Goal: Communication & Community: Answer question/provide support

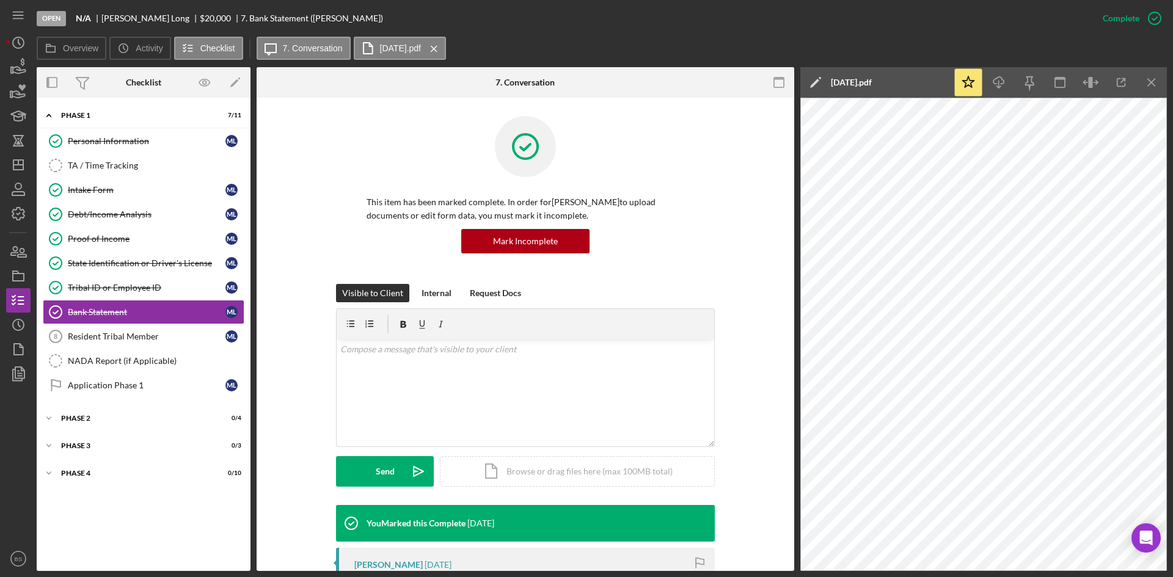
scroll to position [257, 0]
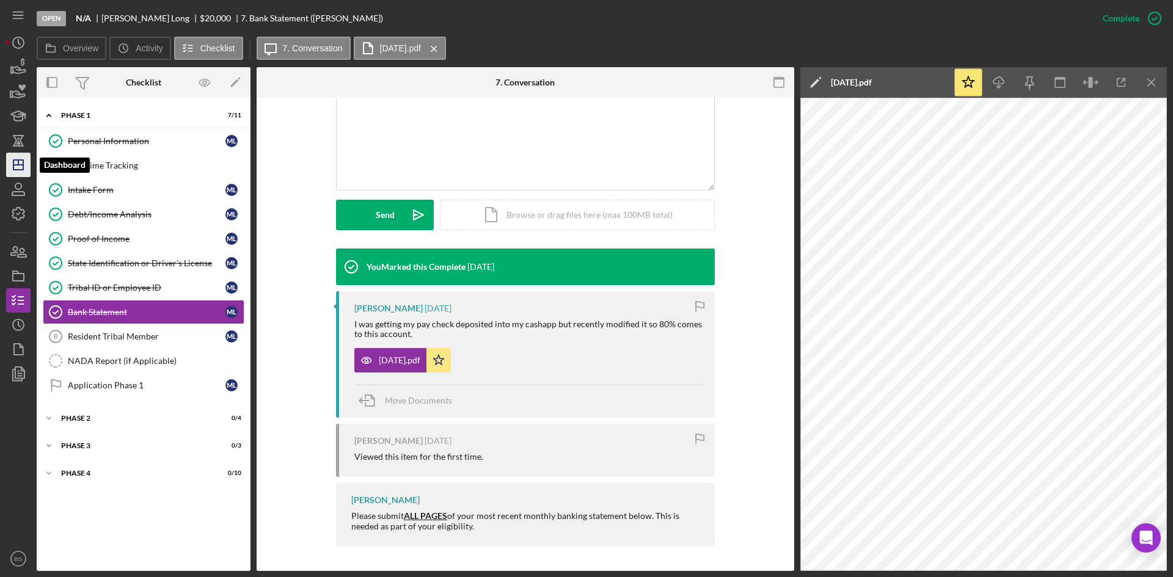
click at [21, 165] on line "button" at bounding box center [18, 165] width 10 height 0
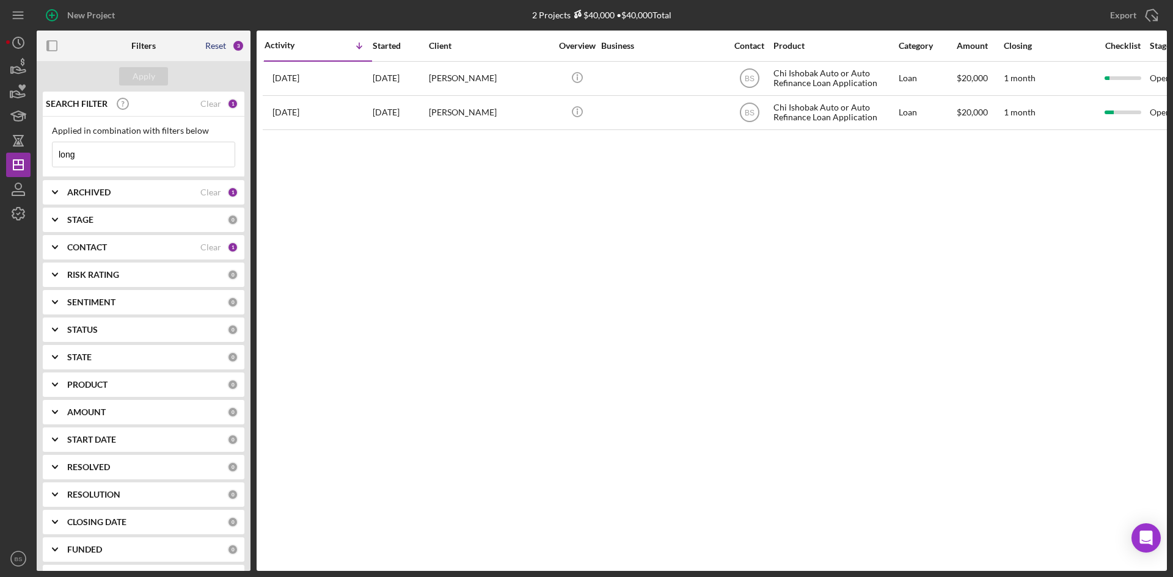
click at [220, 41] on div "Reset" at bounding box center [215, 46] width 21 height 10
click at [156, 78] on button "Apply" at bounding box center [143, 76] width 49 height 18
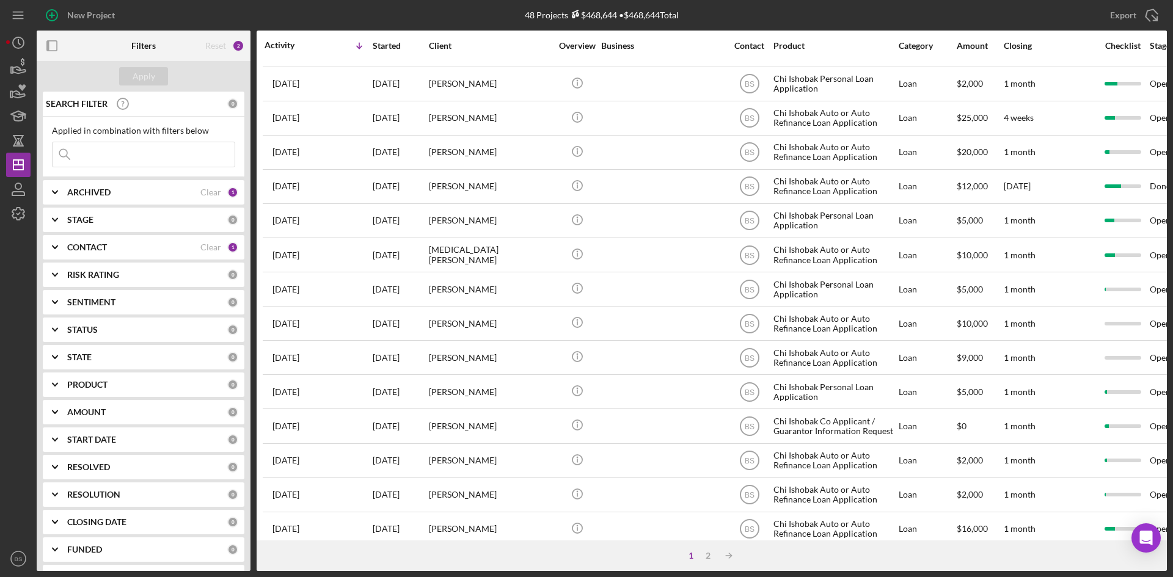
scroll to position [393, 0]
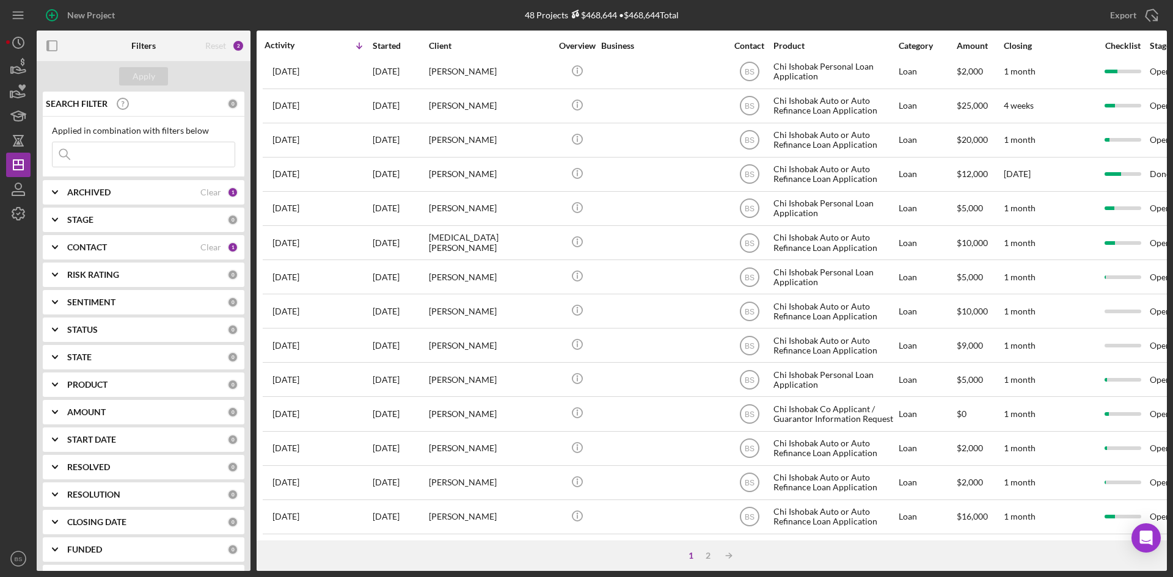
click at [134, 193] on div "ARCHIVED" at bounding box center [133, 192] width 133 height 10
click at [92, 261] on label "Archived" at bounding box center [153, 262] width 164 height 12
click at [65, 261] on input "Archived" at bounding box center [59, 262] width 12 height 12
checkbox input "true"
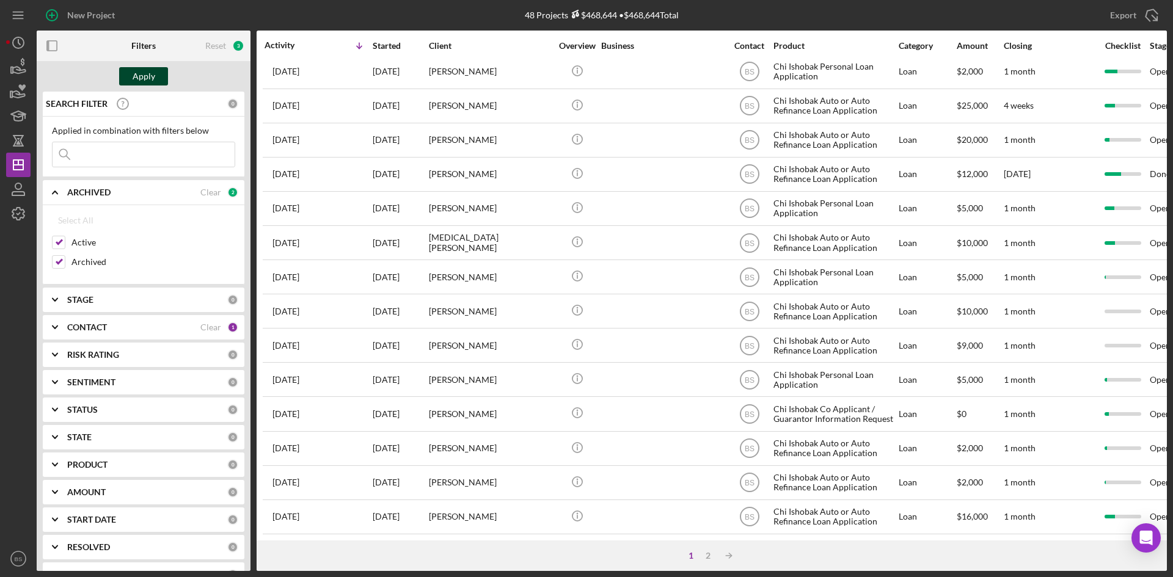
click at [140, 81] on div "Apply" at bounding box center [144, 76] width 23 height 18
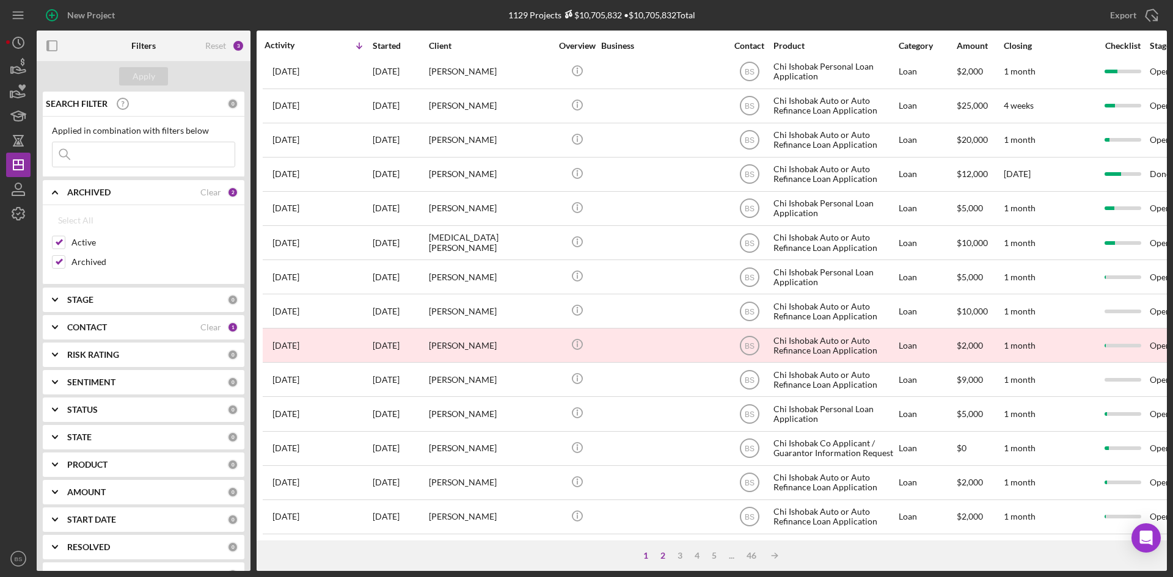
click at [663, 555] on div "2" at bounding box center [662, 556] width 17 height 10
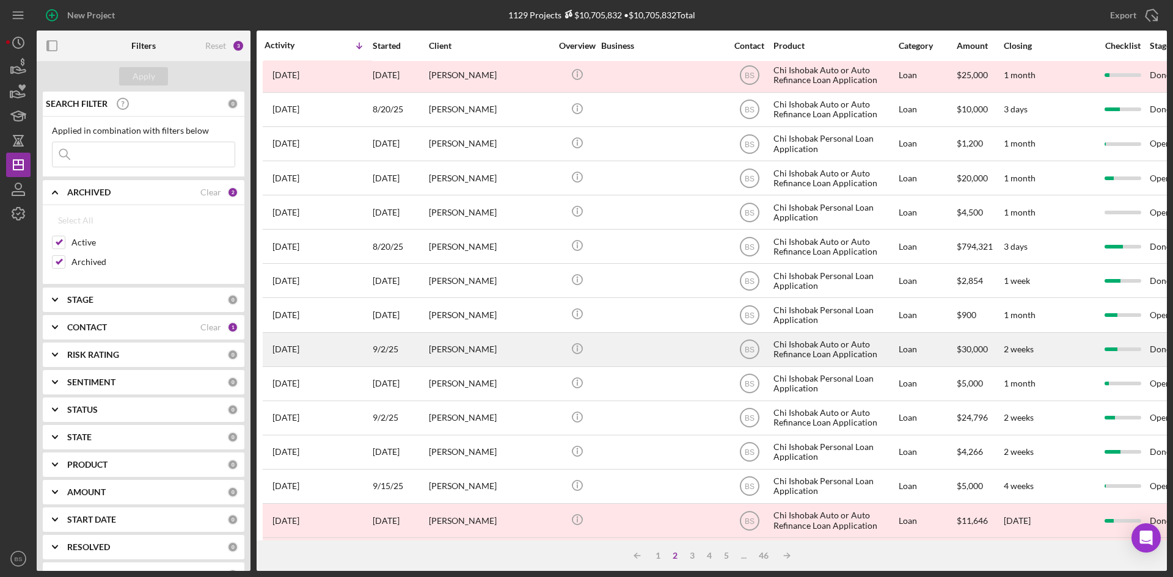
scroll to position [0, 0]
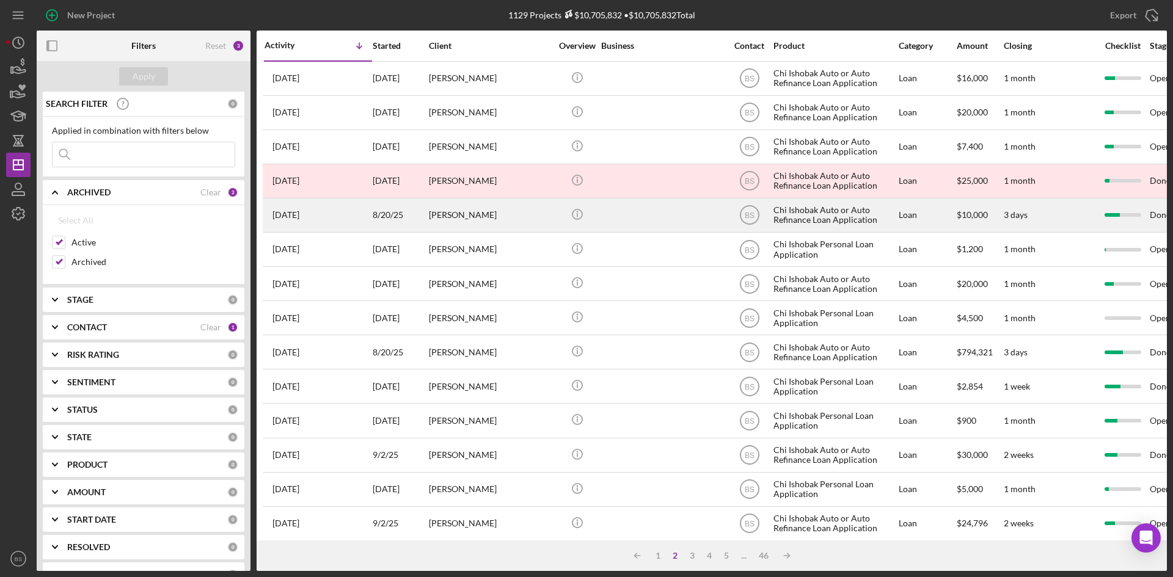
click at [503, 225] on div "[PERSON_NAME]" at bounding box center [490, 215] width 122 height 32
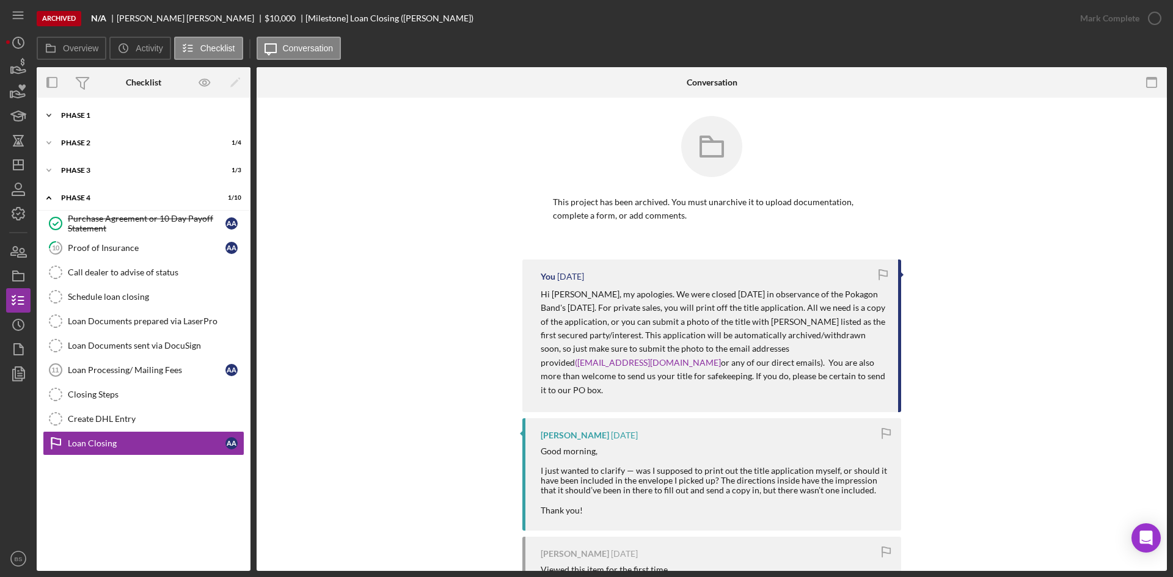
click at [177, 118] on div "Phase 1" at bounding box center [148, 115] width 174 height 7
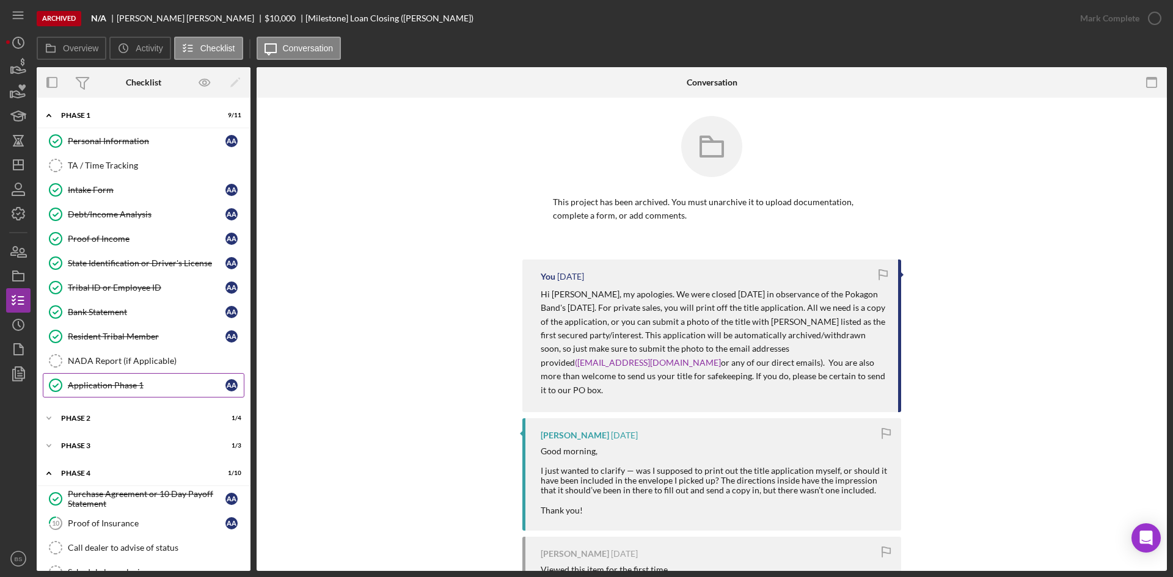
click at [146, 390] on div "Application Phase 1" at bounding box center [147, 385] width 158 height 10
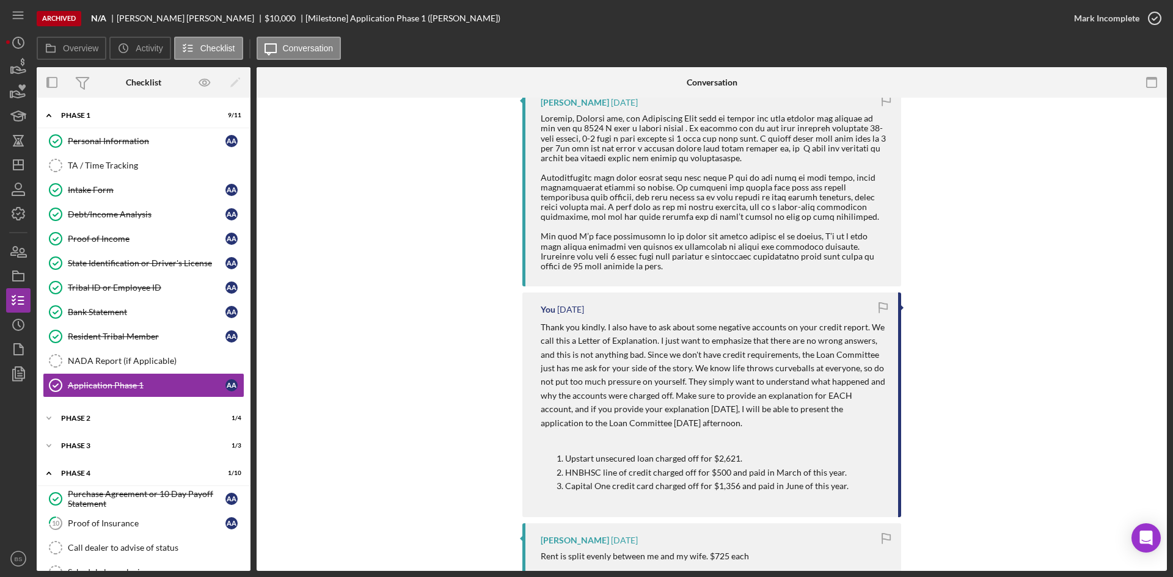
scroll to position [428, 0]
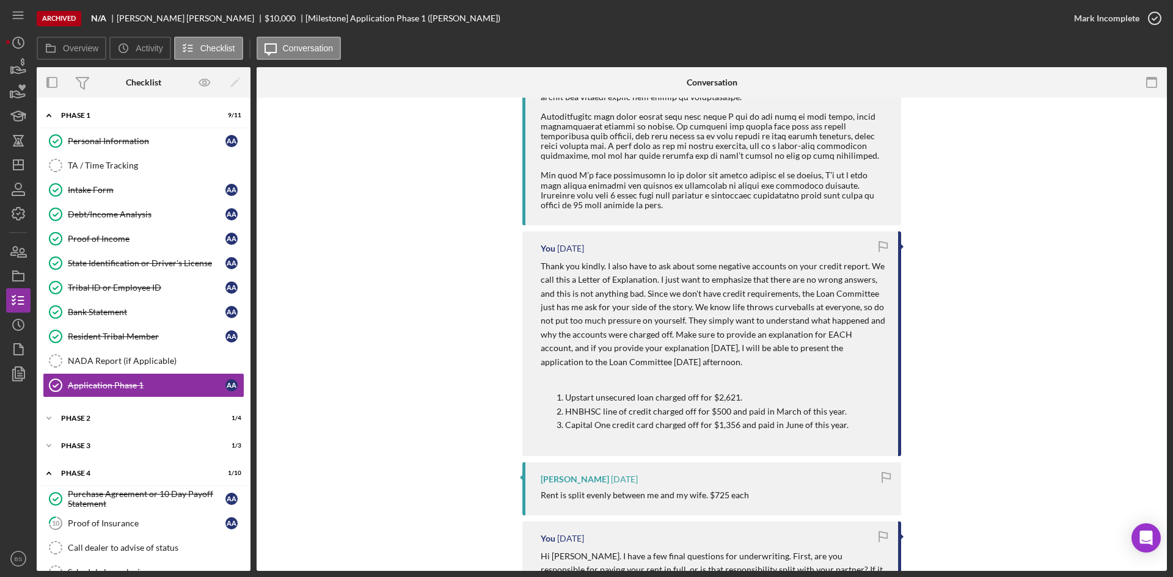
drag, startPoint x: 603, startPoint y: 266, endPoint x: 851, endPoint y: 431, distance: 297.6
click at [851, 431] on div "Thank you kindly. I also have to ask about some negative accounts on your credi…" at bounding box center [712, 350] width 345 height 181
copy div "I also have to ask about some negative accounts on your credit report. We call …"
click at [20, 165] on line "button" at bounding box center [18, 165] width 10 height 0
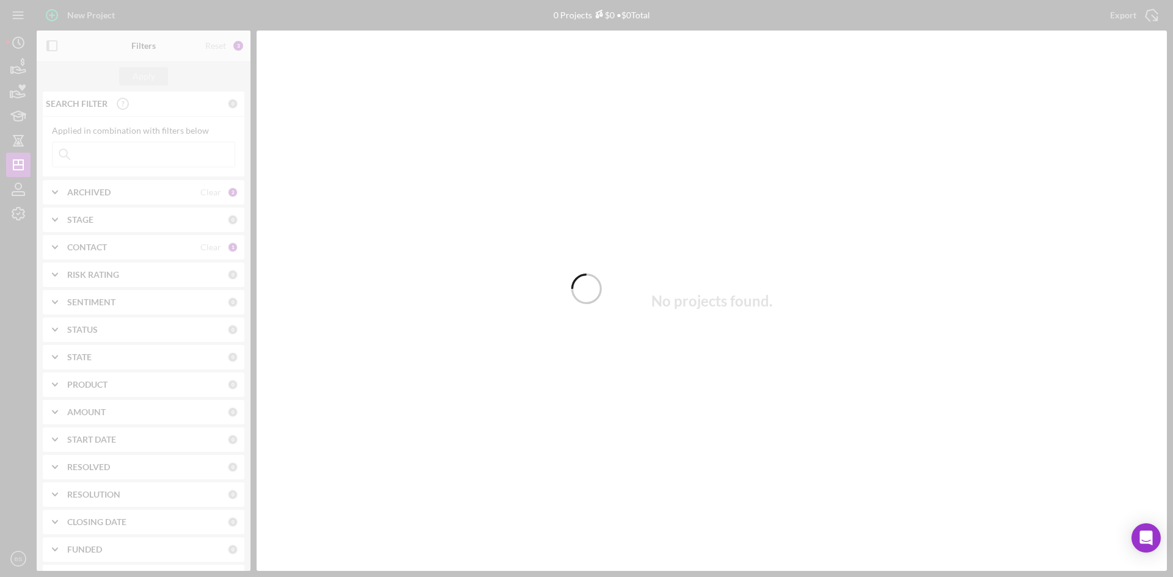
click at [225, 49] on div at bounding box center [586, 288] width 1173 height 577
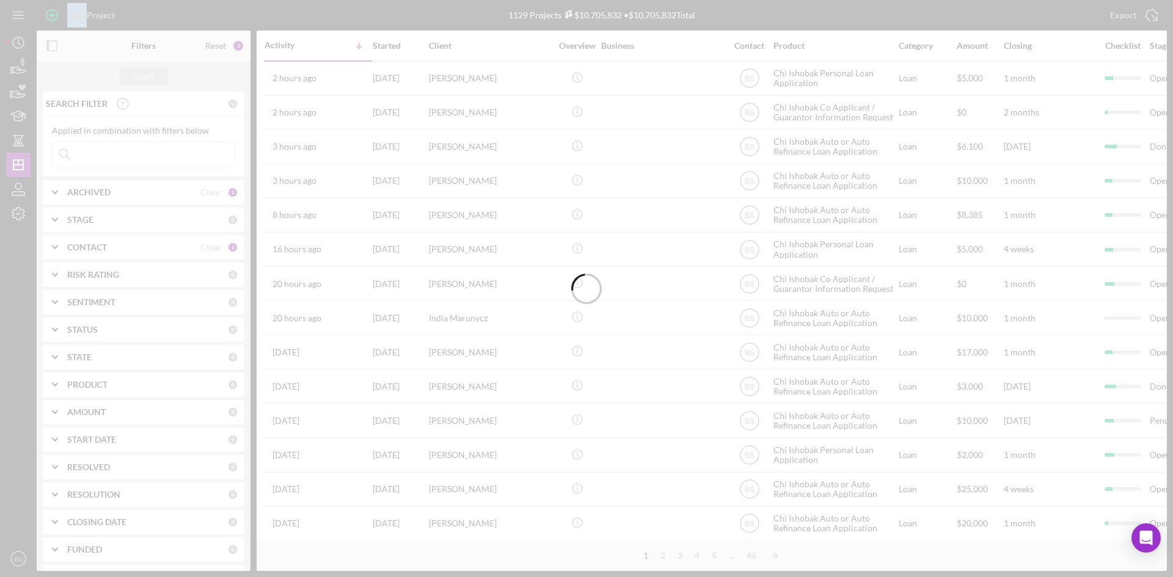
click at [225, 49] on div at bounding box center [586, 288] width 1173 height 577
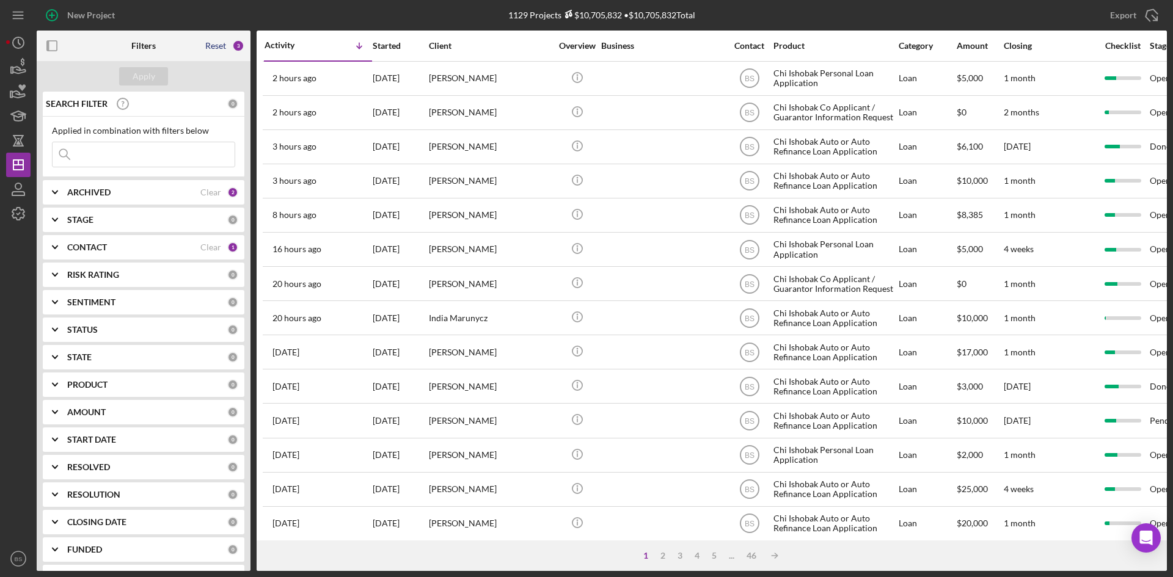
click at [223, 48] on div "Reset" at bounding box center [215, 46] width 21 height 10
click at [129, 81] on button "Apply" at bounding box center [143, 76] width 49 height 18
click at [151, 165] on input at bounding box center [144, 154] width 182 height 24
type input "[PERSON_NAME]"
click at [95, 193] on b "ARCHIVED" at bounding box center [88, 192] width 43 height 10
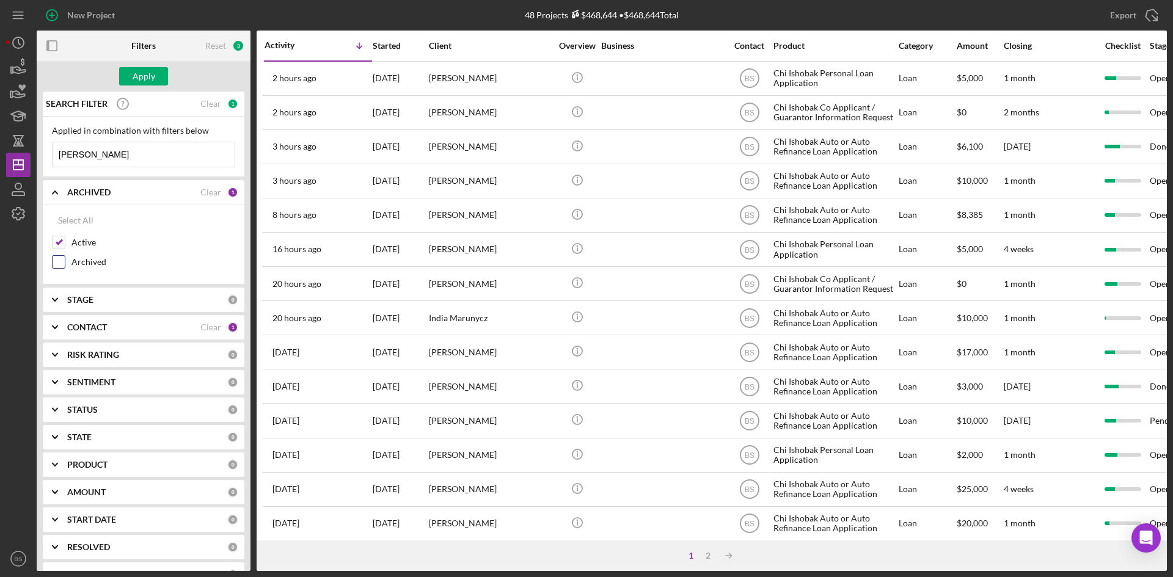
click at [64, 261] on input "Archived" at bounding box center [59, 262] width 12 height 12
checkbox input "true"
click at [156, 75] on button "Apply" at bounding box center [143, 76] width 49 height 18
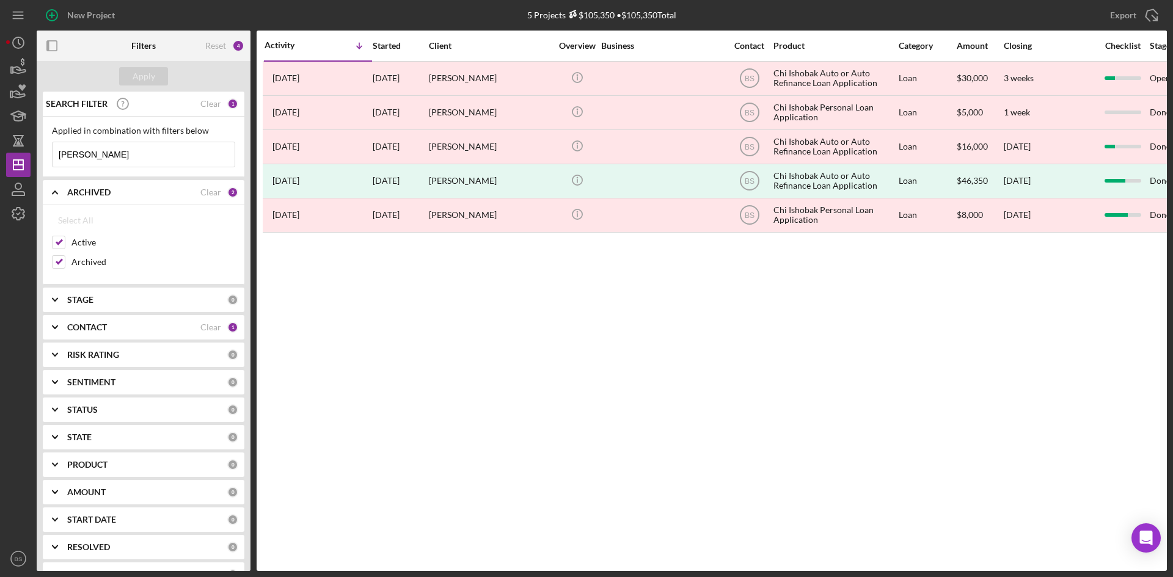
click at [231, 42] on div "Reset 4" at bounding box center [224, 46] width 39 height 31
click at [219, 45] on div "Reset" at bounding box center [215, 46] width 21 height 10
checkbox input "false"
click at [150, 69] on div "Apply" at bounding box center [144, 76] width 23 height 18
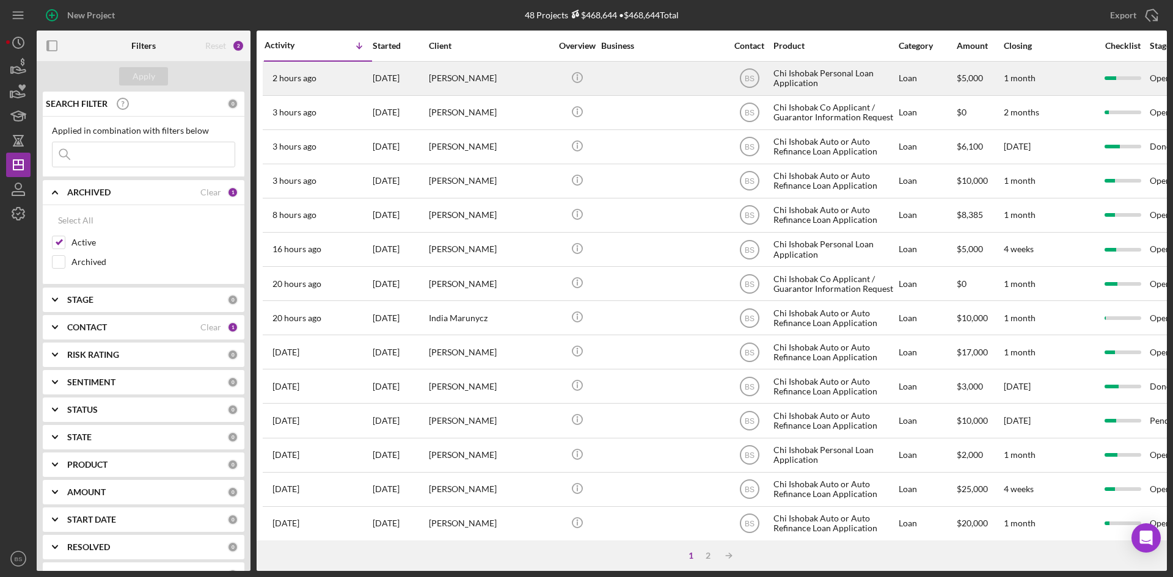
click at [329, 67] on div "2 hours ago [PERSON_NAME]" at bounding box center [317, 78] width 107 height 32
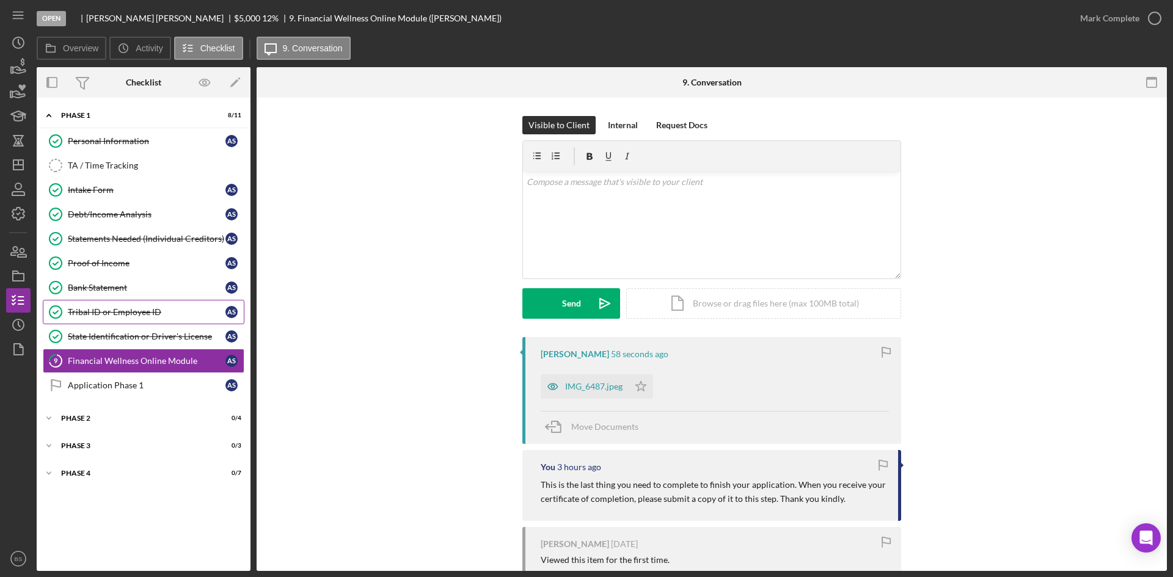
click at [151, 311] on div "Tribal ID or Employee ID" at bounding box center [147, 312] width 158 height 10
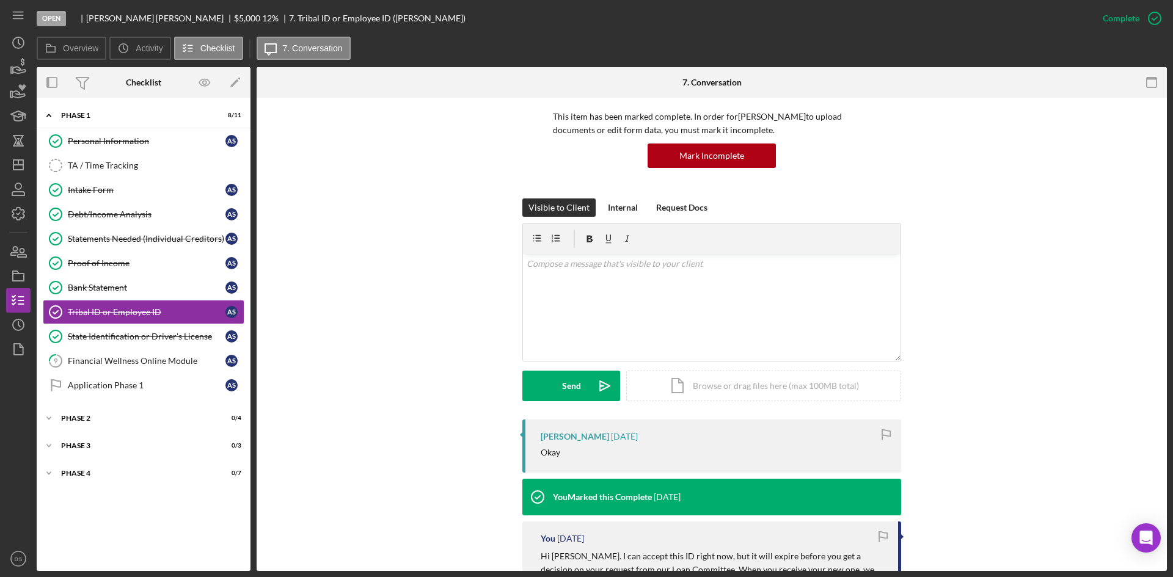
scroll to position [244, 0]
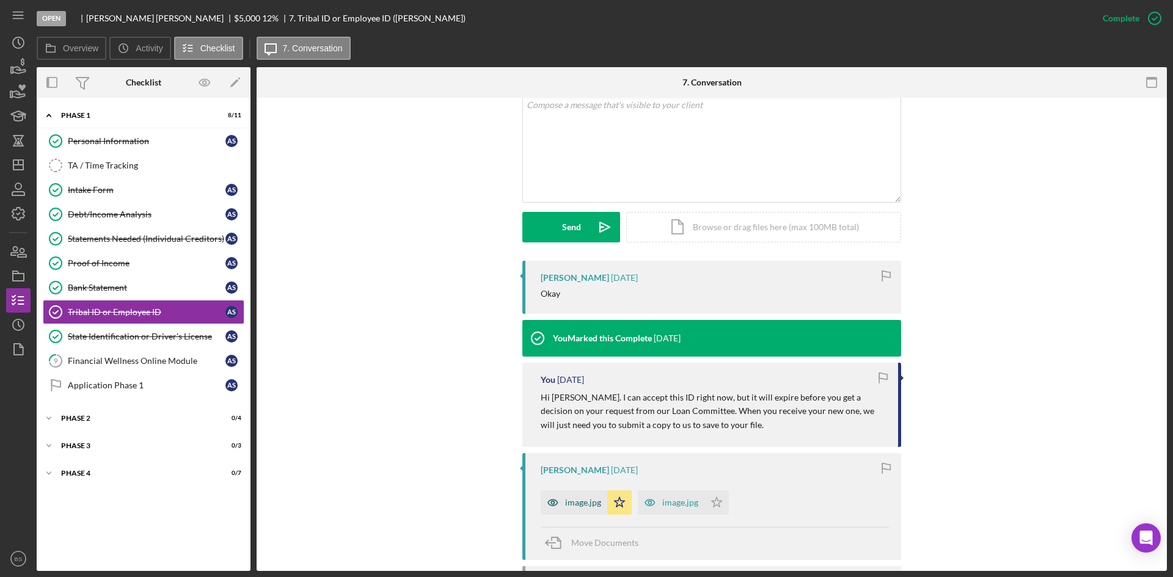
click at [570, 501] on div "image.jpg" at bounding box center [583, 503] width 36 height 10
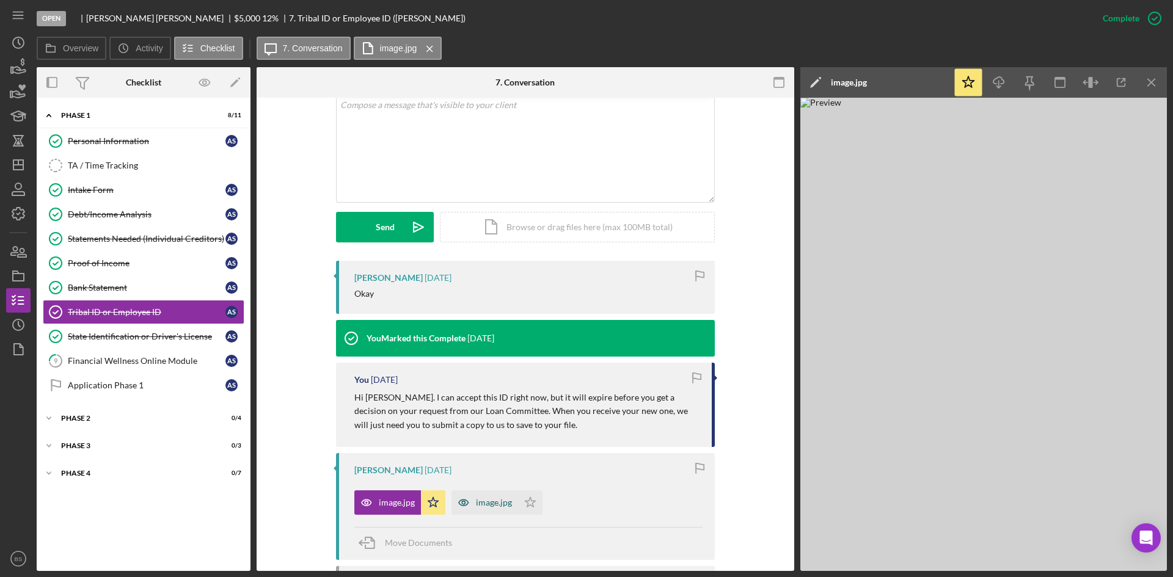
click at [492, 504] on div "image.jpg" at bounding box center [494, 503] width 36 height 10
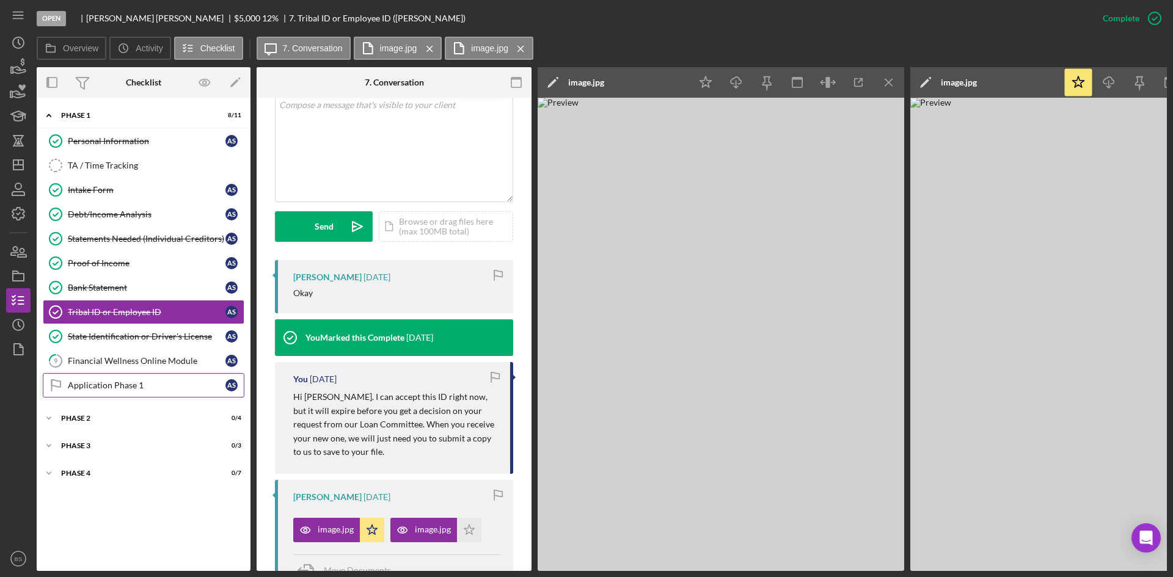
click at [175, 391] on link "Application Phase 1 Application Phase 1 A S" at bounding box center [144, 385] width 202 height 24
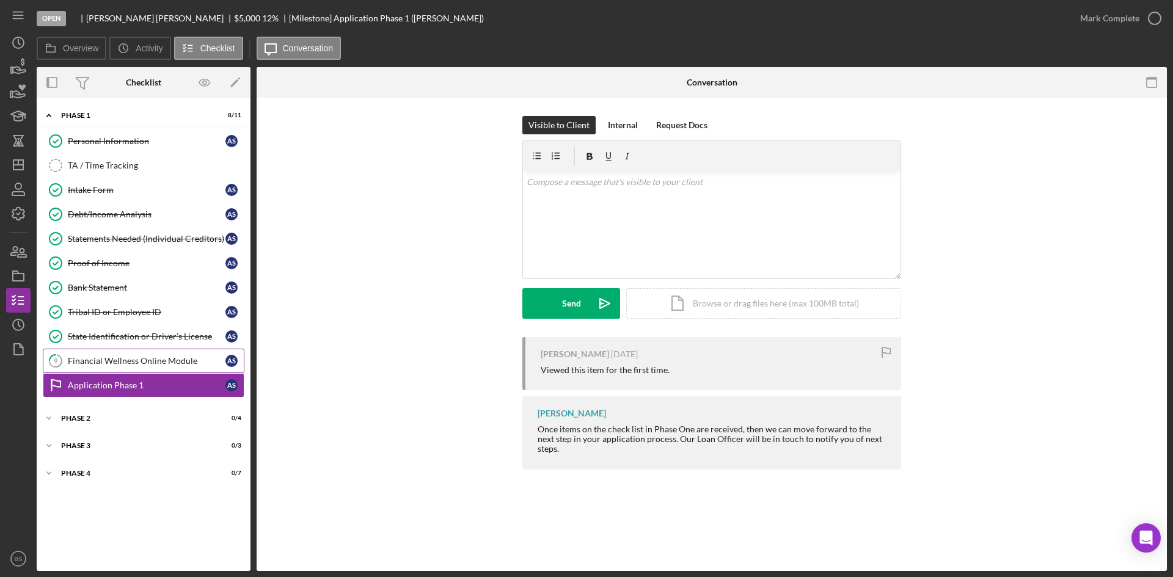
click at [177, 364] on div "Financial Wellness Online Module" at bounding box center [147, 361] width 158 height 10
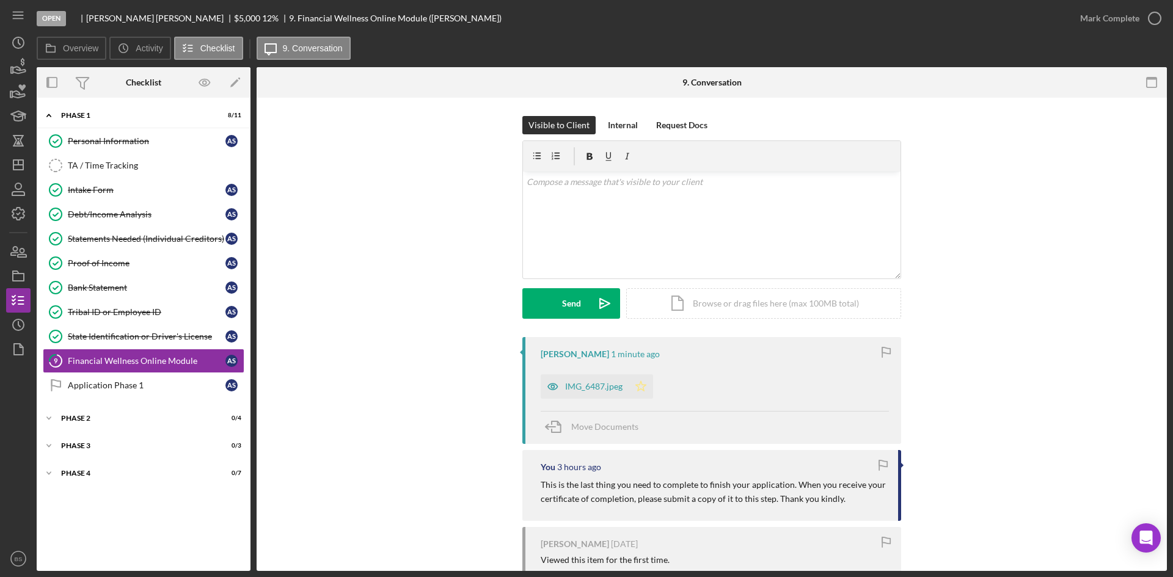
click at [635, 380] on icon "Icon/Star" at bounding box center [640, 386] width 24 height 24
click at [1149, 12] on icon "button" at bounding box center [1154, 18] width 31 height 31
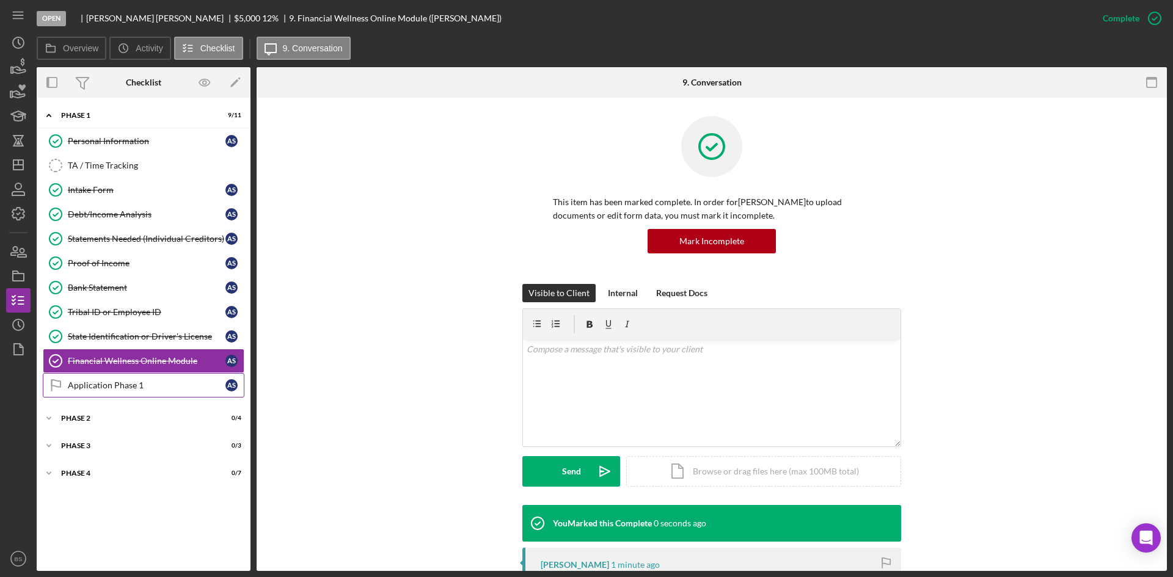
click at [81, 379] on link "Application Phase 1 Application Phase 1 A S" at bounding box center [144, 385] width 202 height 24
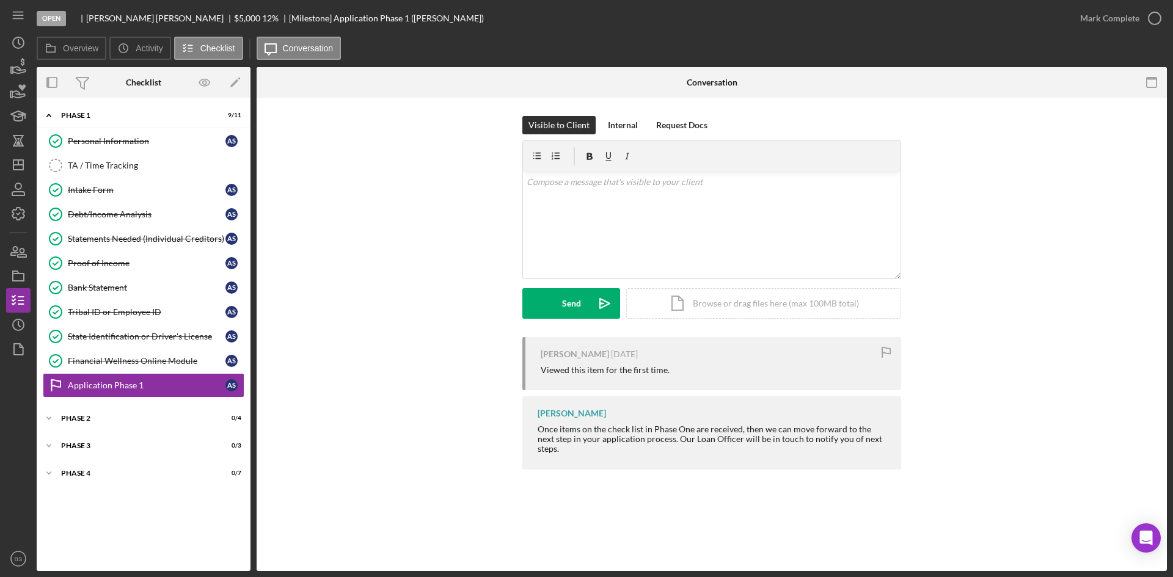
click at [653, 288] on form "v Color teal Color pink Remove color Add row above Add row below Add column bef…" at bounding box center [711, 229] width 379 height 178
click at [653, 300] on div "Icon/Document Browse or drag files here (max 100MB total) Tap to choose files o…" at bounding box center [763, 303] width 275 height 31
click at [580, 213] on div "v Color teal Color pink Remove color Add row above Add row below Add column bef…" at bounding box center [711, 202] width 377 height 60
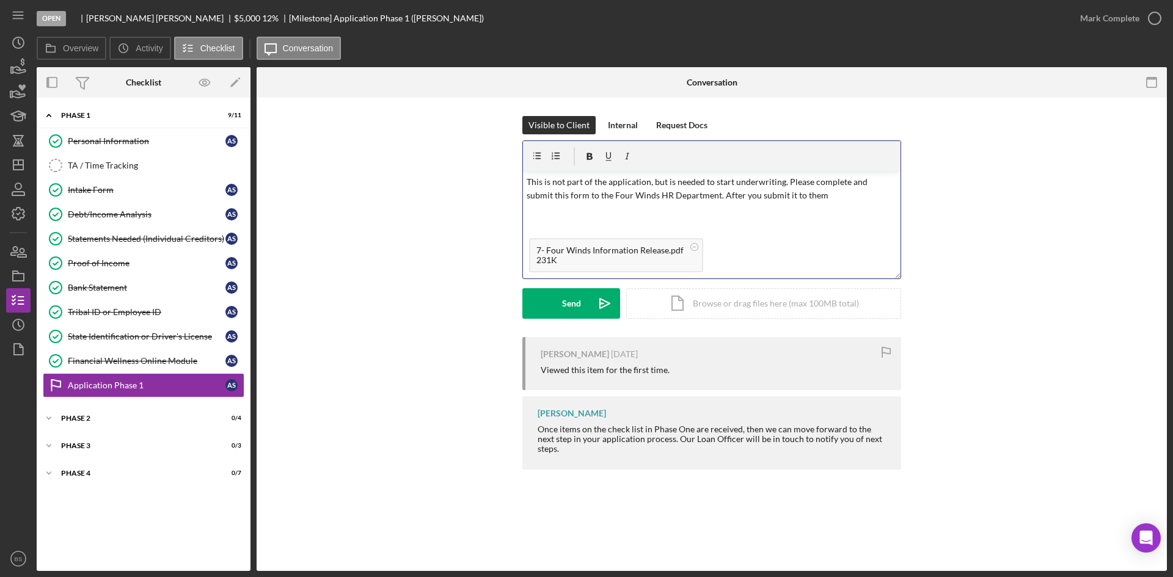
click at [843, 182] on p "This is not part of the application, but is needed to start underwriting. Pleas…" at bounding box center [711, 188] width 371 height 27
click at [840, 201] on p "This is not part of the application, but is needed to start underwriting. Pleas…" at bounding box center [711, 188] width 371 height 27
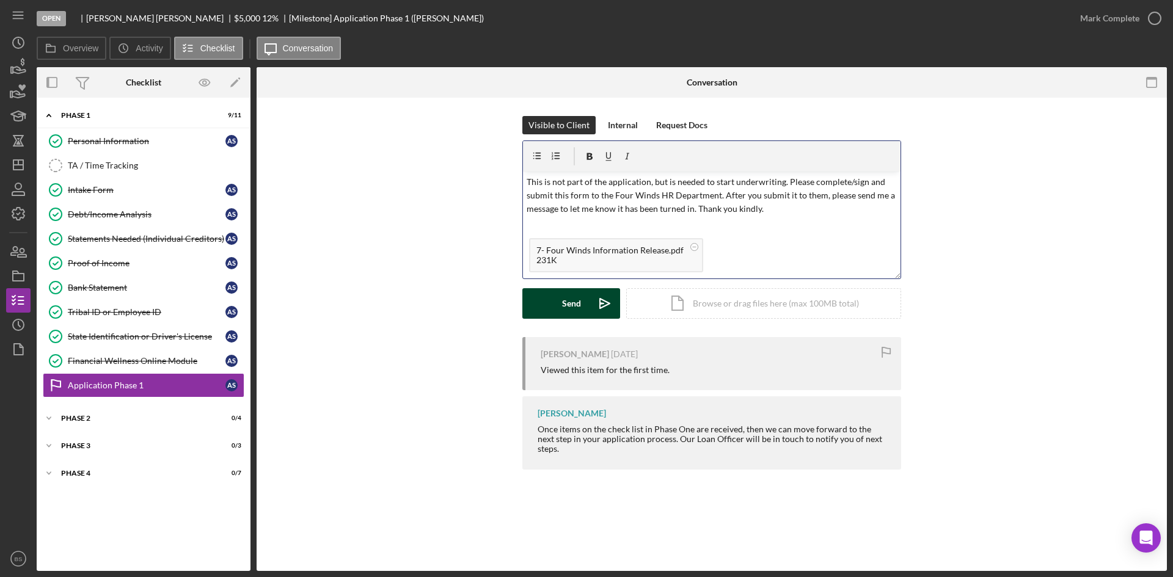
click at [591, 295] on icon "Icon/icon-invite-send" at bounding box center [604, 303] width 31 height 31
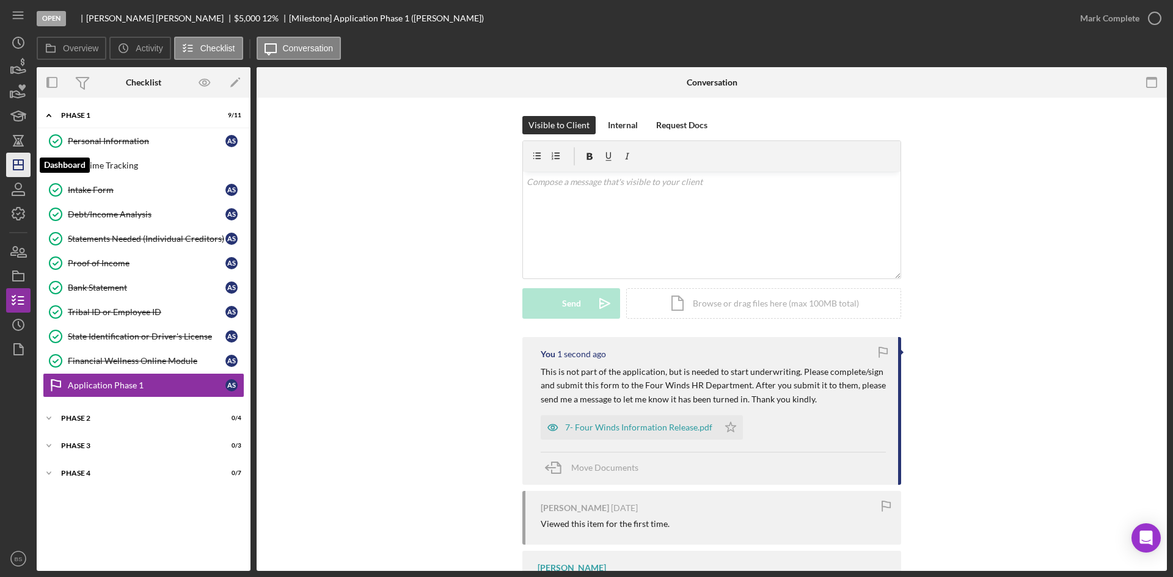
click at [16, 167] on icon "Icon/Dashboard" at bounding box center [18, 165] width 31 height 31
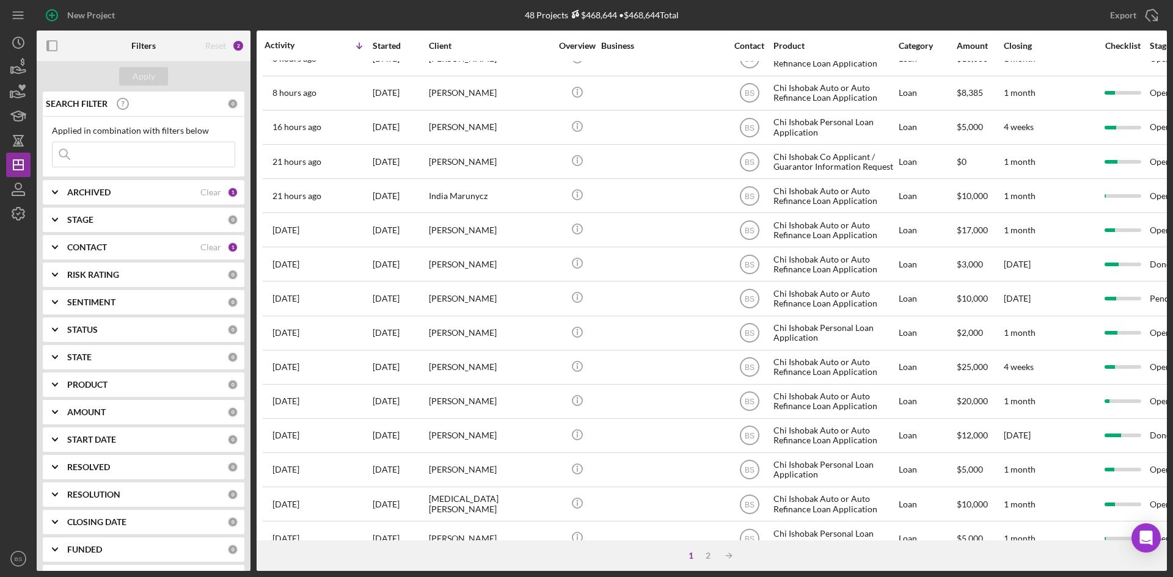
scroll to position [366, 0]
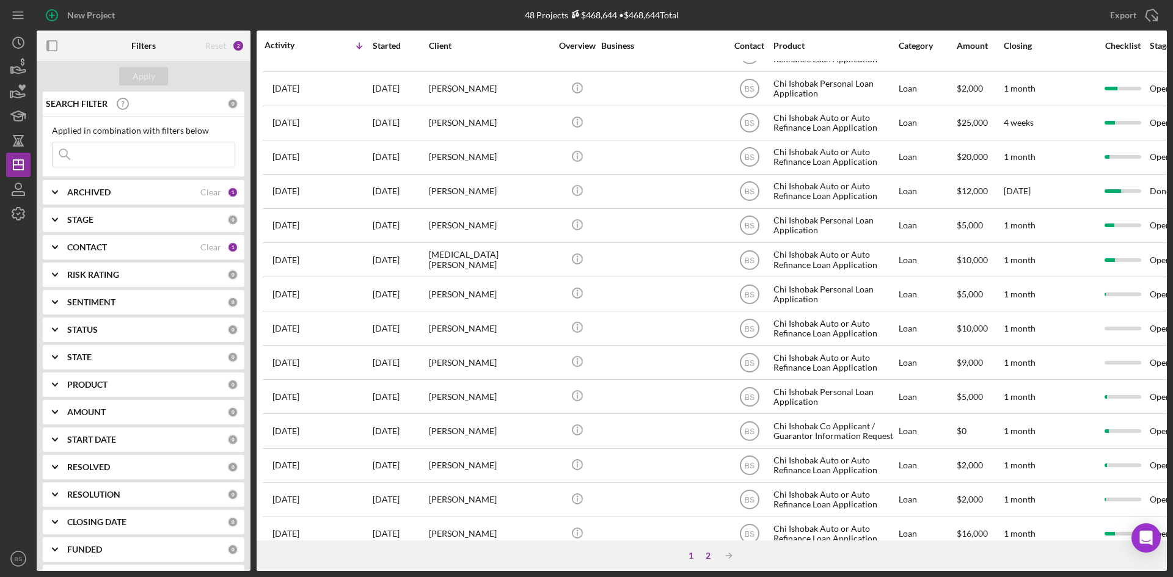
click at [705, 556] on div "2" at bounding box center [707, 556] width 17 height 10
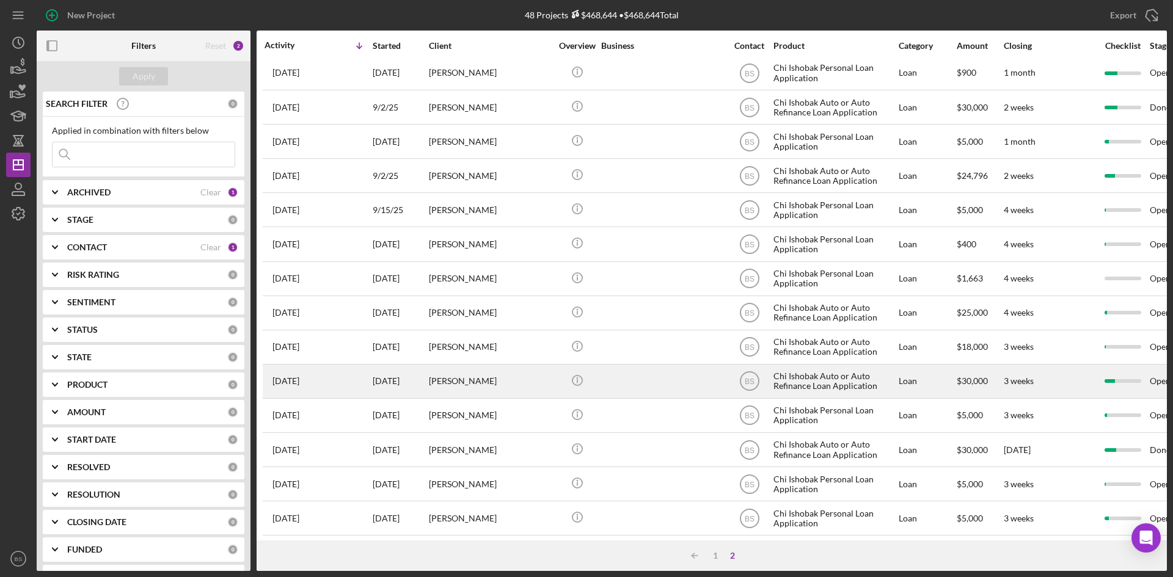
scroll to position [183, 0]
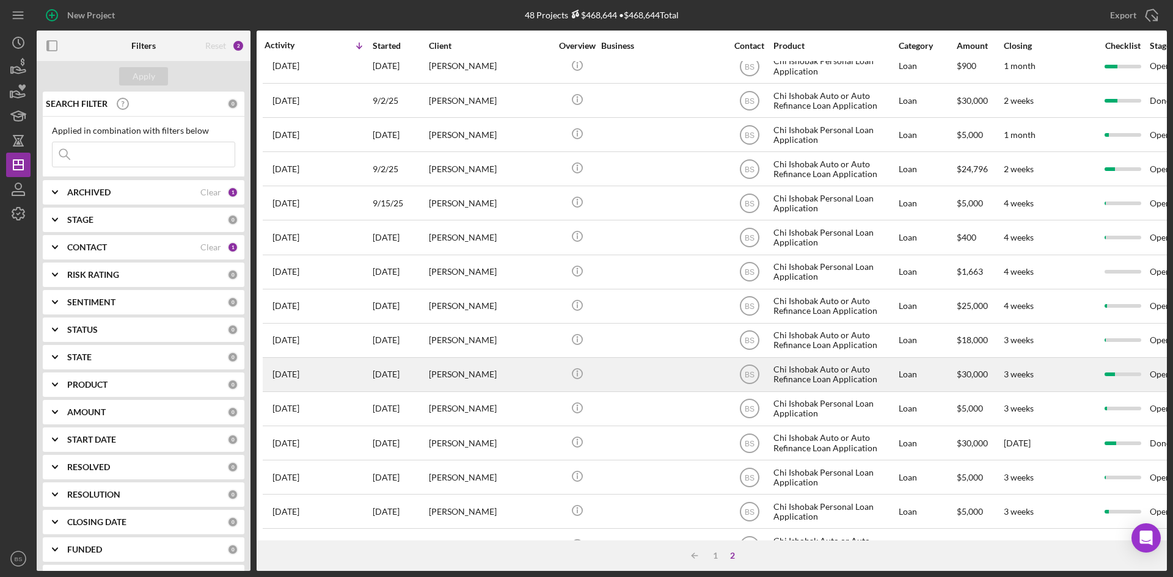
click at [513, 359] on div "[PERSON_NAME]" at bounding box center [490, 375] width 122 height 32
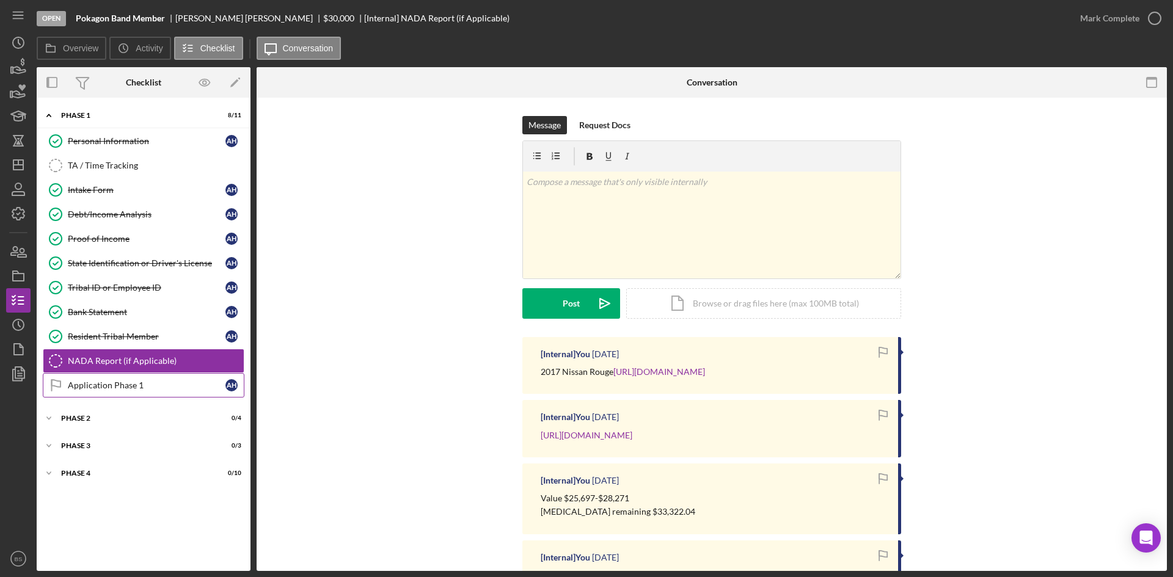
click at [162, 393] on link "Application Phase 1 Application Phase 1 A H" at bounding box center [144, 385] width 202 height 24
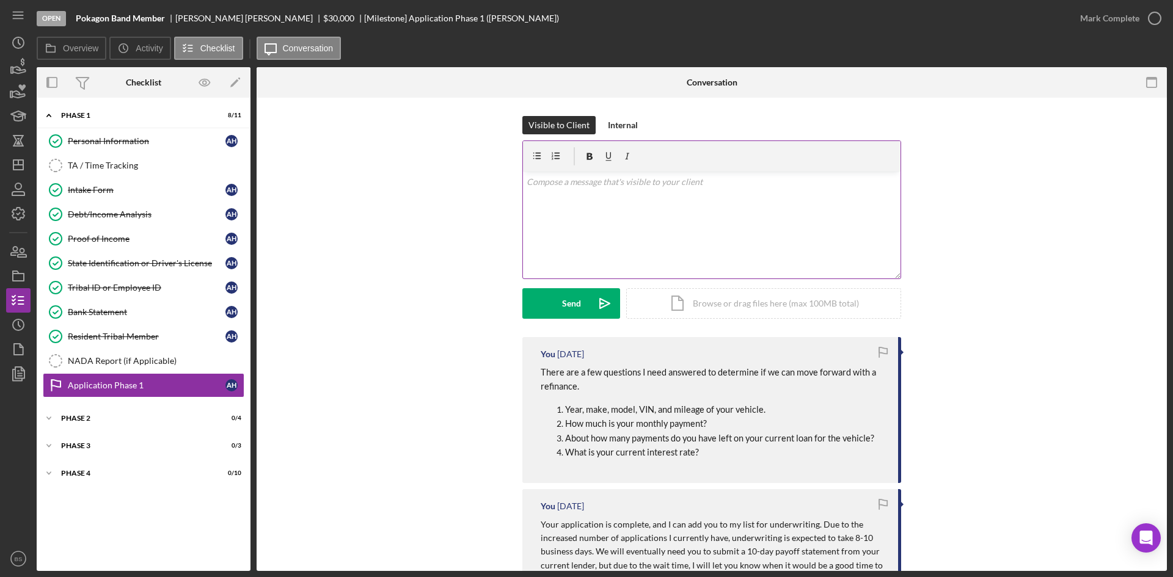
click at [631, 226] on div "v Color teal Color pink Remove color Add row above Add row below Add column bef…" at bounding box center [711, 225] width 377 height 107
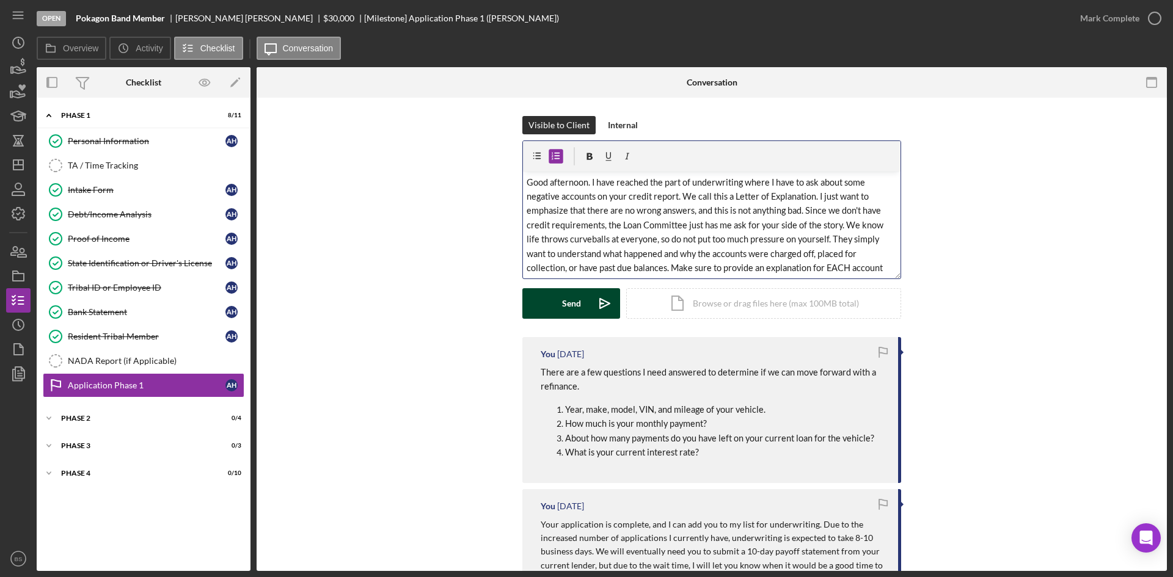
click at [603, 305] on polygon "submit" at bounding box center [605, 304] width 10 height 10
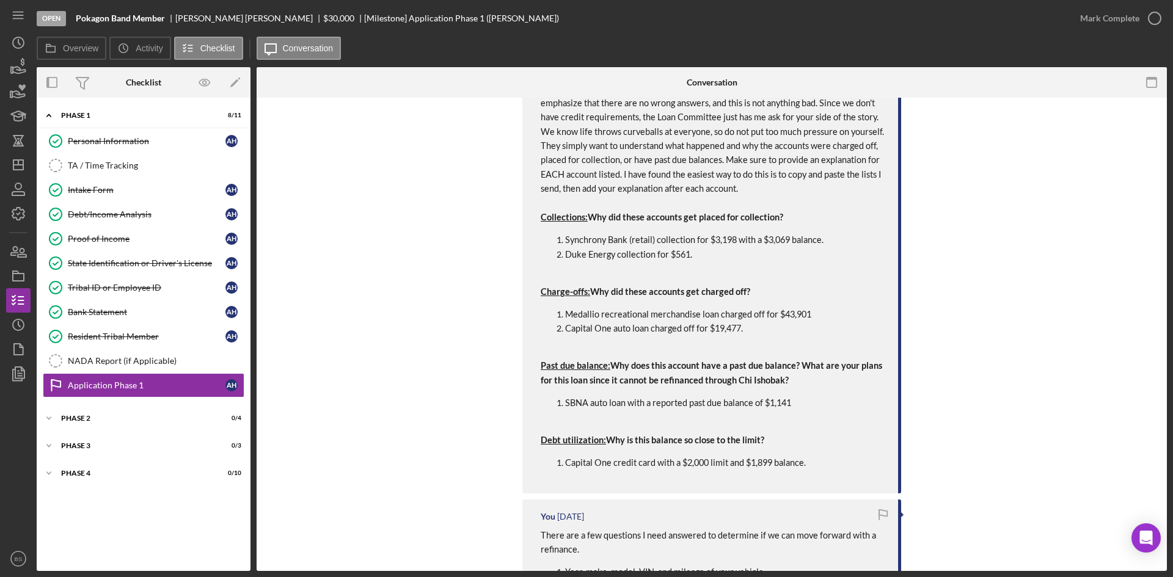
scroll to position [305, 0]
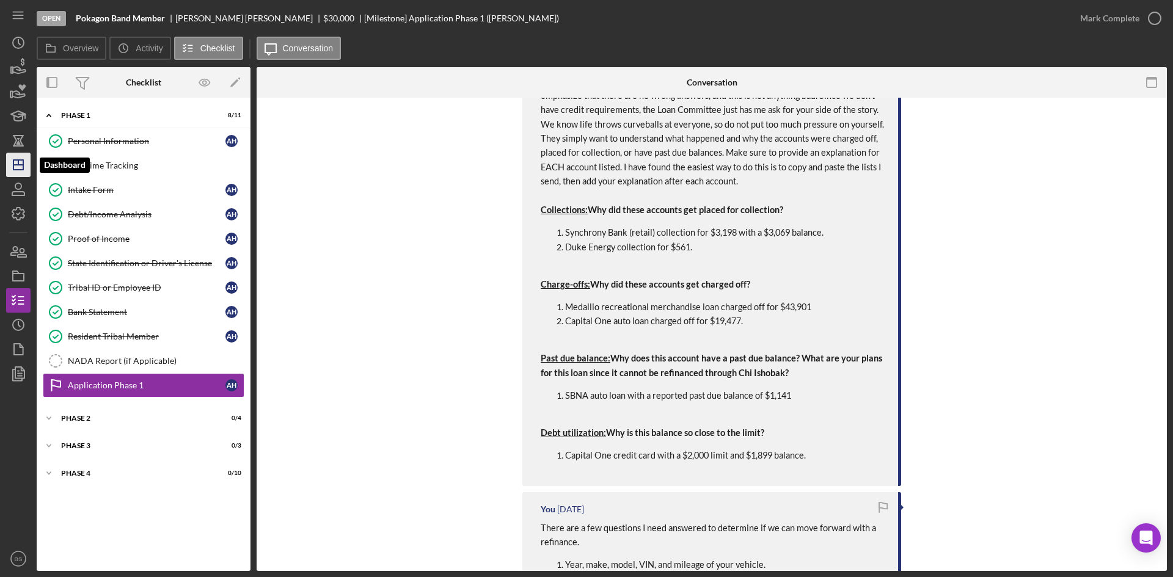
click at [21, 168] on icon "Icon/Dashboard" at bounding box center [18, 165] width 31 height 31
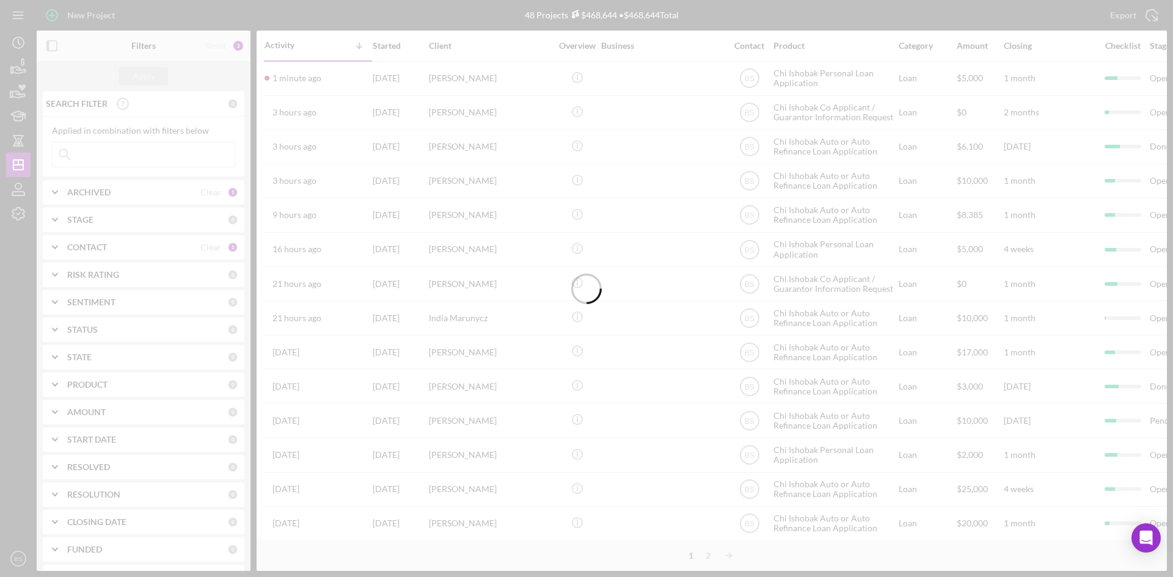
click at [412, 76] on div "[DATE]" at bounding box center [400, 78] width 55 height 32
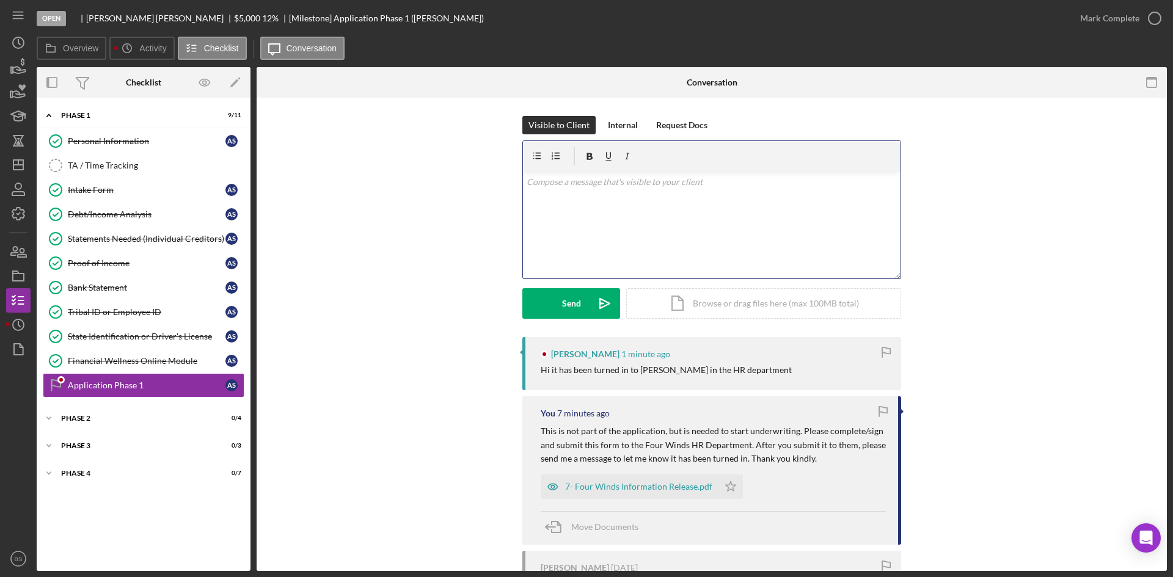
click at [566, 218] on div "v Color teal Color pink Remove color Add row above Add row below Add column bef…" at bounding box center [711, 225] width 377 height 107
drag, startPoint x: 628, startPoint y: 180, endPoint x: 664, endPoint y: 175, distance: 35.8
click at [628, 180] on p "Awesome, thank you kindly!" at bounding box center [711, 181] width 371 height 13
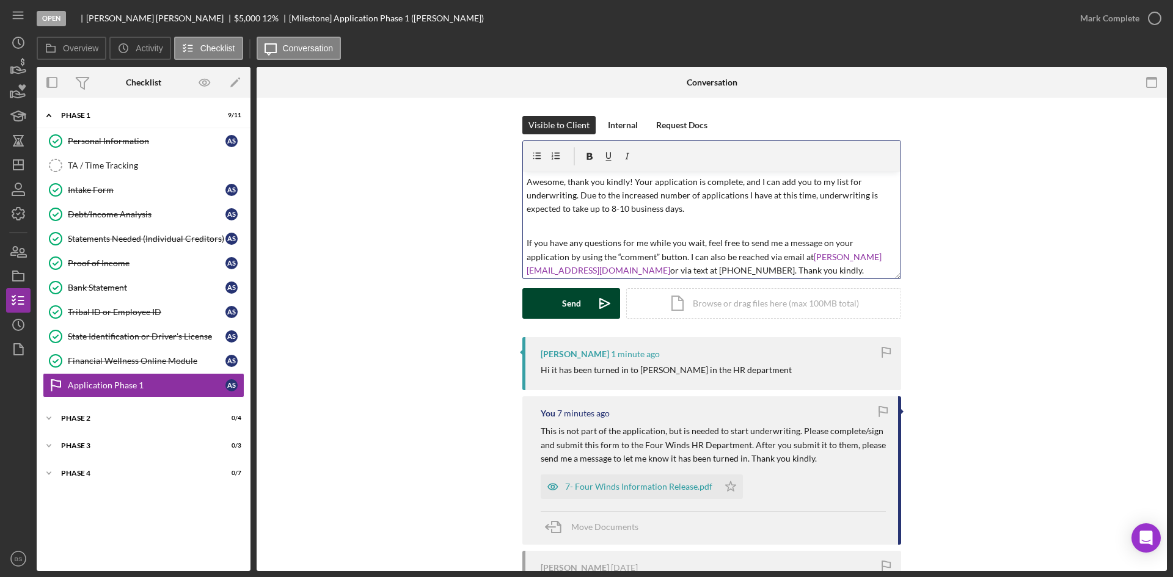
click at [606, 299] on icon "Icon/icon-invite-send" at bounding box center [604, 303] width 31 height 31
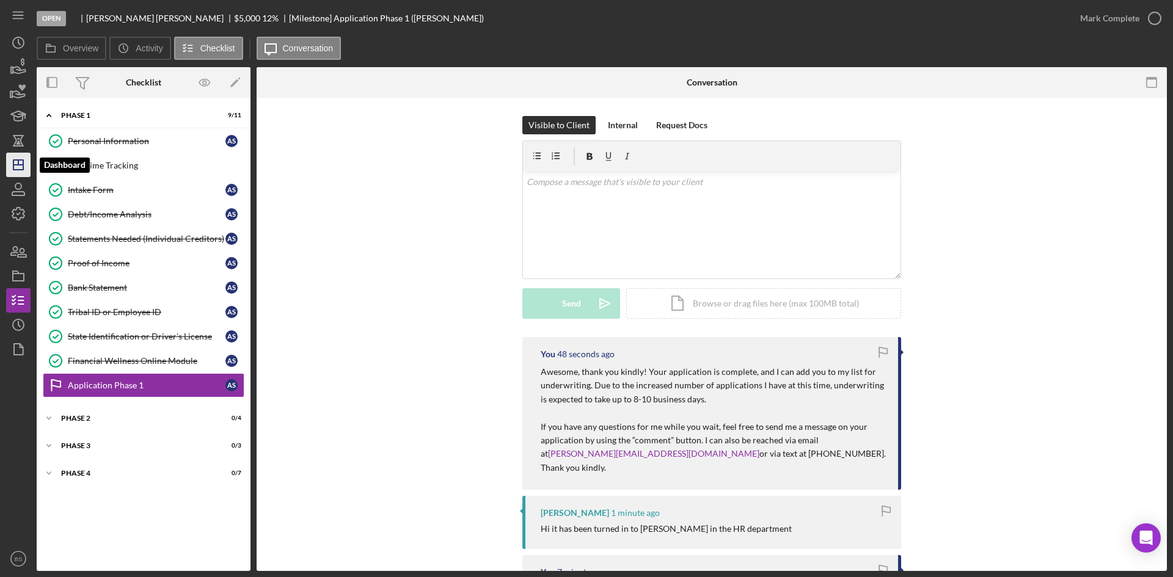
click at [17, 165] on line "button" at bounding box center [18, 165] width 10 height 0
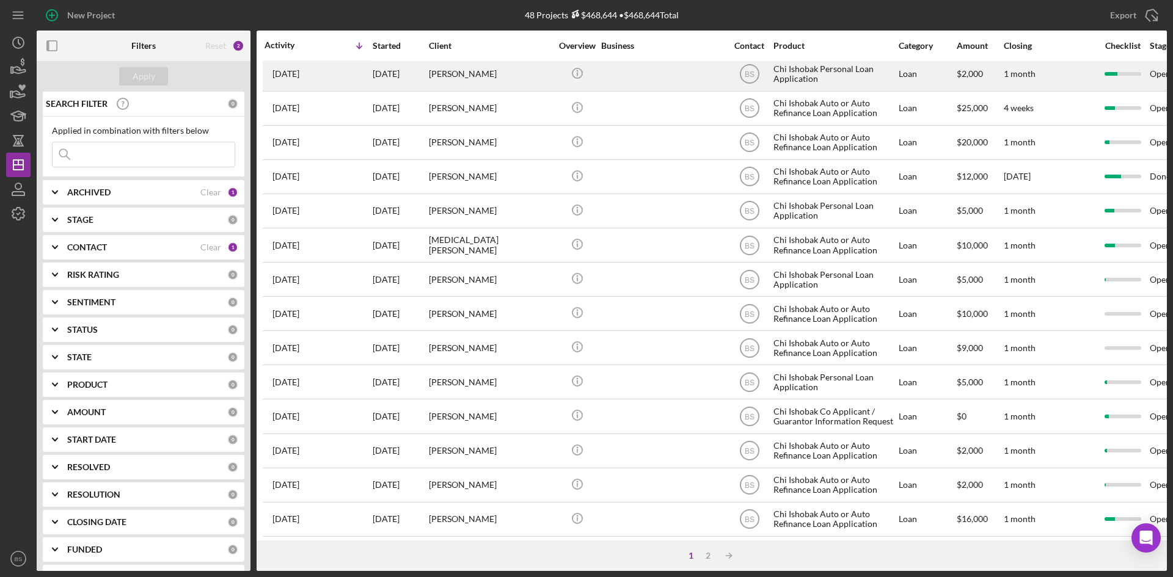
scroll to position [393, 0]
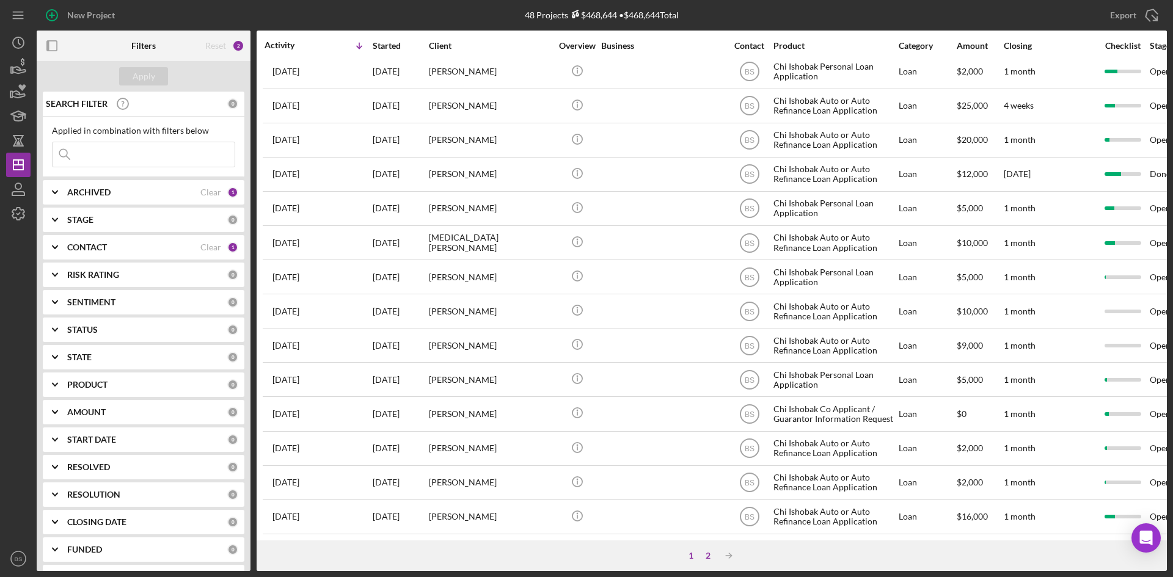
click at [707, 554] on div "2" at bounding box center [707, 556] width 17 height 10
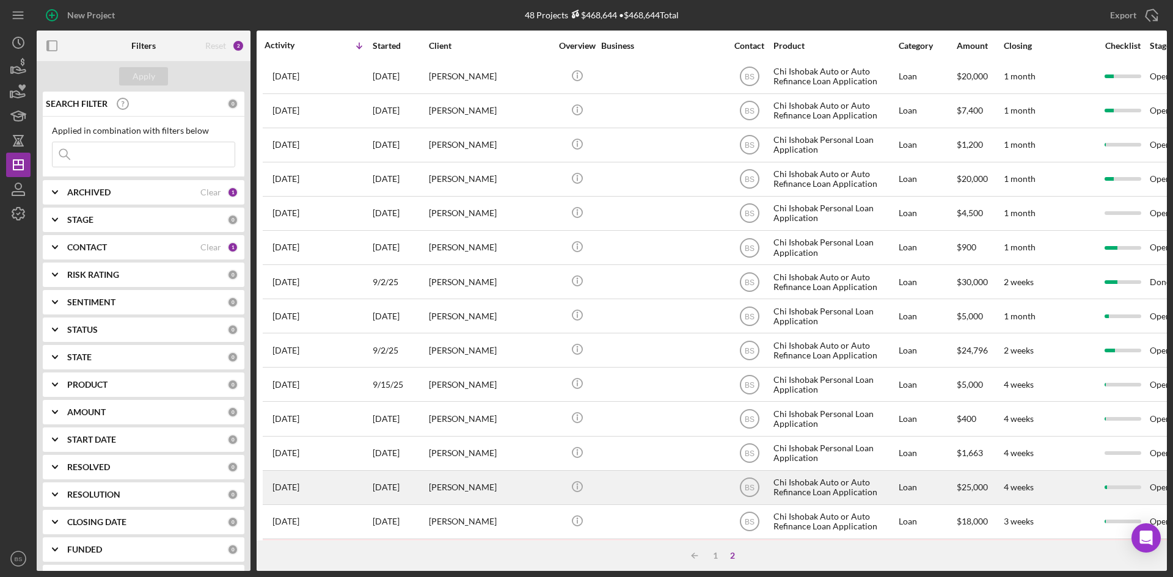
scroll to position [0, 0]
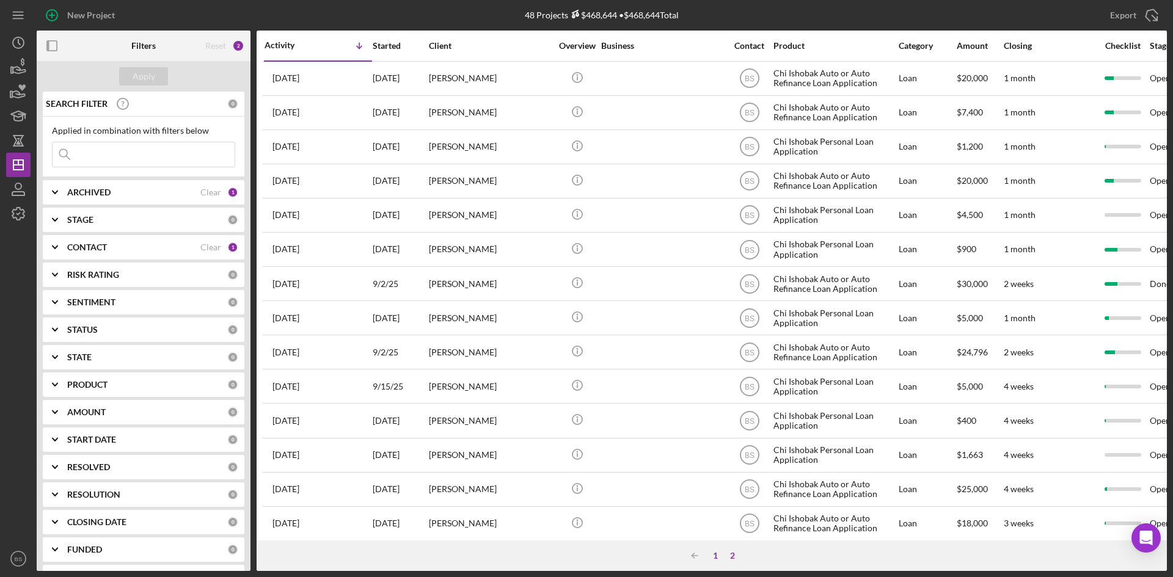
click at [715, 559] on div "1" at bounding box center [715, 556] width 17 height 10
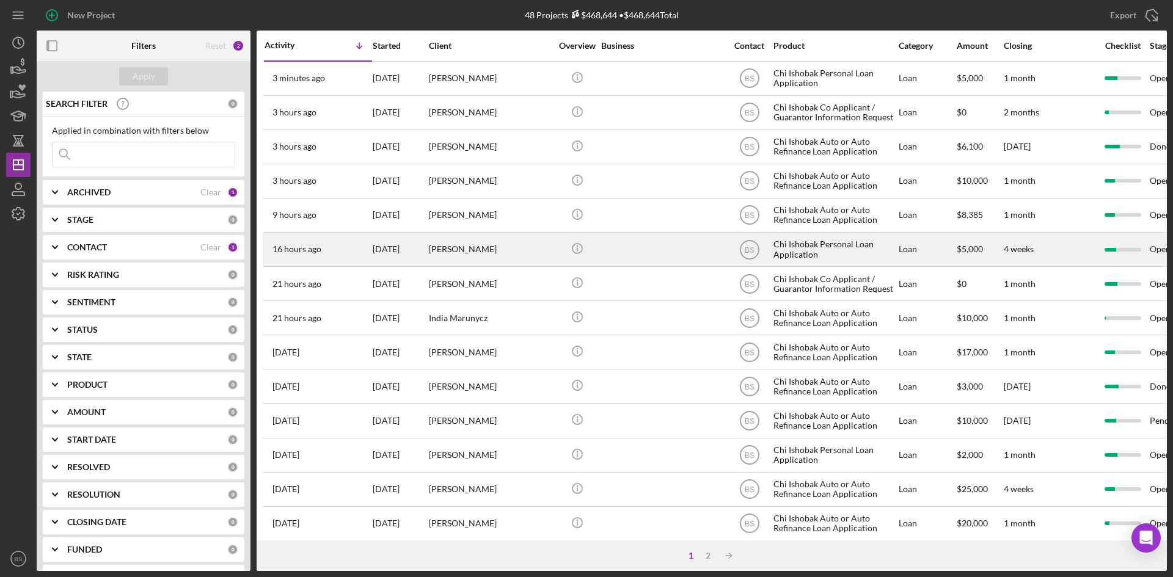
click at [467, 243] on div "[PERSON_NAME]" at bounding box center [490, 249] width 122 height 32
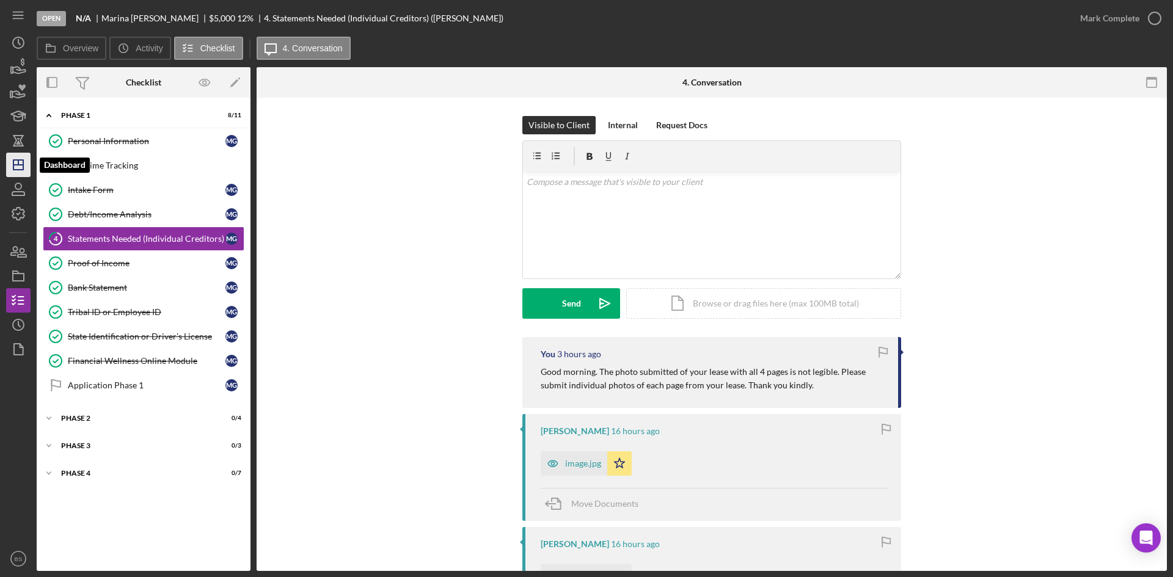
click at [15, 166] on icon "Icon/Dashboard" at bounding box center [18, 165] width 31 height 31
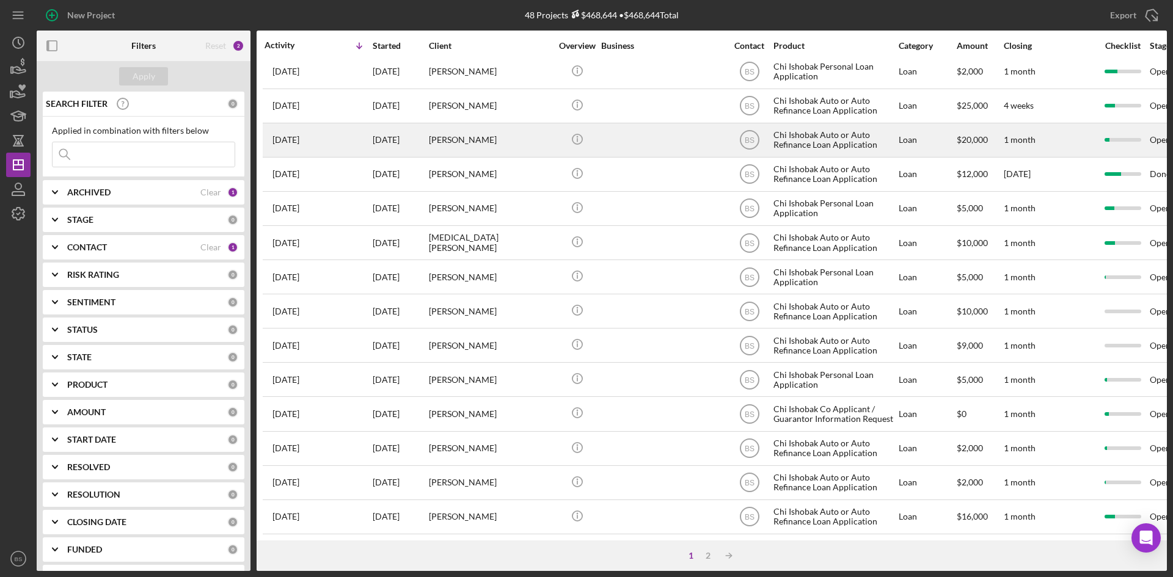
scroll to position [393, 0]
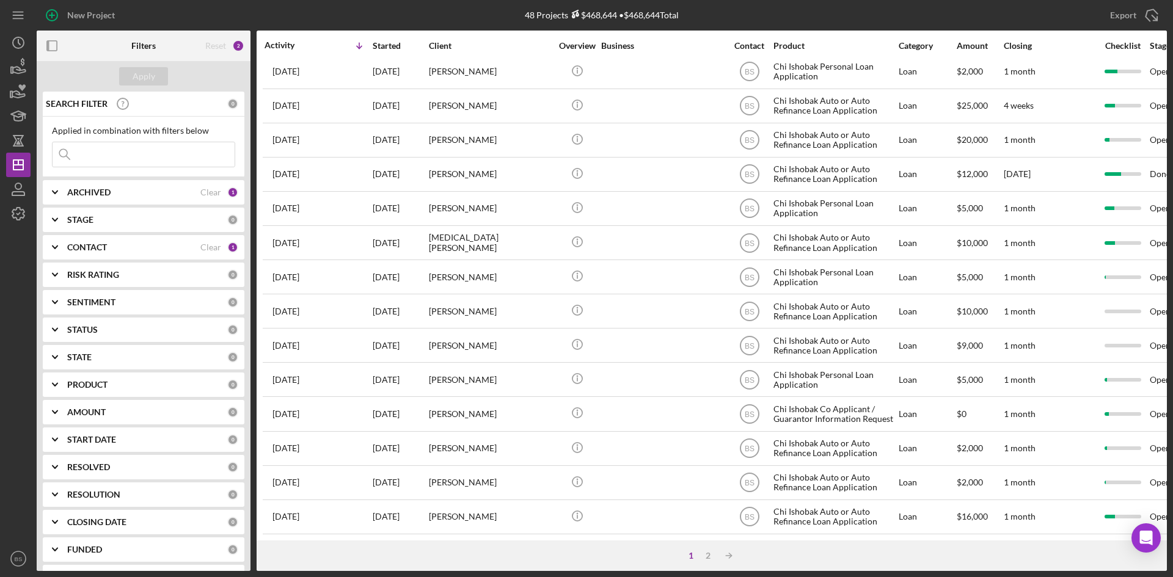
click at [159, 151] on input at bounding box center [144, 154] width 182 height 24
type input "long"
click at [163, 82] on button "Apply" at bounding box center [143, 76] width 49 height 18
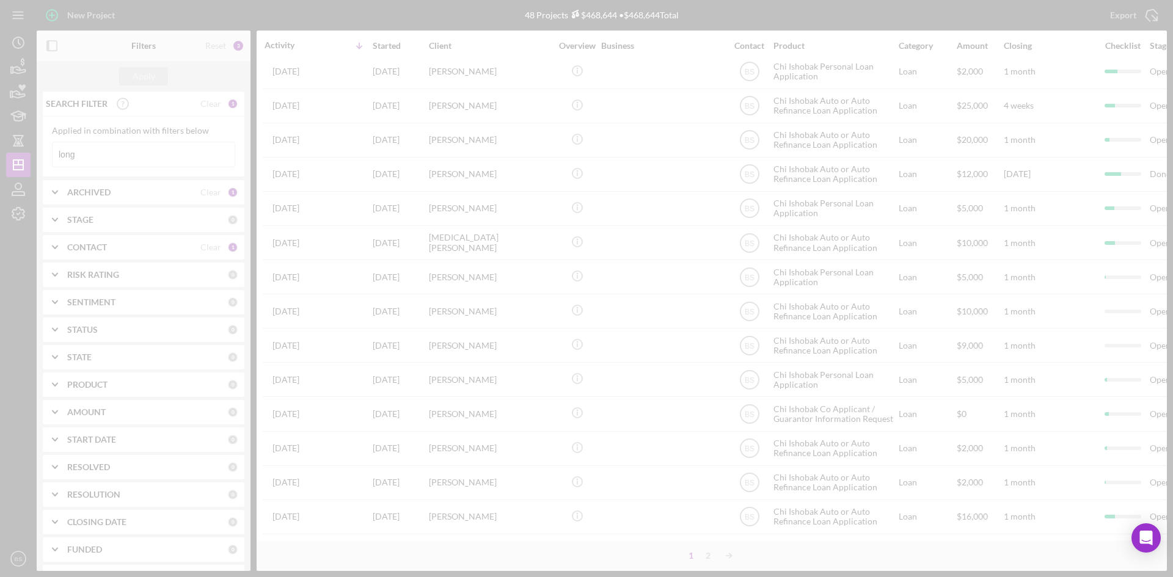
scroll to position [0, 0]
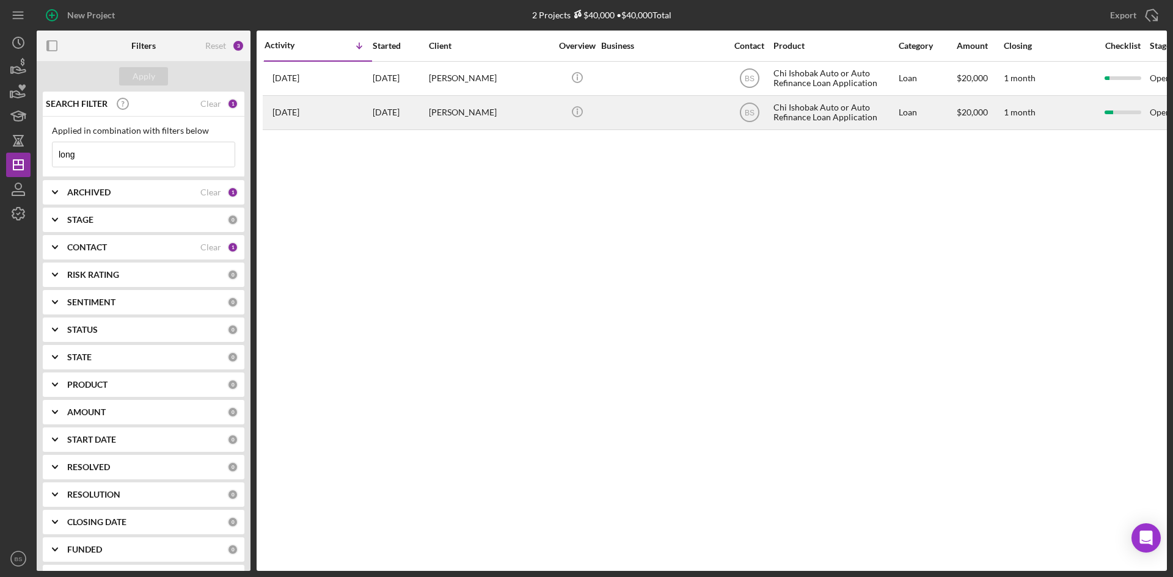
click at [410, 108] on div "[DATE]" at bounding box center [400, 112] width 55 height 32
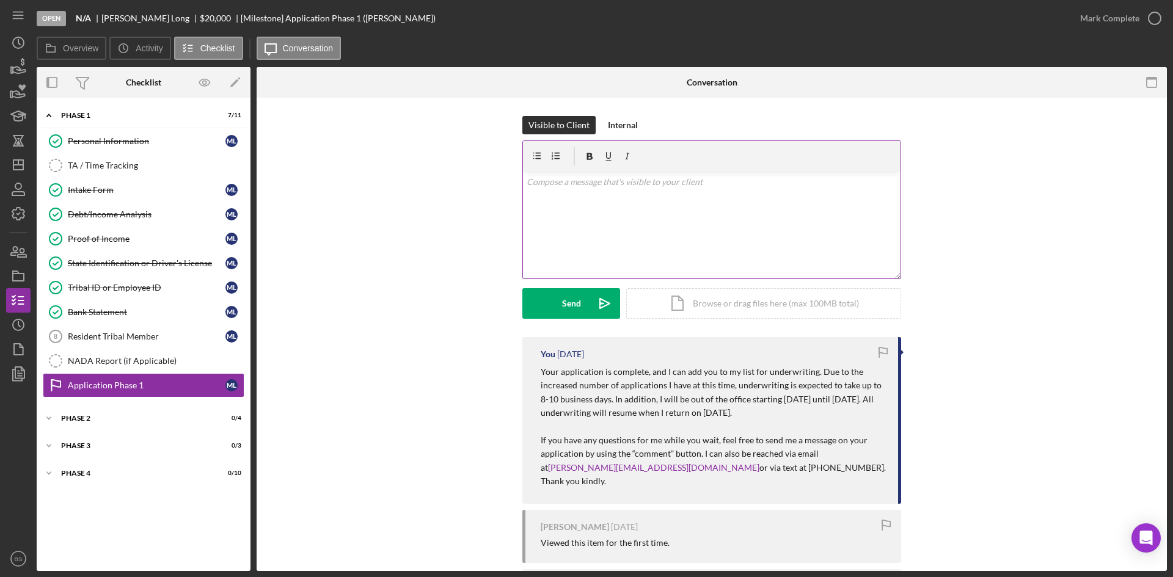
click at [575, 261] on div "v Color teal Color pink Remove color Add row above Add row below Add column bef…" at bounding box center [711, 225] width 377 height 107
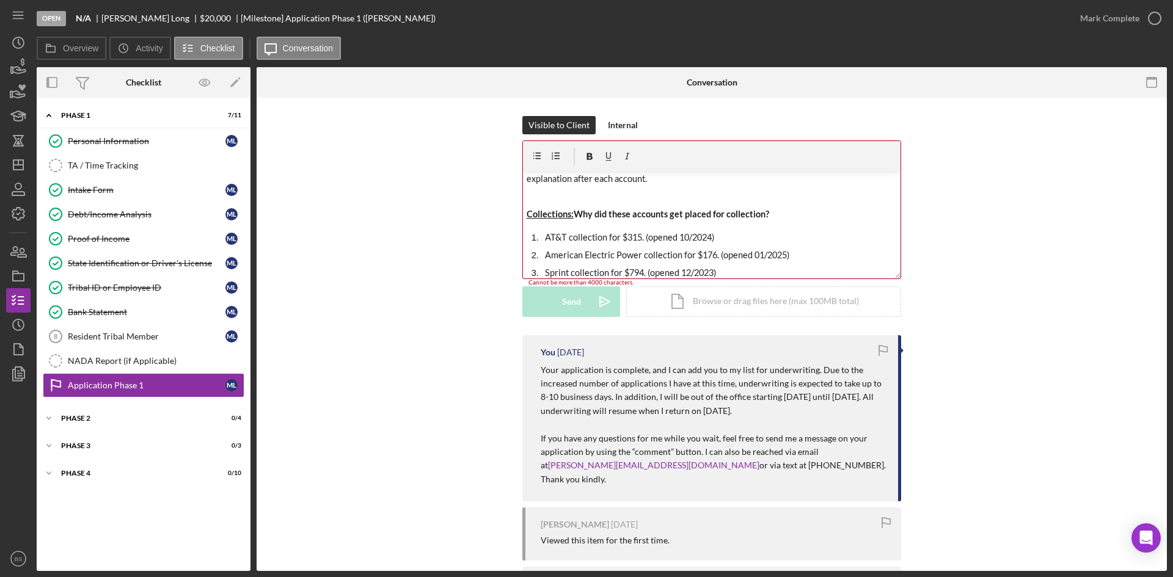
scroll to position [122, 0]
click at [568, 192] on p at bounding box center [711, 192] width 371 height 14
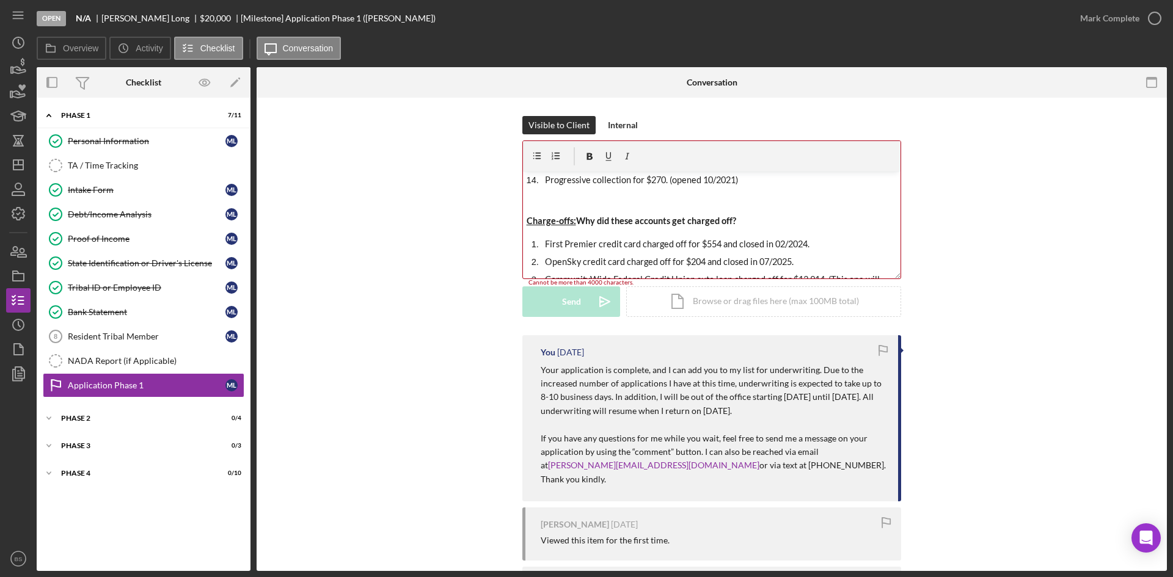
scroll to position [366, 0]
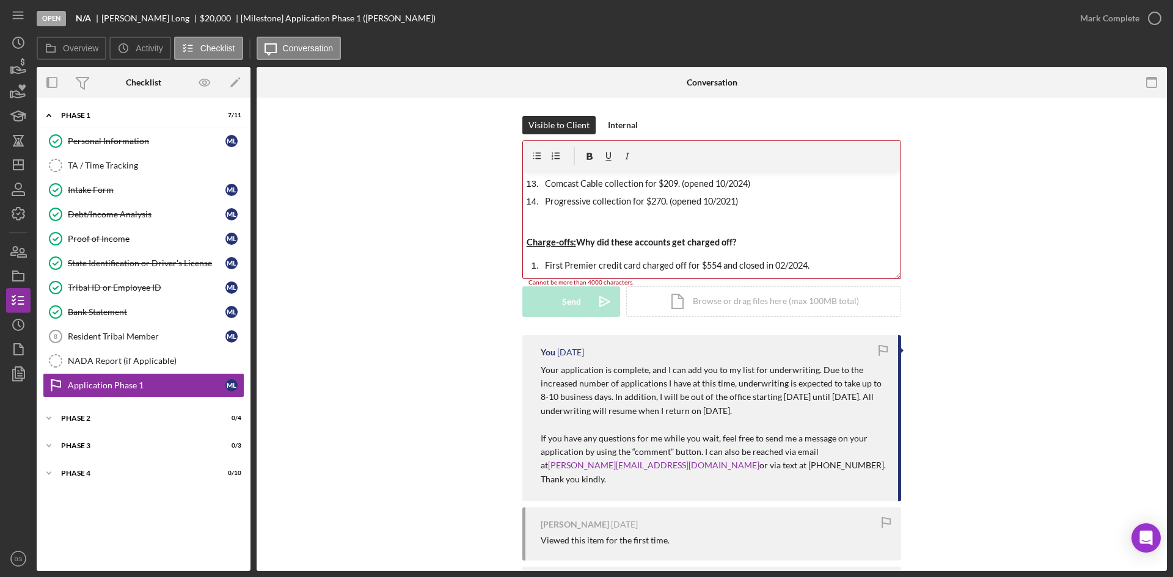
click at [569, 229] on p at bounding box center [711, 224] width 371 height 14
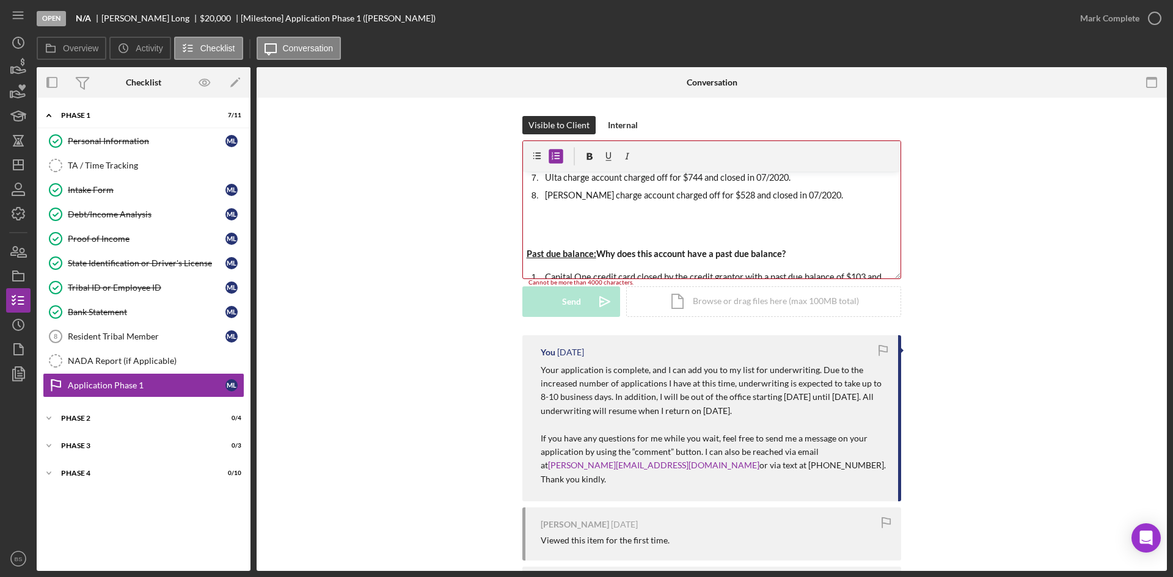
scroll to position [550, 0]
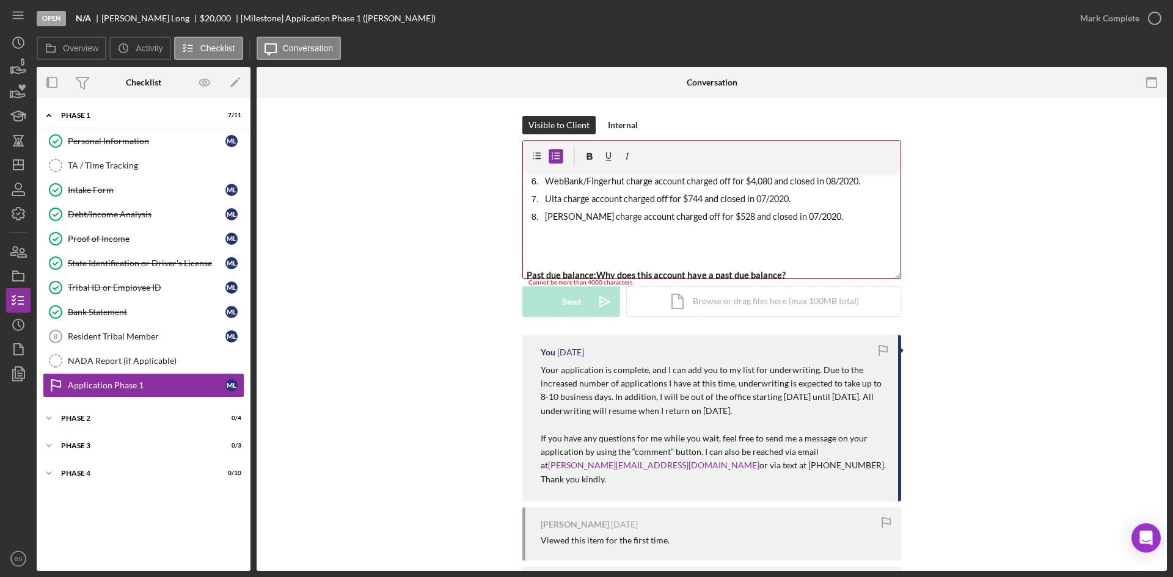
click at [581, 250] on p at bounding box center [711, 257] width 371 height 14
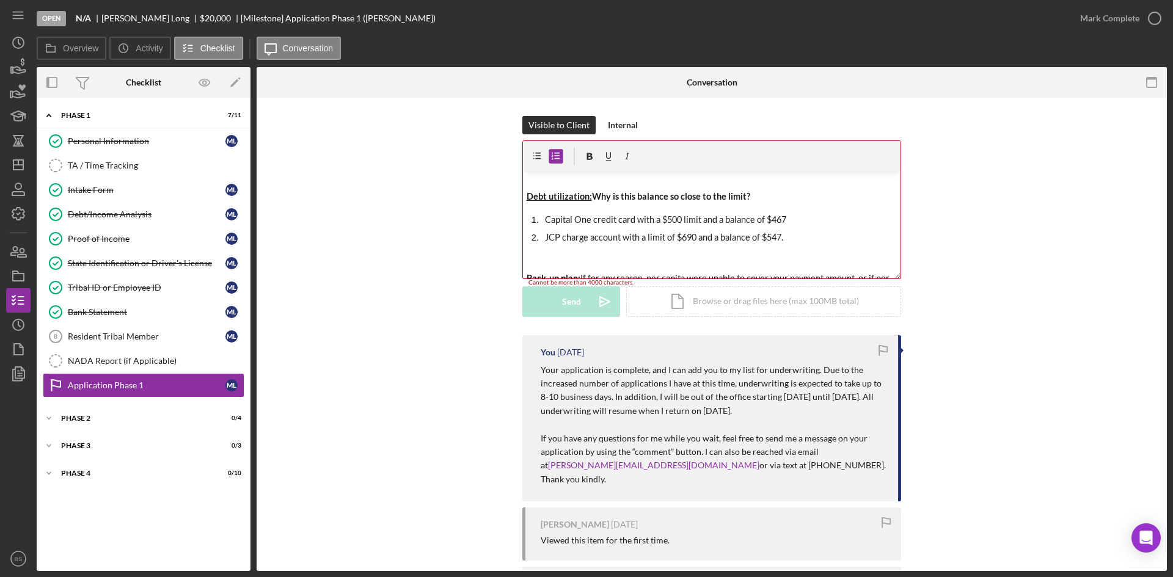
scroll to position [611, 0]
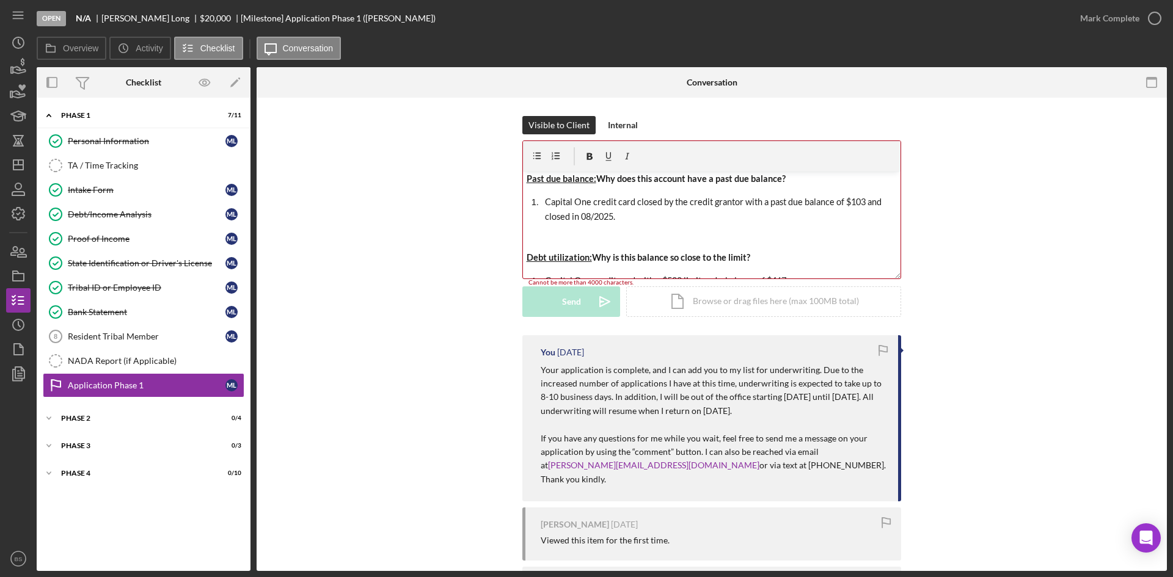
click at [619, 238] on p at bounding box center [711, 240] width 371 height 14
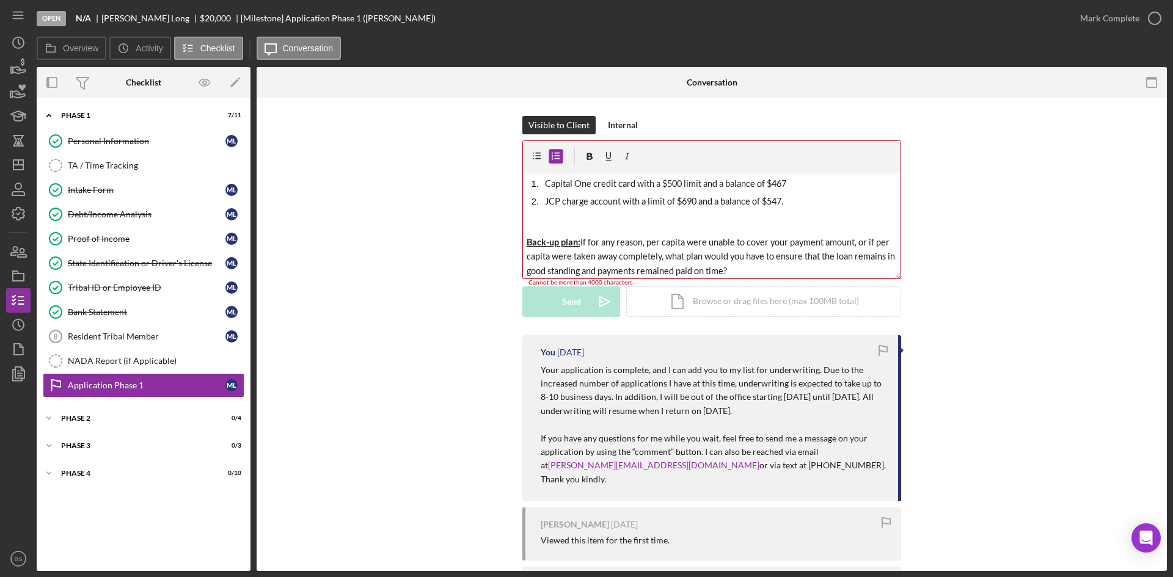
scroll to position [693, 0]
click at [619, 225] on p at bounding box center [711, 221] width 371 height 14
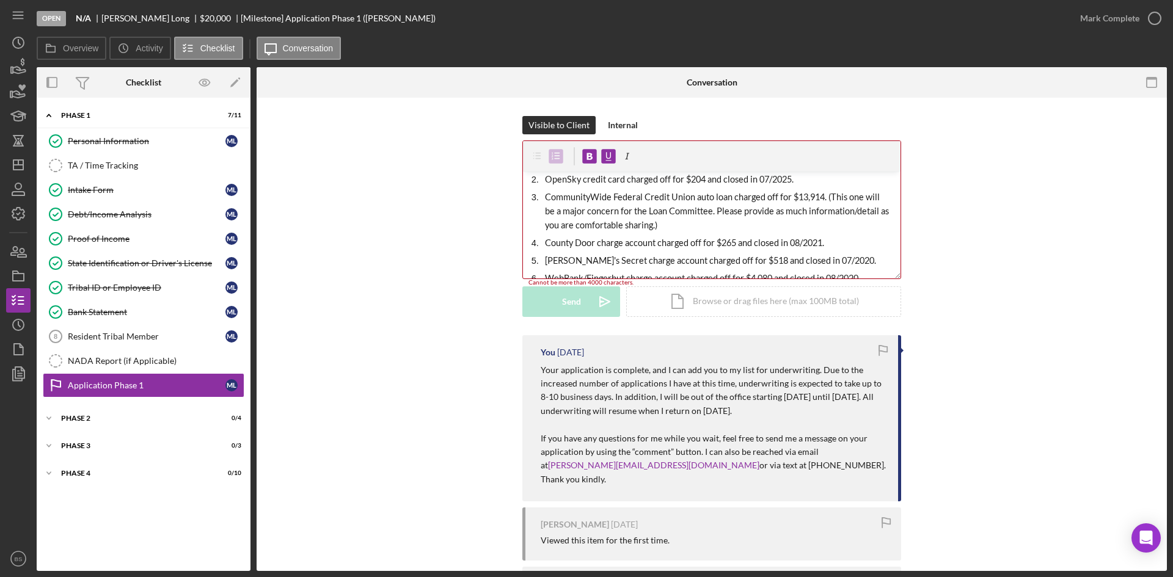
scroll to position [0, 0]
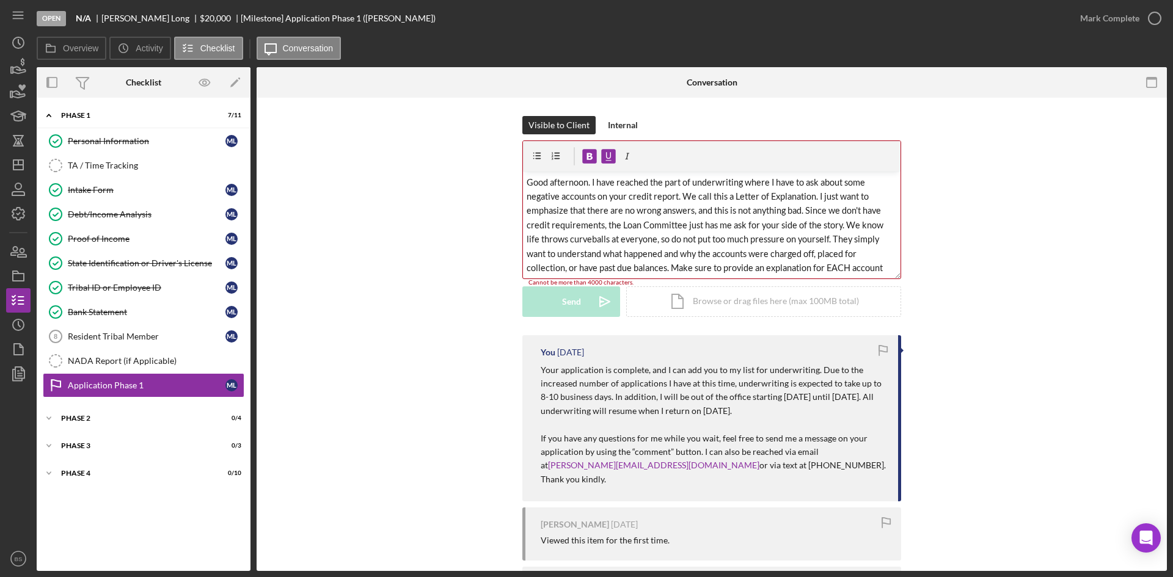
drag, startPoint x: 756, startPoint y: 269, endPoint x: 466, endPoint y: 141, distance: 316.9
click at [466, 141] on div "Visible to Client Internal v Color teal Color pink Remove color Add row above A…" at bounding box center [711, 225] width 873 height 219
copy div "Good afternoon. I have reached the part of underwriting where I have to ask abo…"
drag, startPoint x: 784, startPoint y: 238, endPoint x: 843, endPoint y: 270, distance: 67.5
click at [784, 237] on span "Good afternoon. I have reached the part of underwriting where I have to ask abo…" at bounding box center [706, 239] width 361 height 125
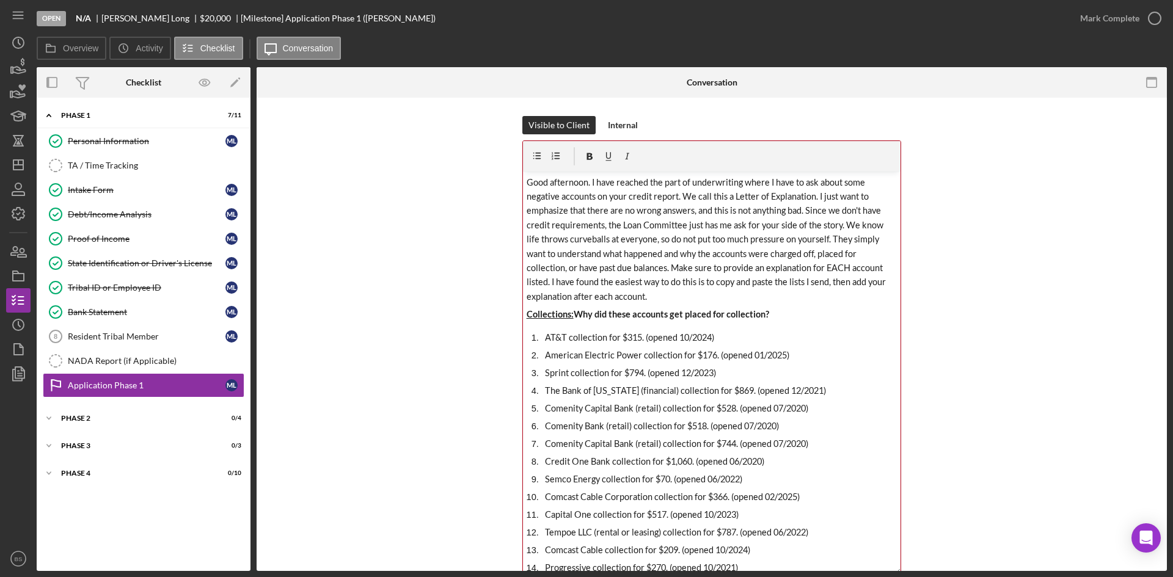
drag, startPoint x: 895, startPoint y: 277, endPoint x: 890, endPoint y: 573, distance: 295.6
click at [890, 573] on div "Open N/A [PERSON_NAME] $20,000 $20,000 [Milestone] Application Phase 1 ([PERSON…" at bounding box center [586, 288] width 1173 height 577
drag, startPoint x: 589, startPoint y: 210, endPoint x: 823, endPoint y: 194, distance: 234.4
click at [823, 194] on span "Good afternoon. I have reached the part of underwriting where I have to ask abo…" at bounding box center [706, 239] width 361 height 125
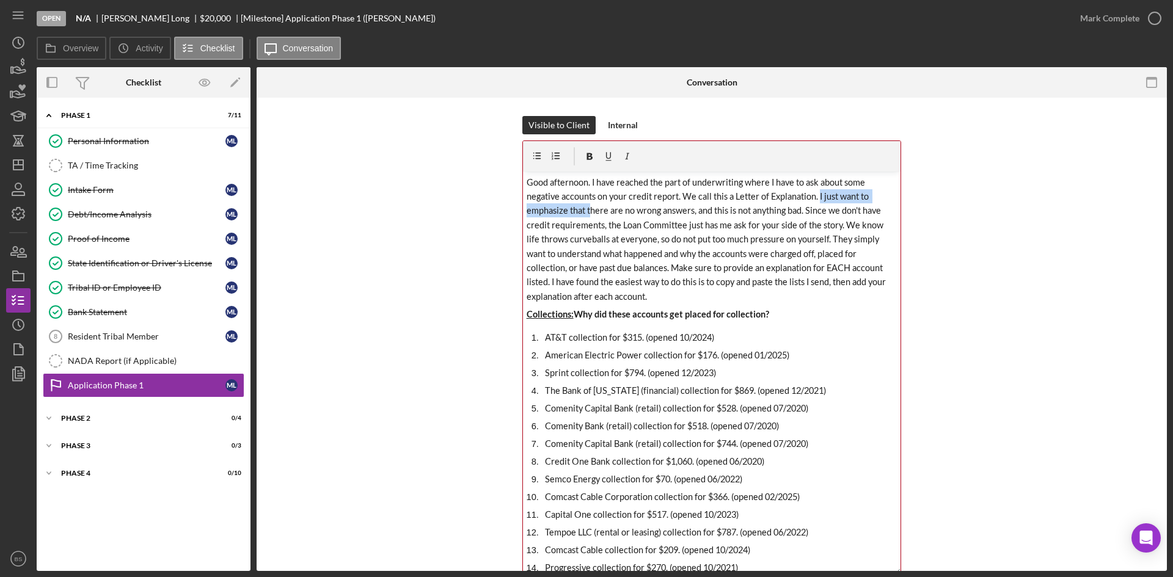
drag, startPoint x: 587, startPoint y: 210, endPoint x: 817, endPoint y: 194, distance: 230.8
click at [817, 194] on span "Good afternoon. I have reached the part of underwriting where I have to ask abo…" at bounding box center [706, 239] width 361 height 125
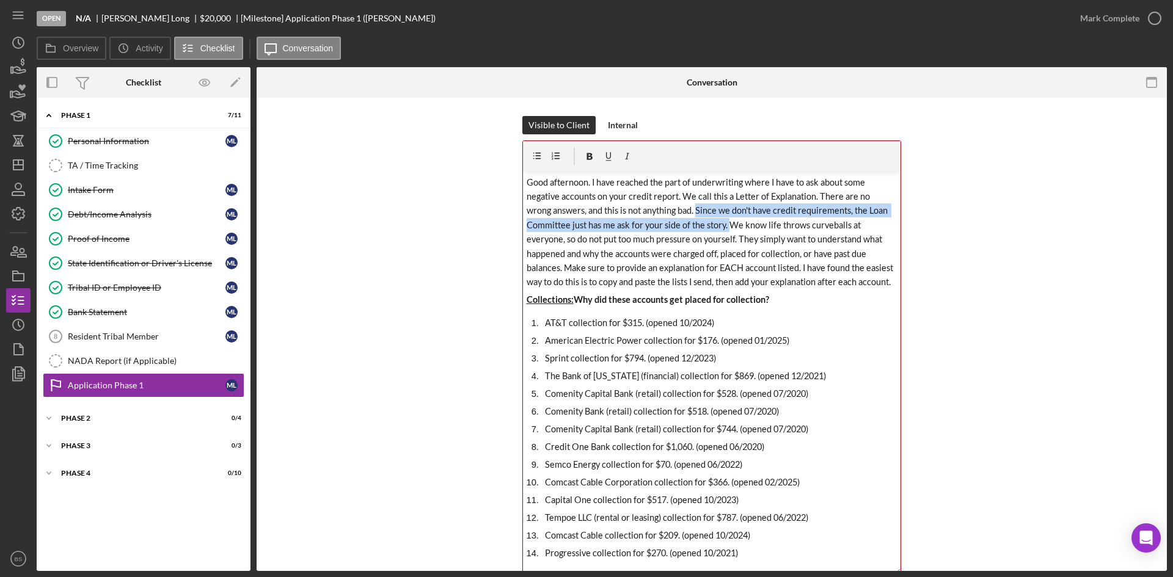
drag, startPoint x: 728, startPoint y: 226, endPoint x: 696, endPoint y: 211, distance: 35.5
click at [696, 211] on span "Good afternoon. I have reached the part of underwriting where I have to ask abo…" at bounding box center [710, 232] width 368 height 111
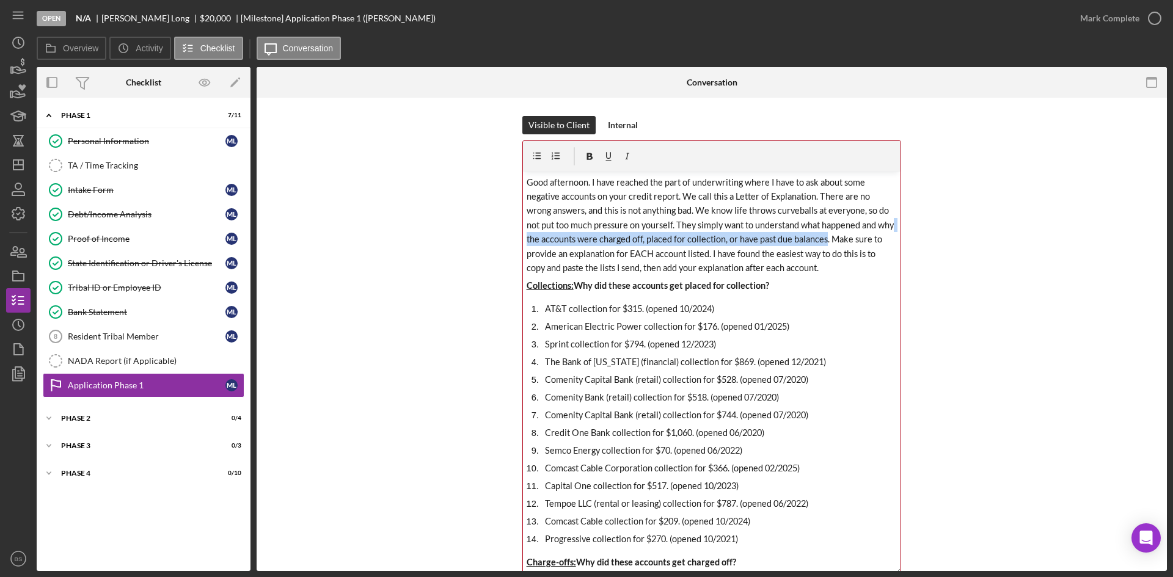
drag, startPoint x: 842, startPoint y: 240, endPoint x: 540, endPoint y: 238, distance: 301.1
click at [540, 238] on span "Good afternoon. I have reached the part of underwriting where I have to ask abo…" at bounding box center [710, 225] width 369 height 96
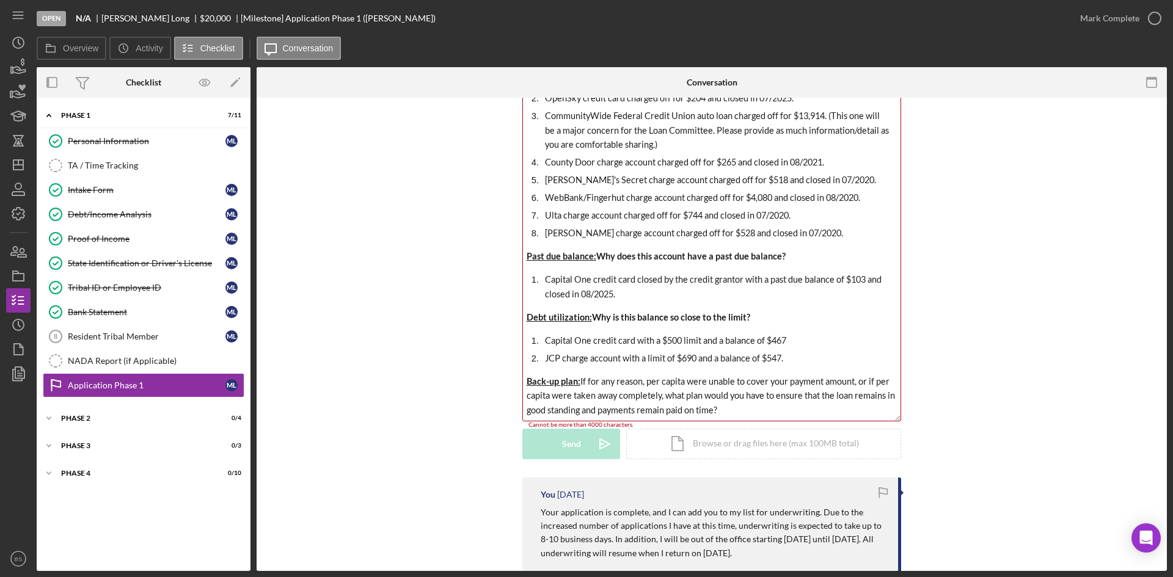
scroll to position [183, 0]
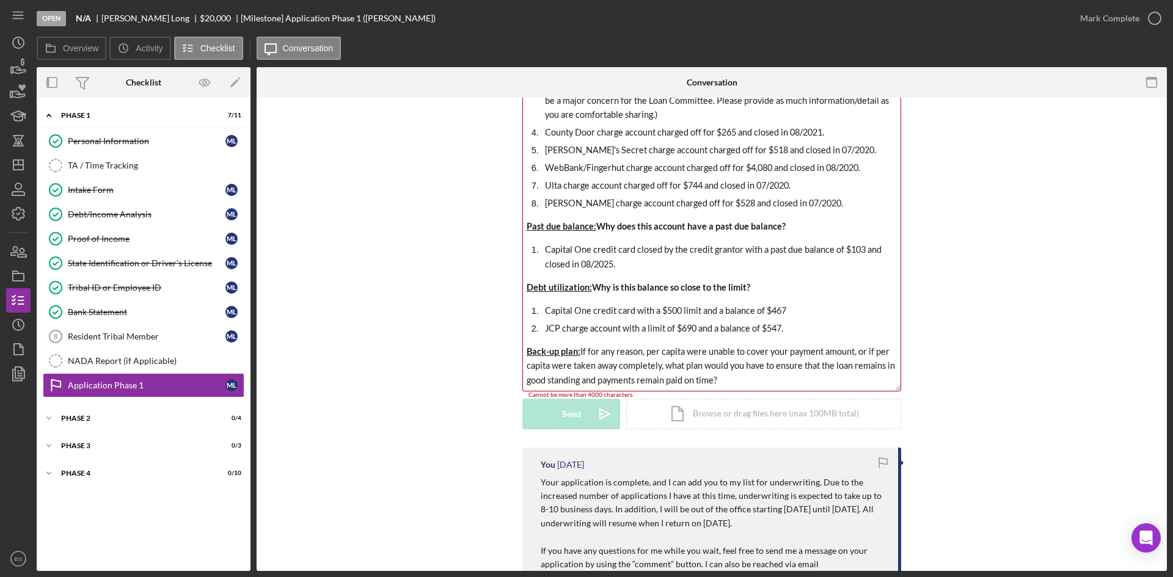
drag, startPoint x: 728, startPoint y: 380, endPoint x: 510, endPoint y: 335, distance: 222.5
click at [511, 339] on div "Visible to Client Internal v Color teal Color pink Remove color Add row above A…" at bounding box center [711, 190] width 873 height 515
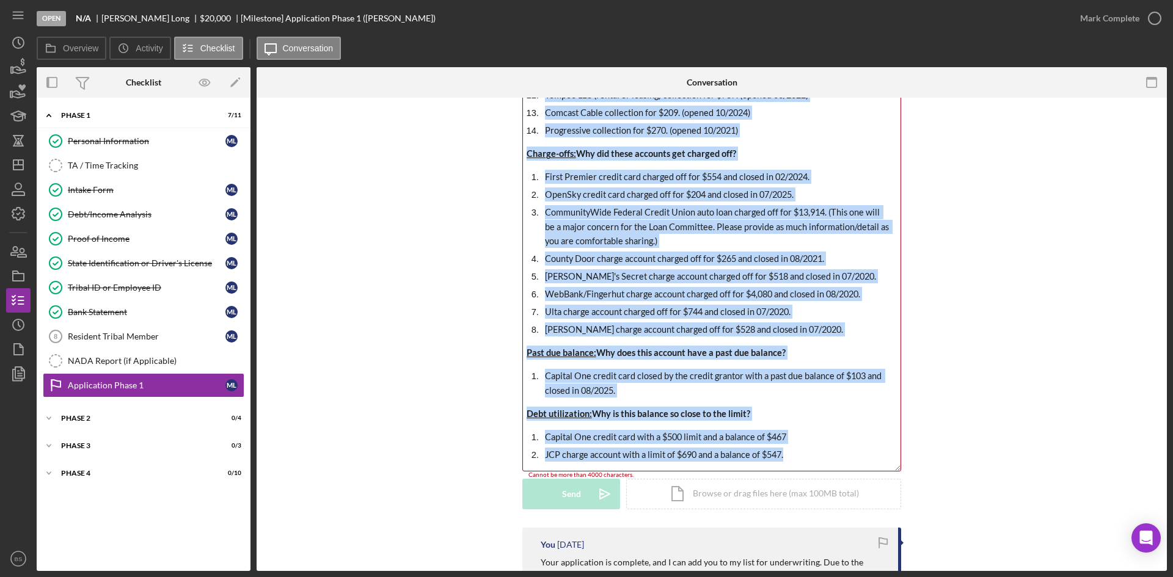
scroll to position [0, 0]
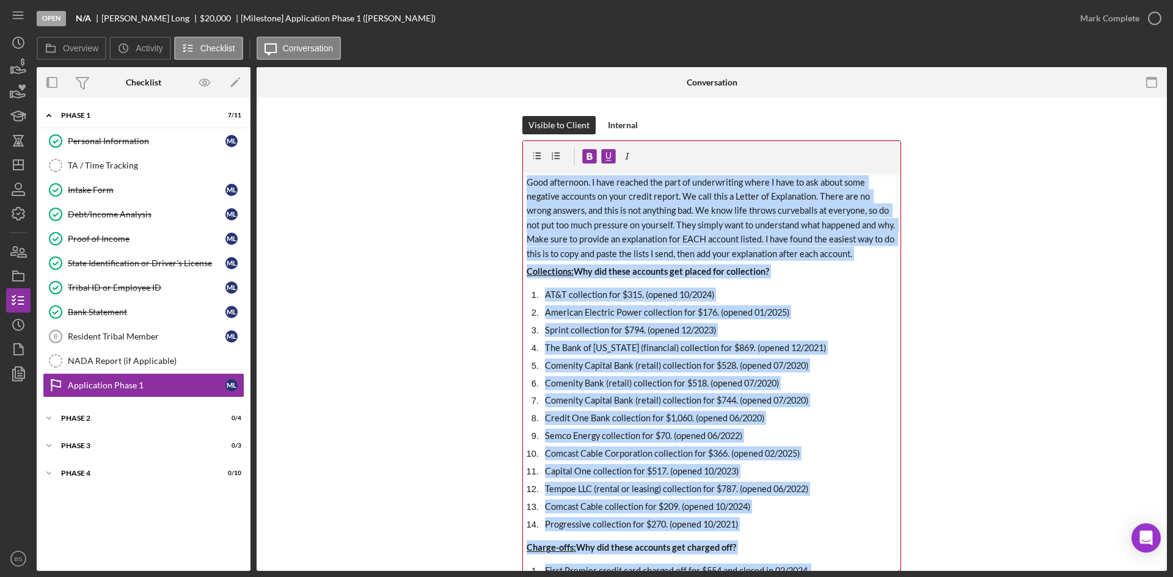
drag, startPoint x: 831, startPoint y: 332, endPoint x: 500, endPoint y: 61, distance: 428.4
click at [500, 61] on div "Overview Icon/History Activity Checklist Icon/Message Conversation Overview Int…" at bounding box center [602, 304] width 1130 height 534
copy div "Good afternoon. I have reached the part of underwriting where I have to ask abo…"
click at [813, 365] on p "Comenity Capital Bank (retail) collection for $528. (opened 07/2020)" at bounding box center [721, 366] width 352 height 14
drag, startPoint x: 806, startPoint y: 565, endPoint x: 464, endPoint y: 48, distance: 620.1
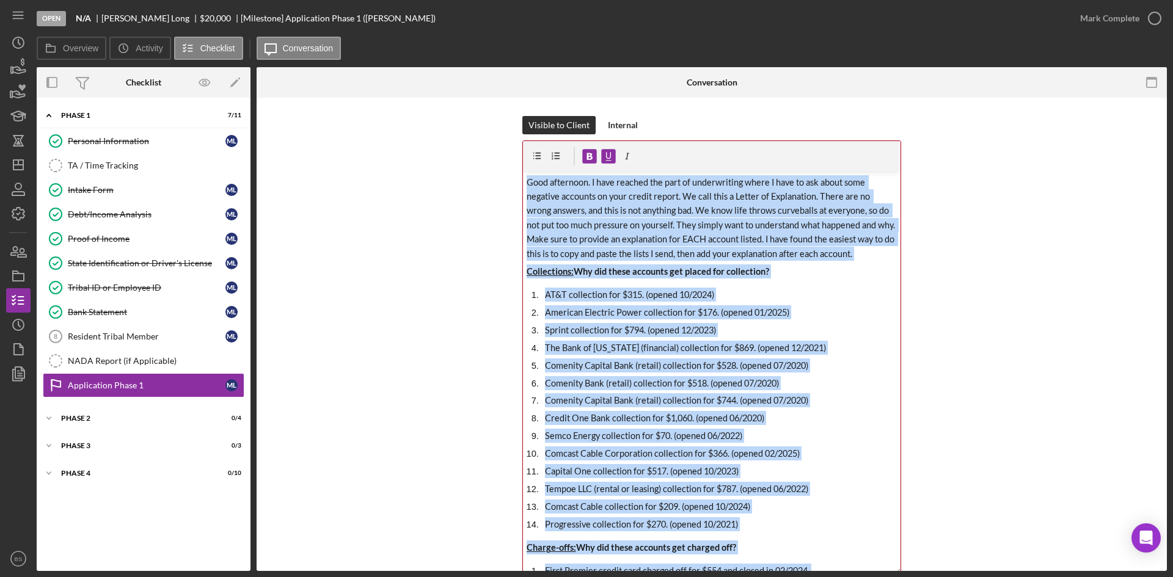
click at [464, 48] on div "Overview Icon/History Activity Checklist Icon/Message Conversation Overview Int…" at bounding box center [602, 304] width 1130 height 534
drag, startPoint x: 803, startPoint y: 552, endPoint x: 363, endPoint y: 29, distance: 682.7
click at [363, 29] on div "Open N/A [PERSON_NAME] $20,000 $20,000 [Milestone] Application Phase 1 ([PERSON…" at bounding box center [602, 285] width 1130 height 571
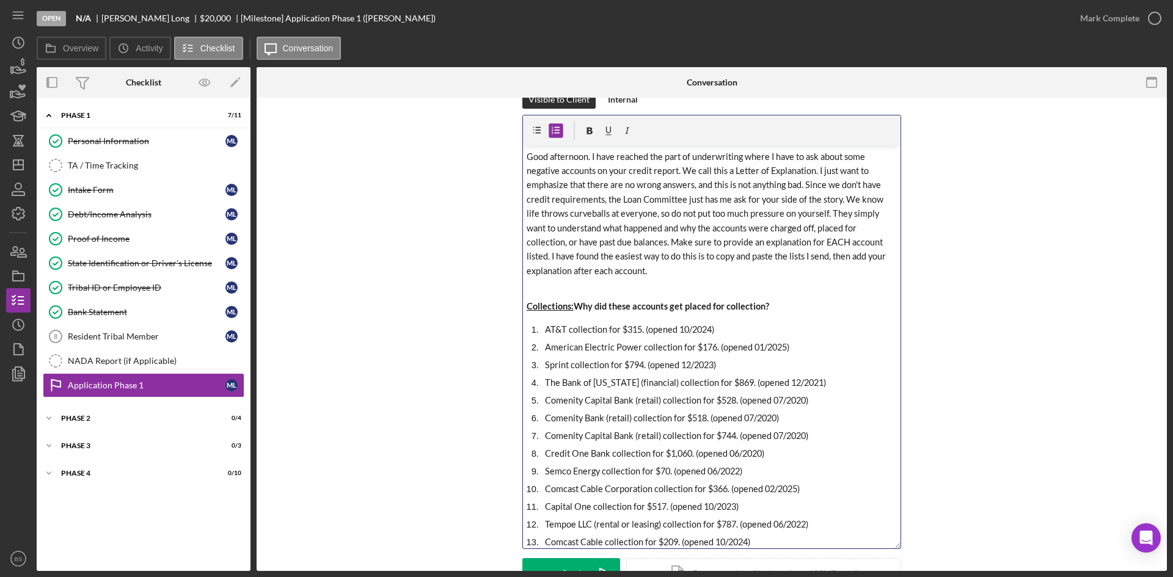
scroll to position [244, 0]
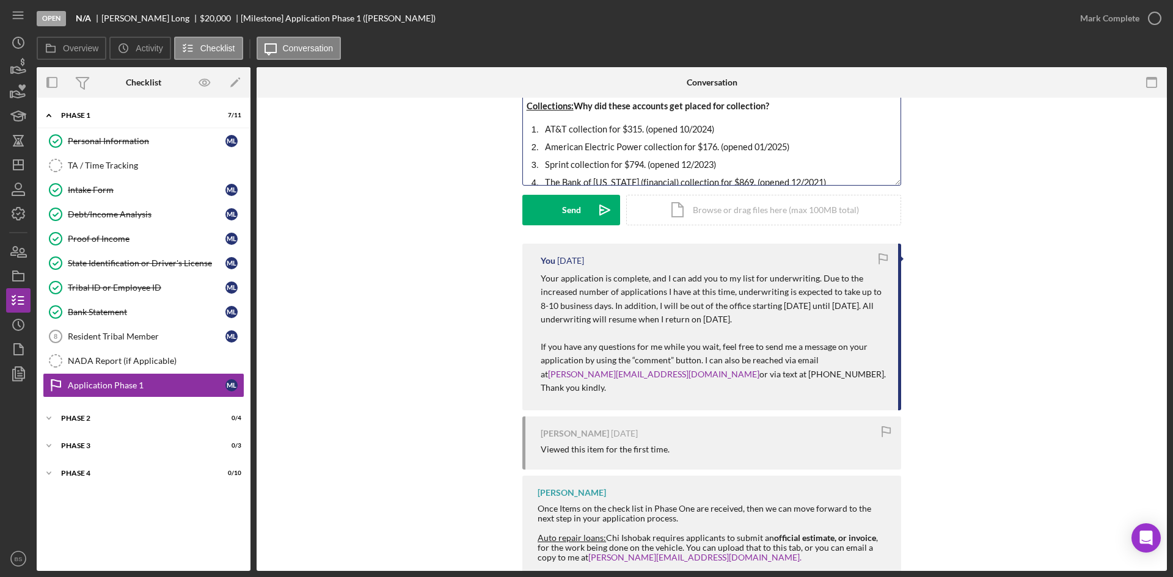
drag, startPoint x: 895, startPoint y: 327, endPoint x: 858, endPoint y: 107, distance: 222.9
click at [858, 107] on div "v Color teal Color pink Remove color Add row above Add row below Add column bef…" at bounding box center [711, 49] width 379 height 271
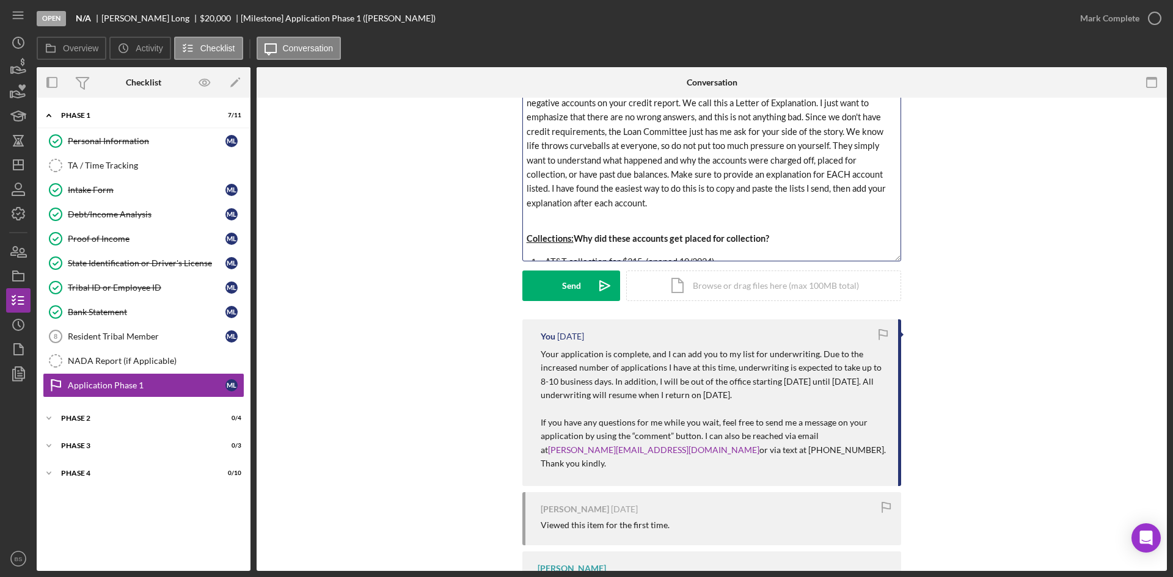
scroll to position [0, 0]
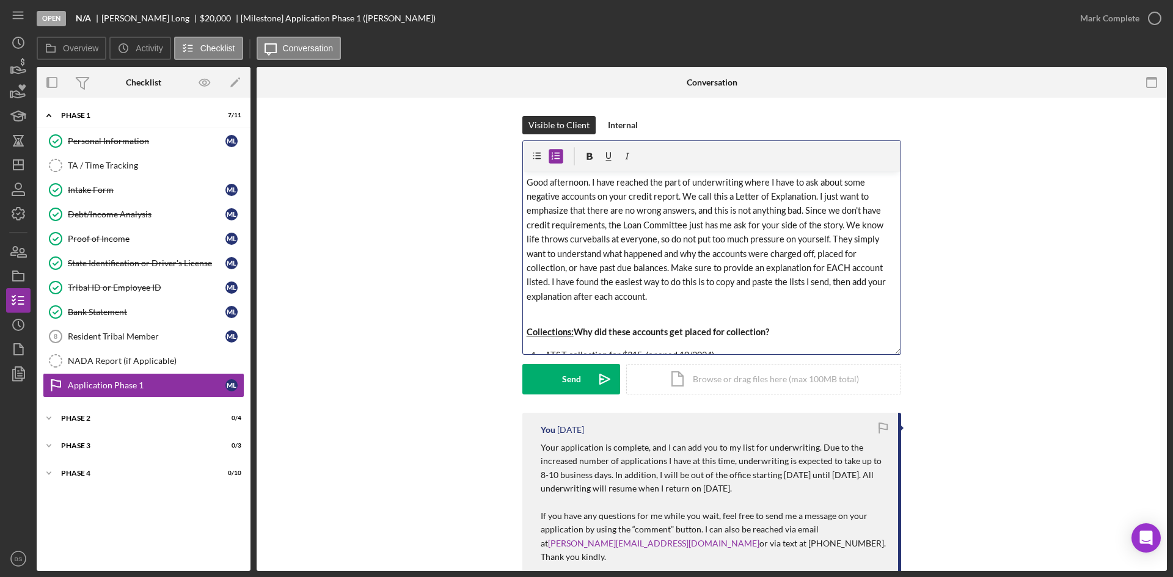
click at [586, 182] on span "Good afternoon. I have reached the part of underwriting where I have to ask abo…" at bounding box center [706, 239] width 361 height 125
click at [809, 182] on span "Good afternoon. The following message will be sent in two separate parts: Good …" at bounding box center [710, 239] width 368 height 125
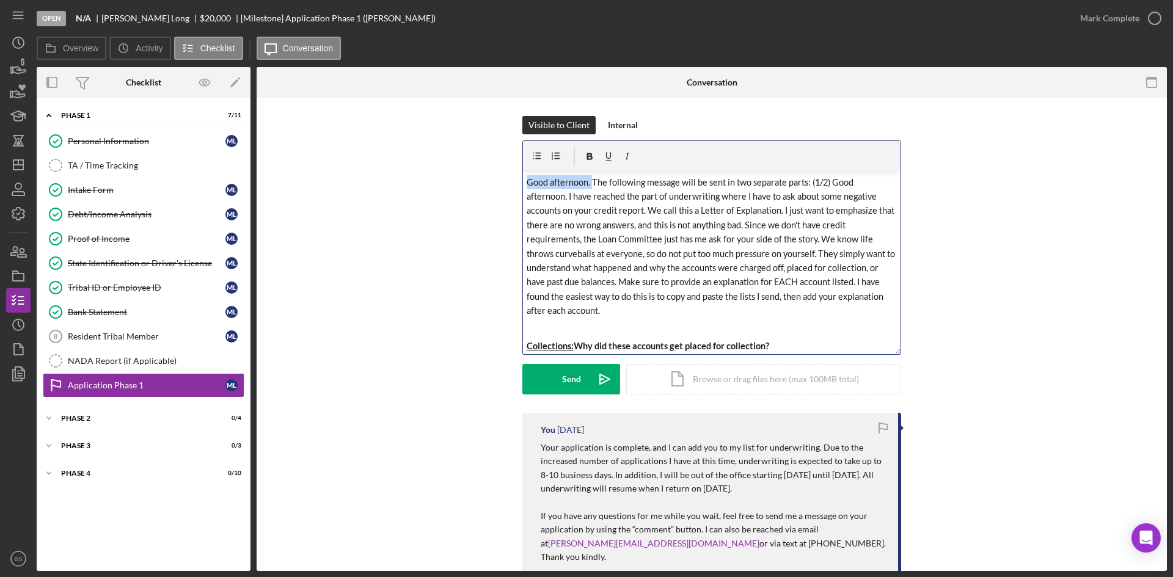
drag, startPoint x: 591, startPoint y: 182, endPoint x: 464, endPoint y: 180, distance: 127.7
click at [465, 180] on div "Visible to Client Internal v Color teal Color pink Remove color Add row above A…" at bounding box center [711, 264] width 873 height 297
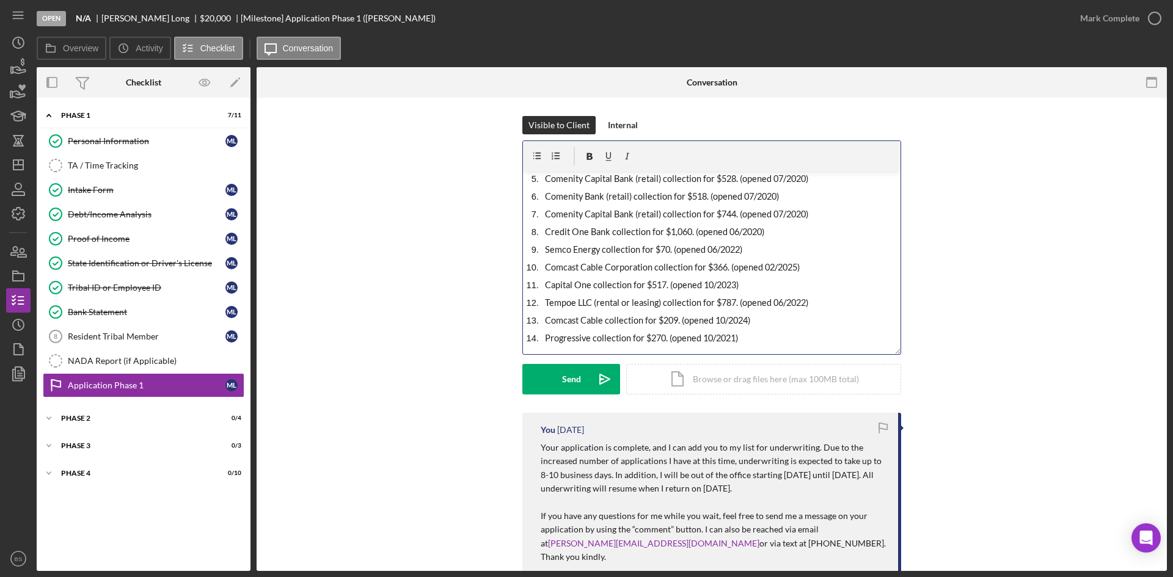
scroll to position [261, 0]
click at [611, 375] on icon "Icon/icon-invite-send" at bounding box center [604, 379] width 31 height 31
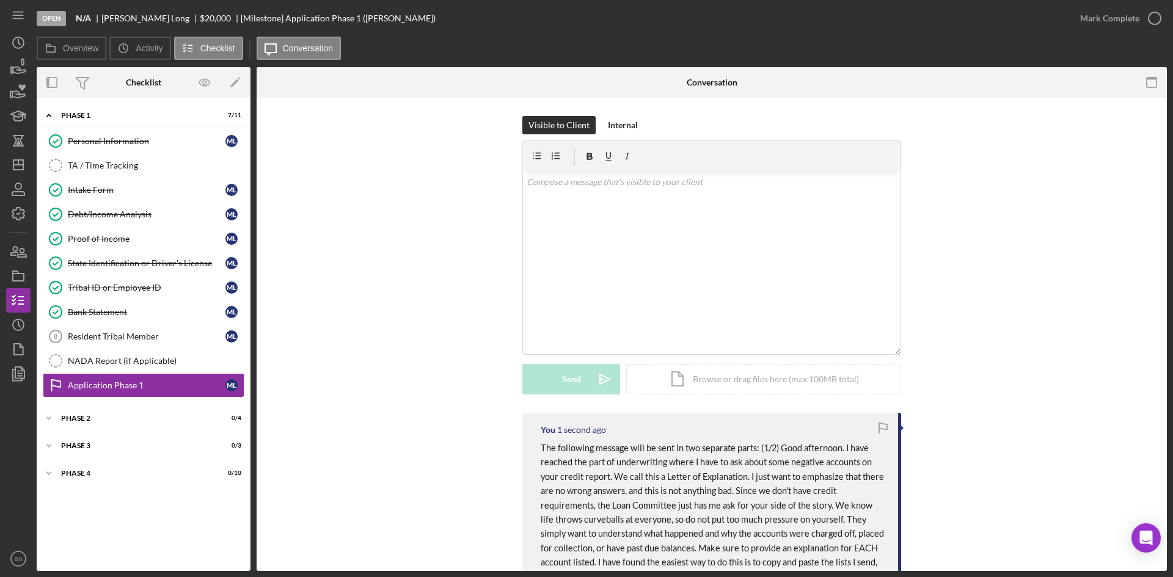
scroll to position [0, 0]
click at [610, 200] on div "v Color teal Color pink Remove color Add row above Add row below Add column bef…" at bounding box center [711, 263] width 377 height 183
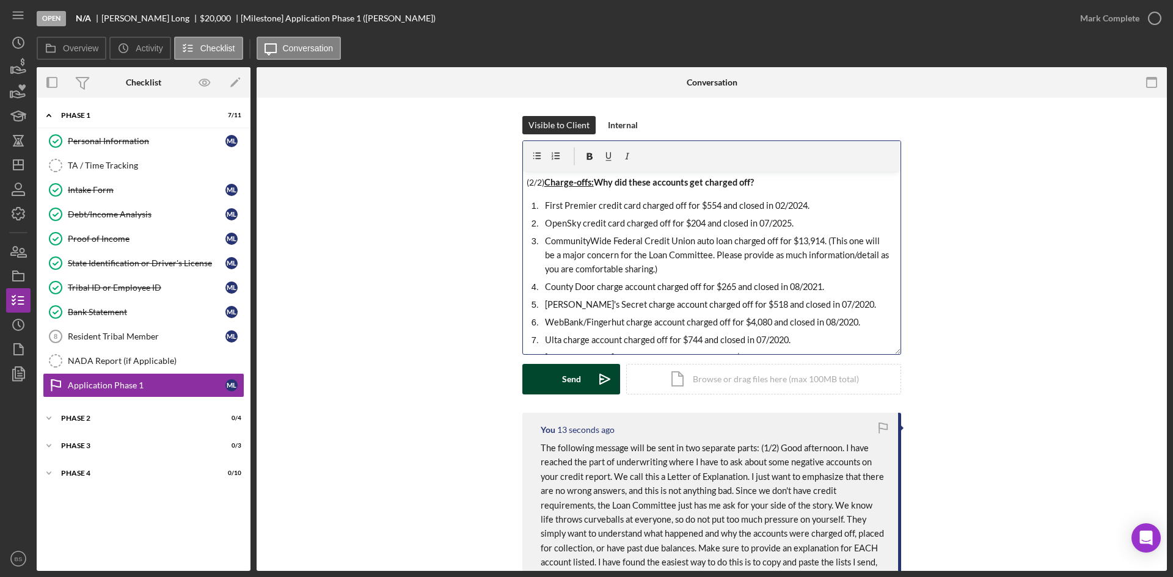
click at [590, 388] on icon "Icon/icon-invite-send" at bounding box center [604, 379] width 31 height 31
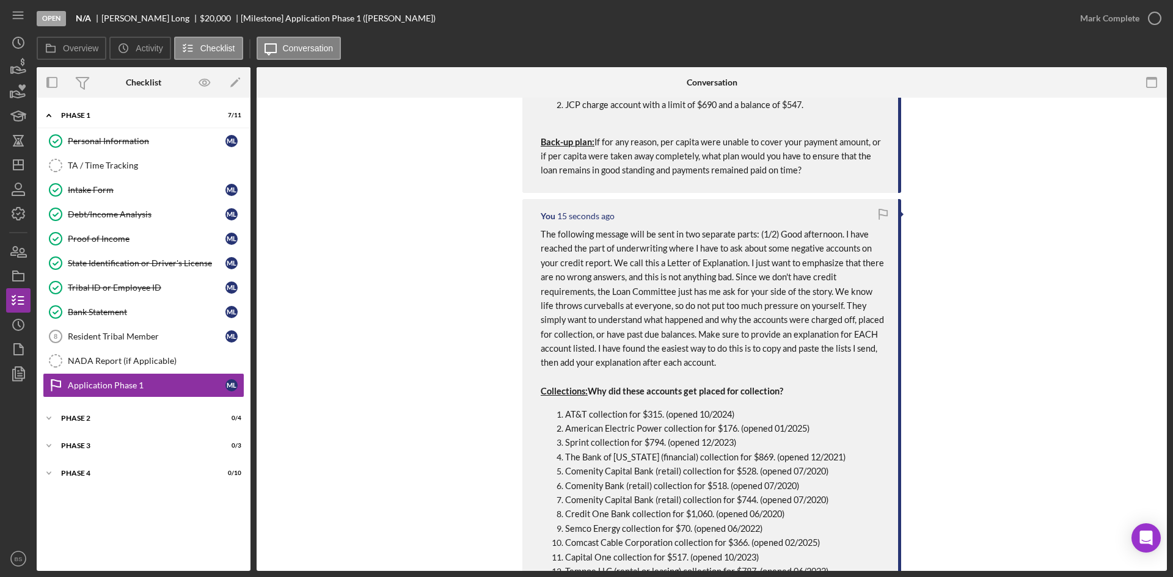
scroll to position [1038, 0]
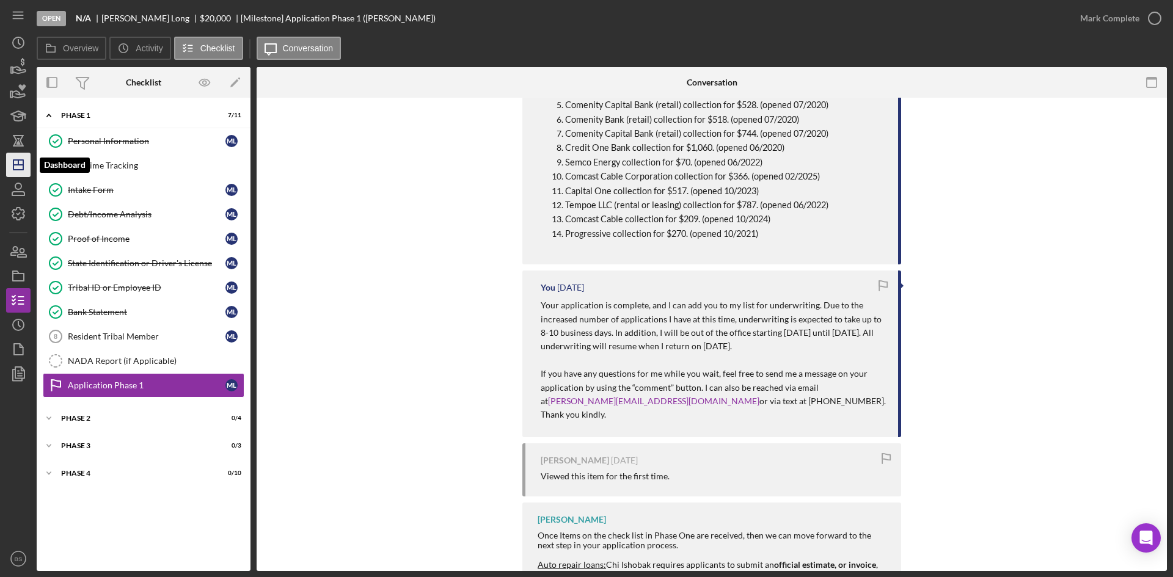
click at [27, 165] on icon "Icon/Dashboard" at bounding box center [18, 165] width 31 height 31
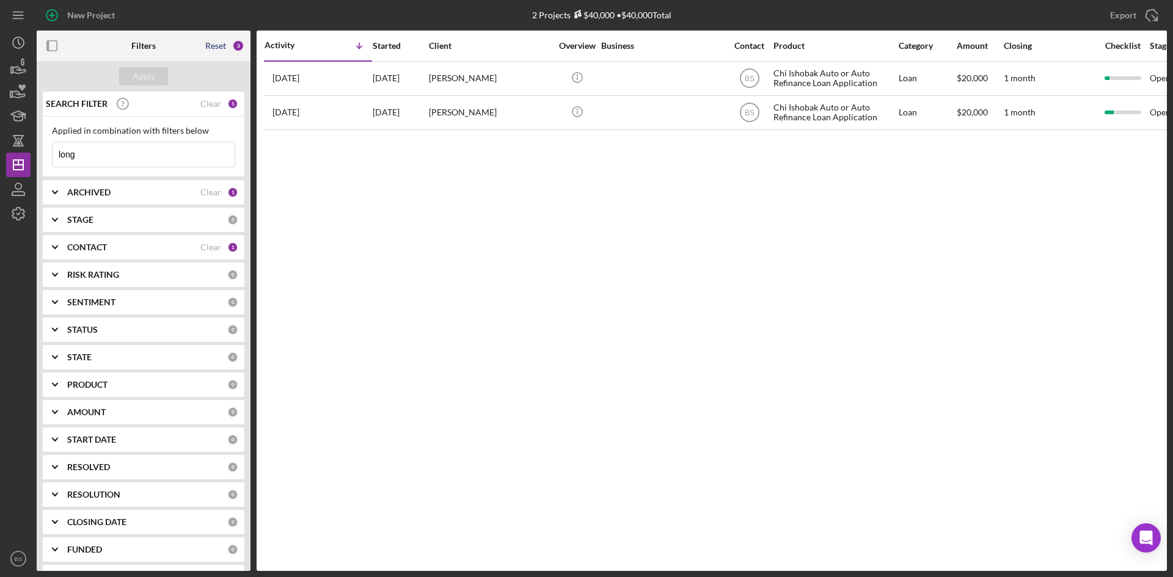
click at [219, 48] on div "Reset" at bounding box center [215, 46] width 21 height 10
click at [148, 77] on div "Apply" at bounding box center [144, 76] width 23 height 18
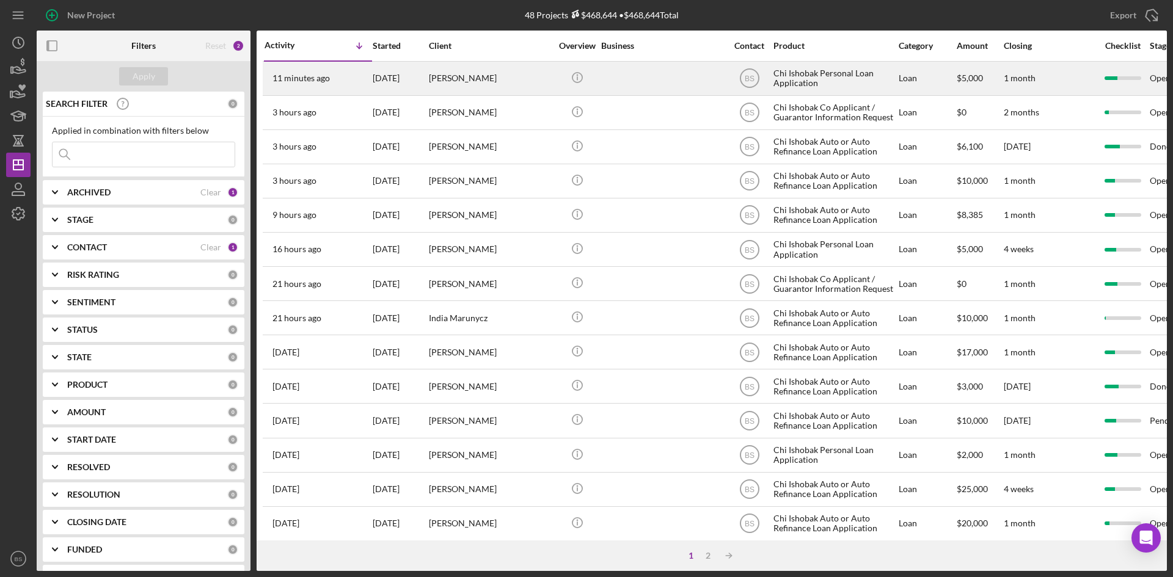
click at [356, 73] on div "11 minutes ago [PERSON_NAME]" at bounding box center [317, 78] width 107 height 32
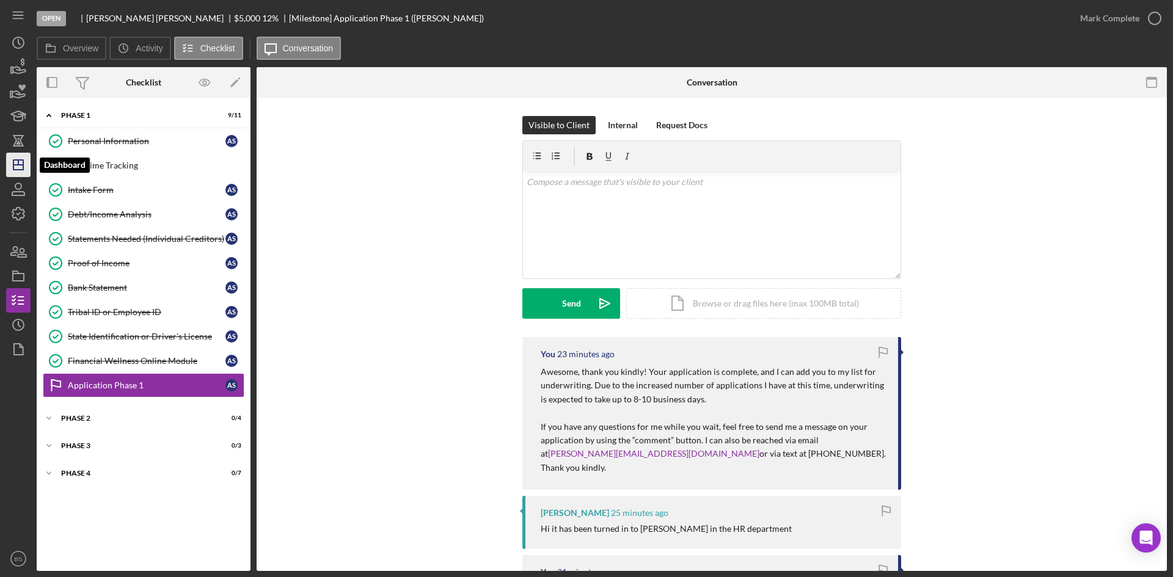
click at [26, 170] on icon "Icon/Dashboard" at bounding box center [18, 165] width 31 height 31
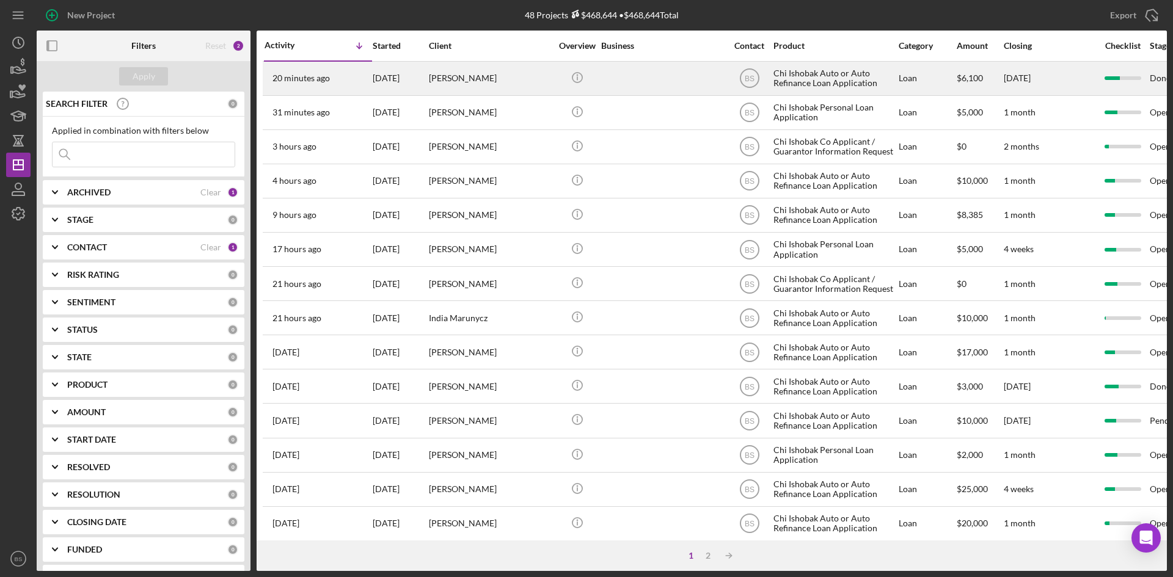
click at [518, 72] on div "[PERSON_NAME]" at bounding box center [490, 78] width 122 height 32
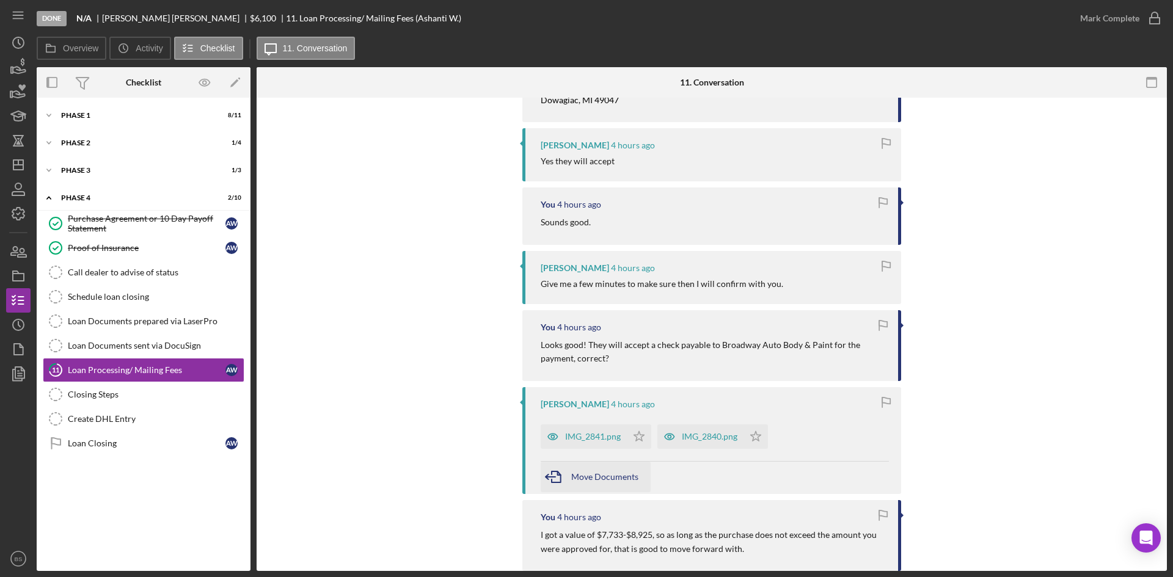
scroll to position [550, 0]
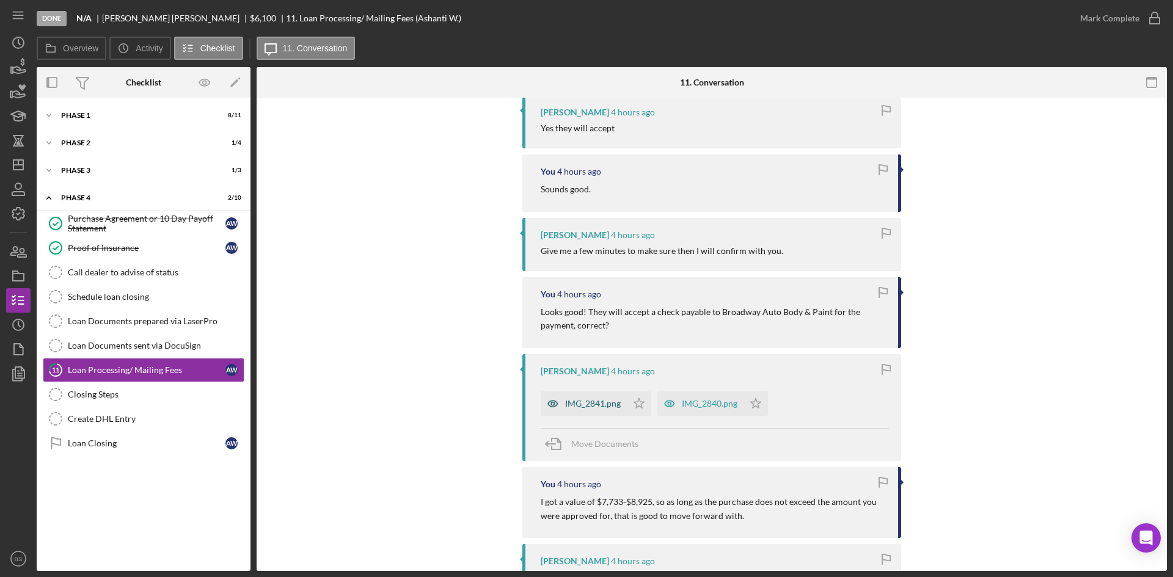
click at [581, 404] on div "IMG_2841.png" at bounding box center [593, 404] width 56 height 10
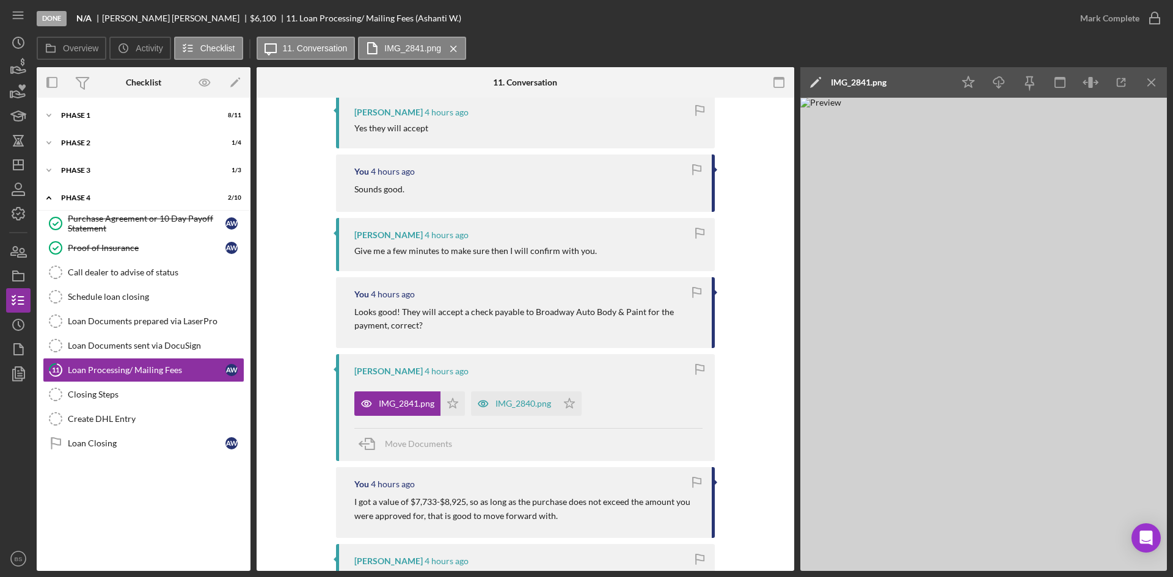
click at [484, 389] on div "IMG_2840.png Icon/Star" at bounding box center [529, 400] width 117 height 31
click at [489, 393] on icon "button" at bounding box center [483, 403] width 24 height 24
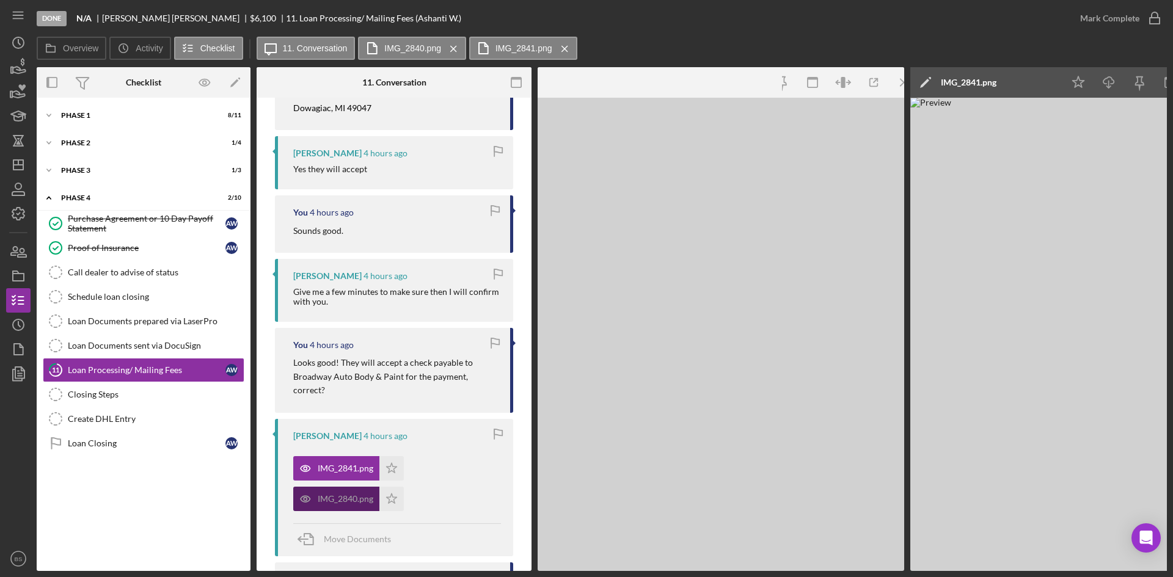
scroll to position [591, 0]
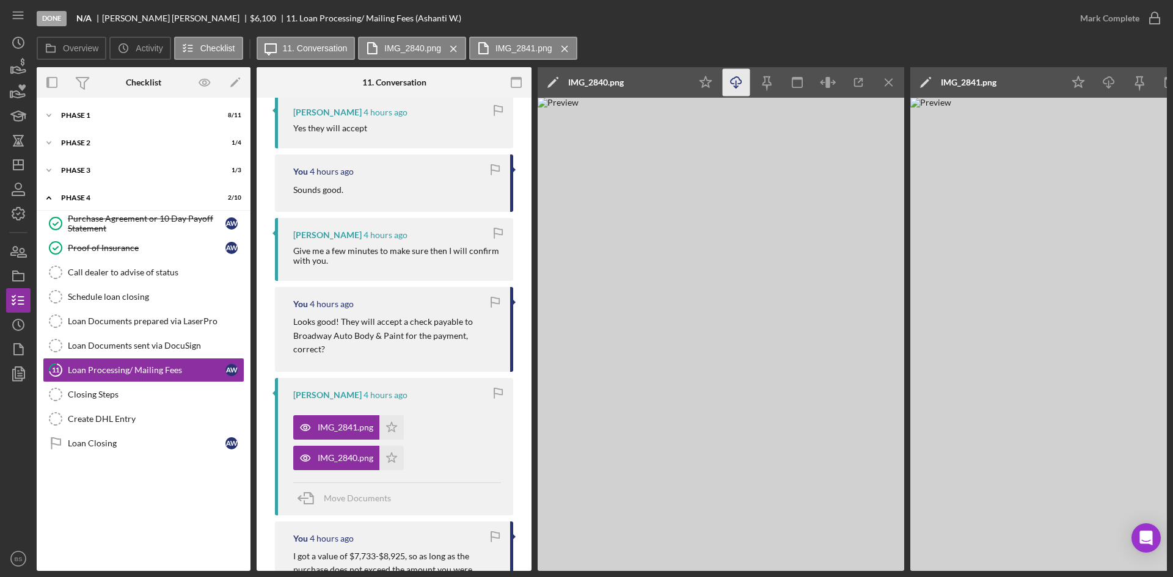
click at [731, 82] on icon "Icon/Download" at bounding box center [735, 82] width 27 height 27
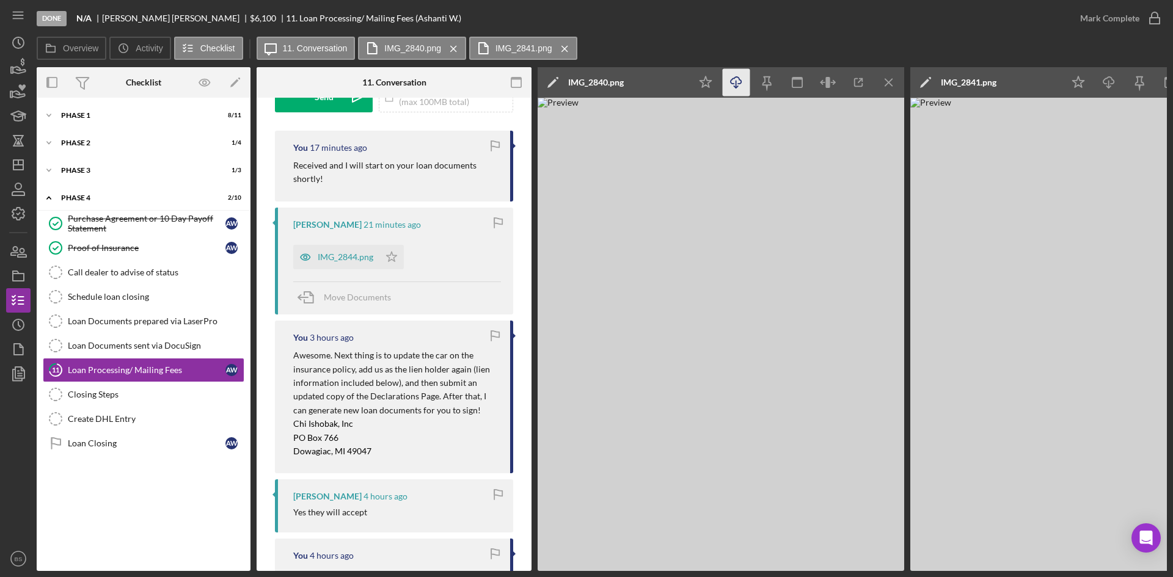
scroll to position [163, 0]
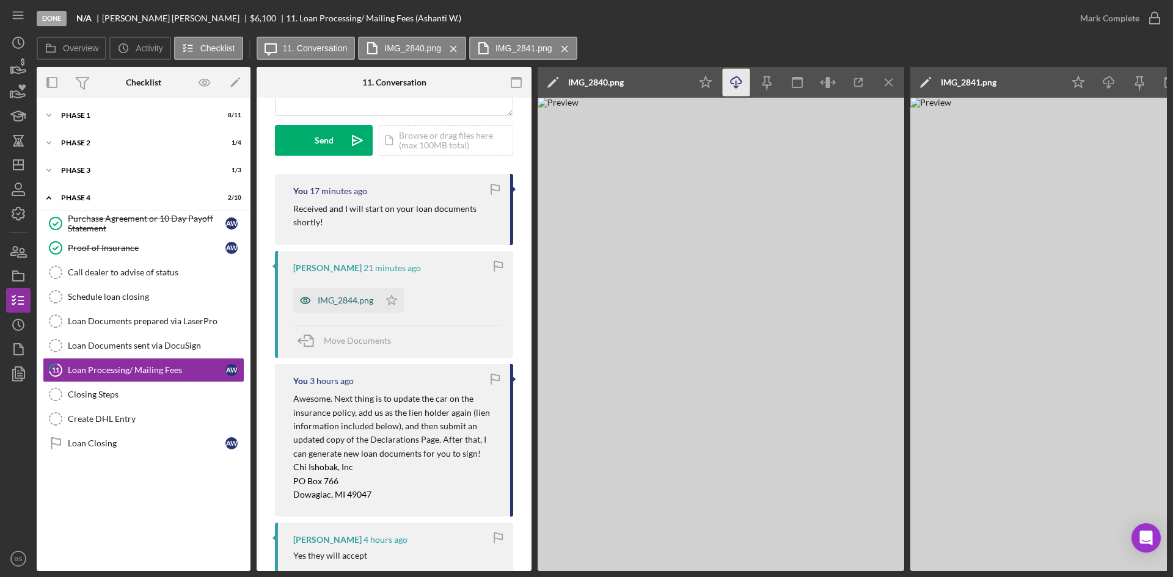
click at [365, 288] on div "IMG_2844.png" at bounding box center [336, 300] width 86 height 24
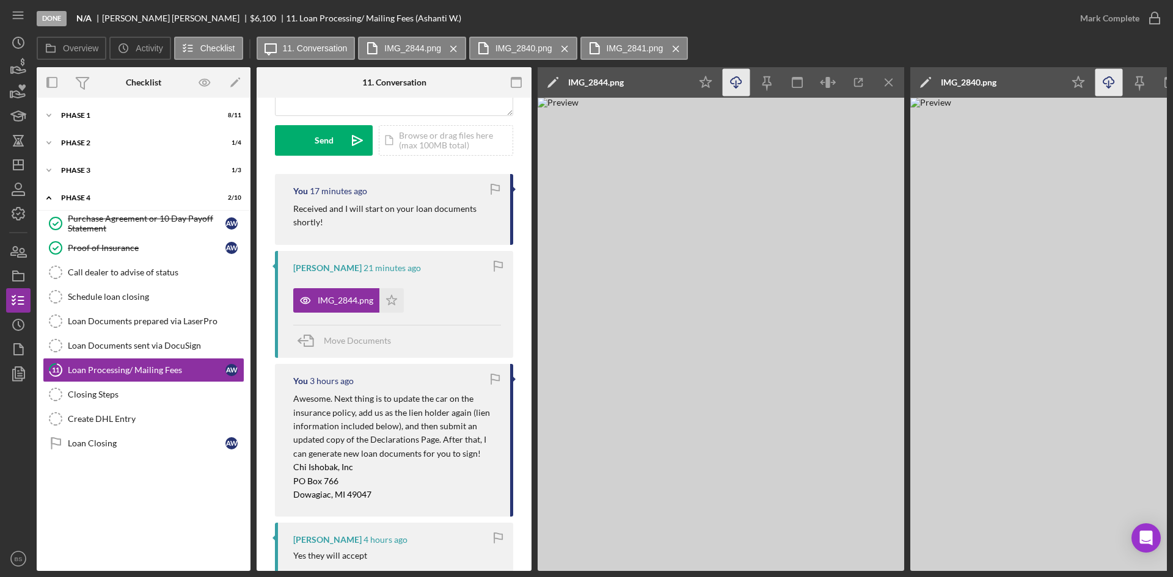
click at [733, 83] on icon "Icon/Download" at bounding box center [735, 82] width 27 height 27
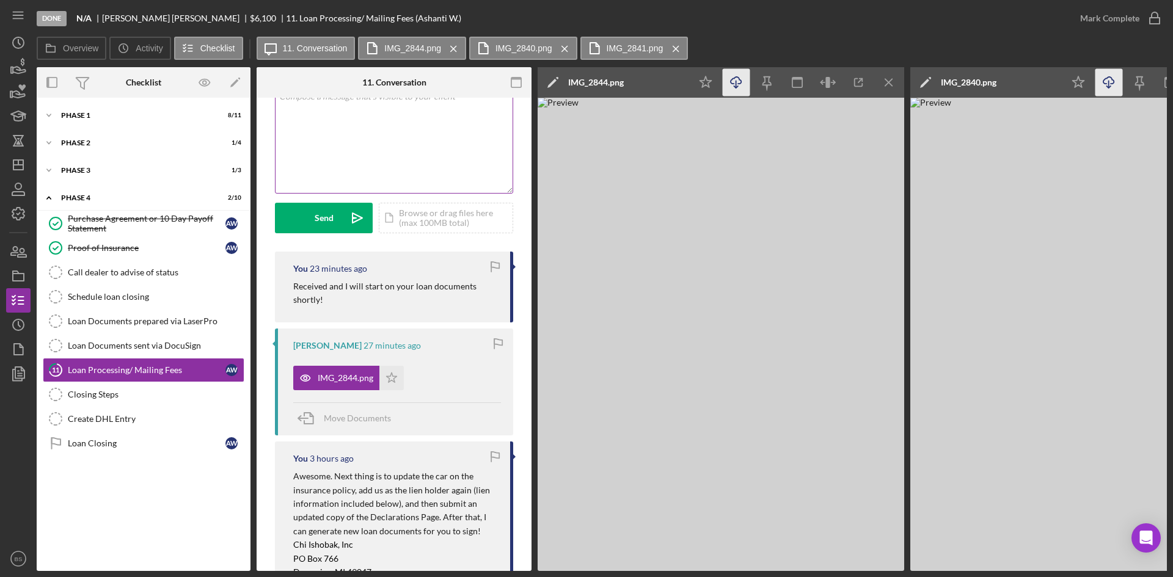
scroll to position [0, 0]
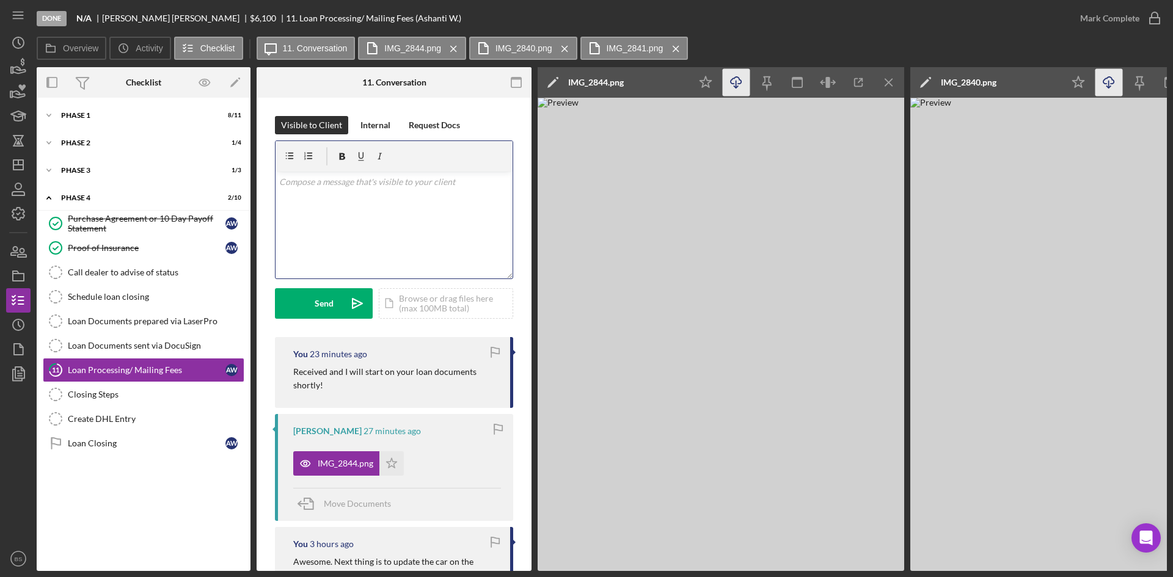
click at [404, 205] on div "v Color teal Color pink Remove color Add row above Add row below Add column bef…" at bounding box center [393, 225] width 237 height 107
click at [447, 182] on p "Hey [PERSON_NAME]. Do you think you will be able to come pick up the check [DAT…" at bounding box center [394, 195] width 230 height 41
click at [444, 194] on p "Hey [PERSON_NAME]. Do you think you will be able to sign your documents and com…" at bounding box center [394, 195] width 230 height 41
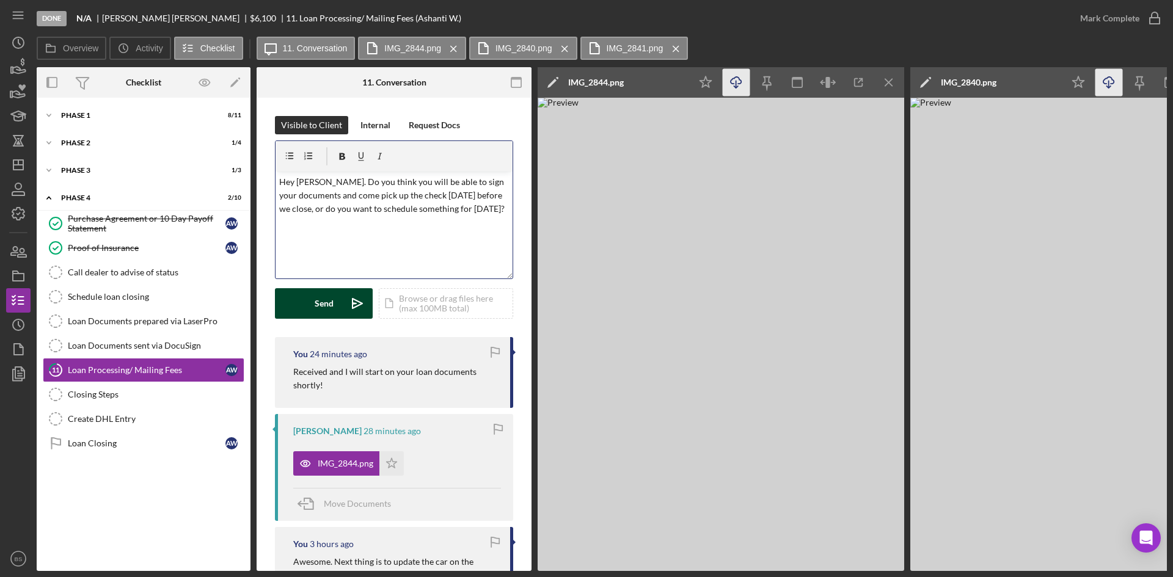
click at [339, 292] on button "Send Icon/icon-invite-send" at bounding box center [324, 303] width 98 height 31
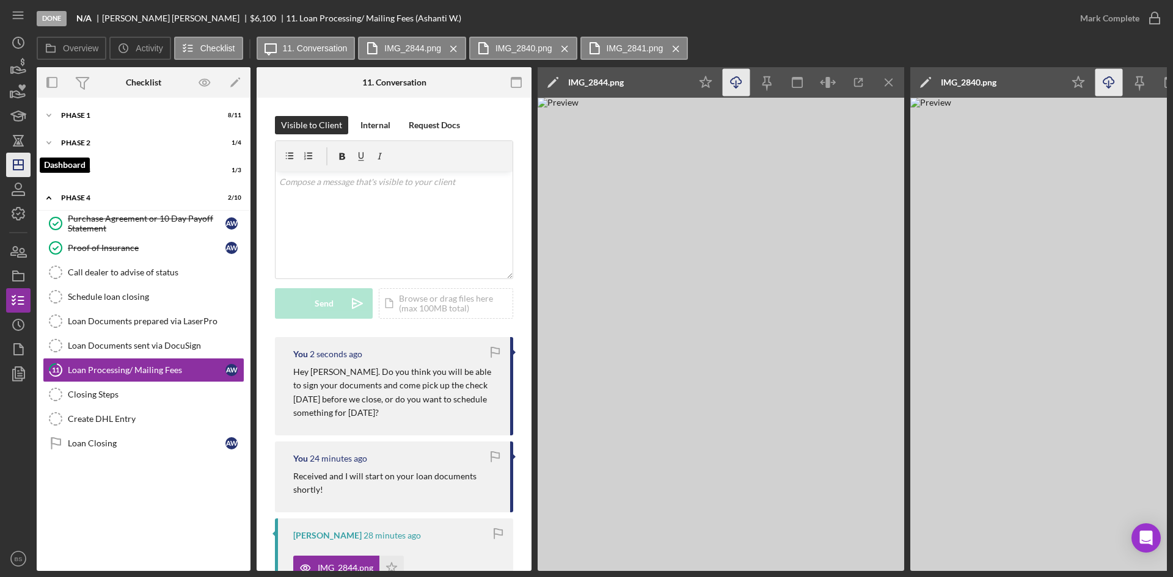
click at [23, 165] on line "button" at bounding box center [18, 165] width 10 height 0
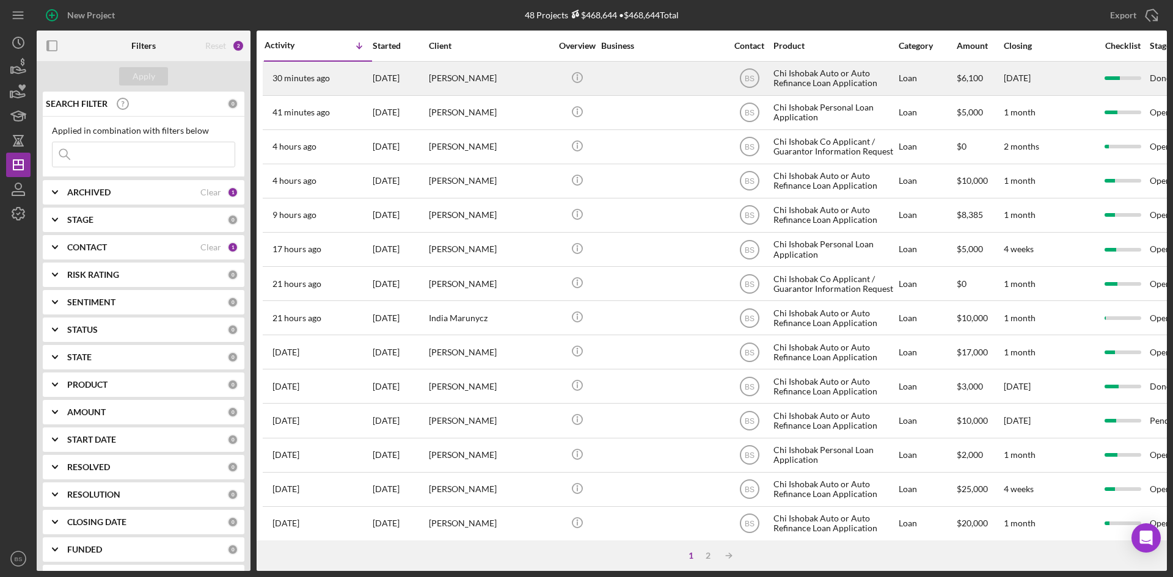
click at [437, 87] on div "[PERSON_NAME]" at bounding box center [490, 78] width 122 height 32
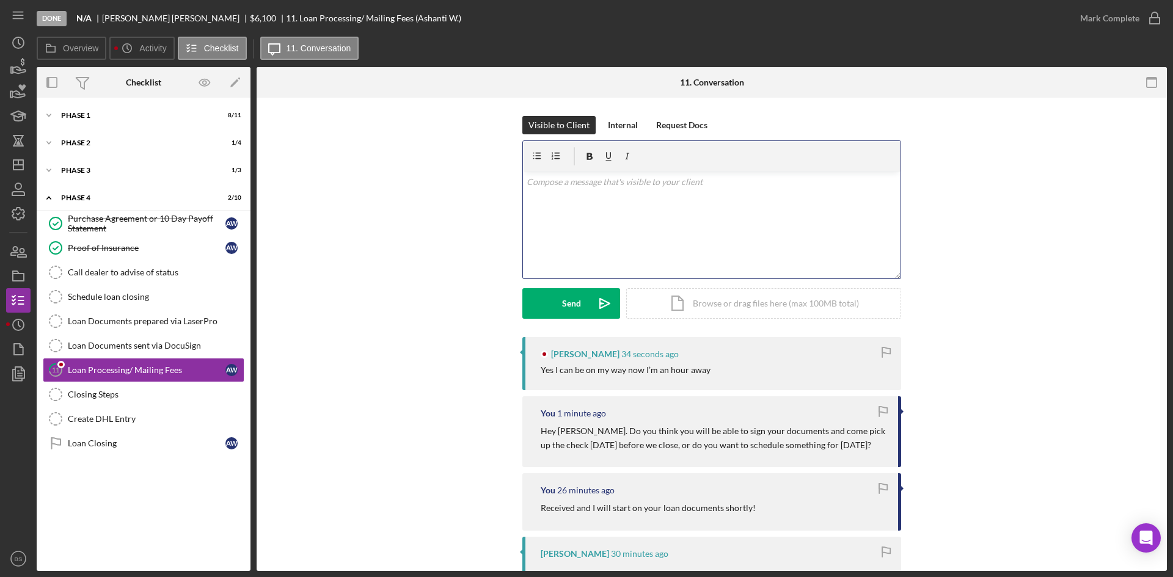
click at [594, 203] on div "v Color teal Color pink Remove color Add row above Add row below Add column bef…" at bounding box center [711, 225] width 377 height 107
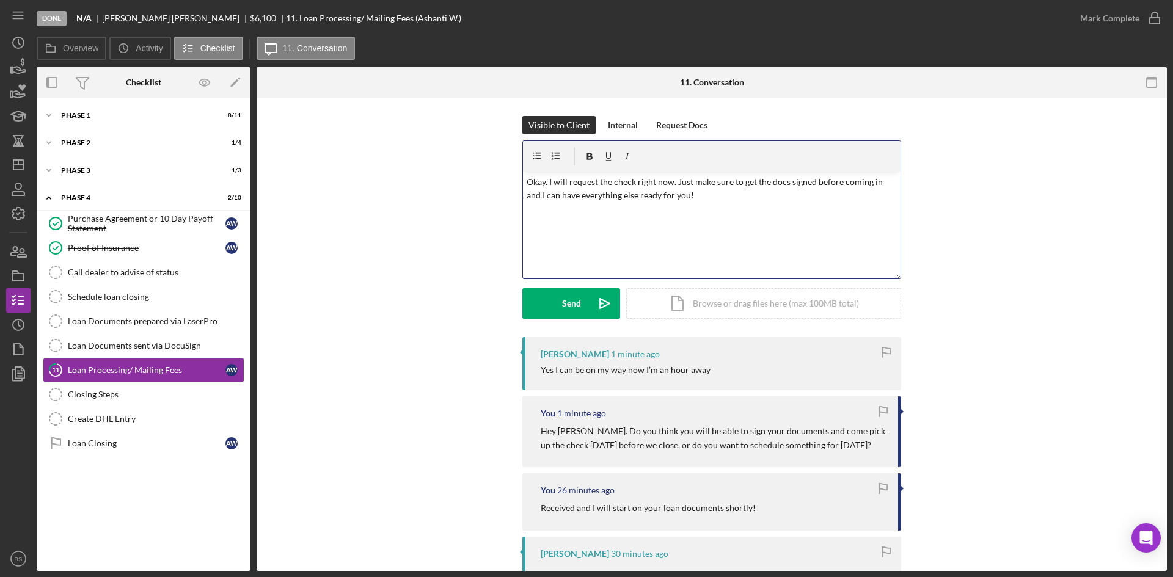
click at [888, 183] on p "Okay. I will request the check right now. Just make sure to get the docs signed…" at bounding box center [711, 188] width 371 height 27
click at [874, 183] on p "Okay. I will request the check right now. Just make sure to get the docs signed…" at bounding box center [711, 188] width 371 height 27
click at [562, 294] on div "Send" at bounding box center [571, 303] width 19 height 31
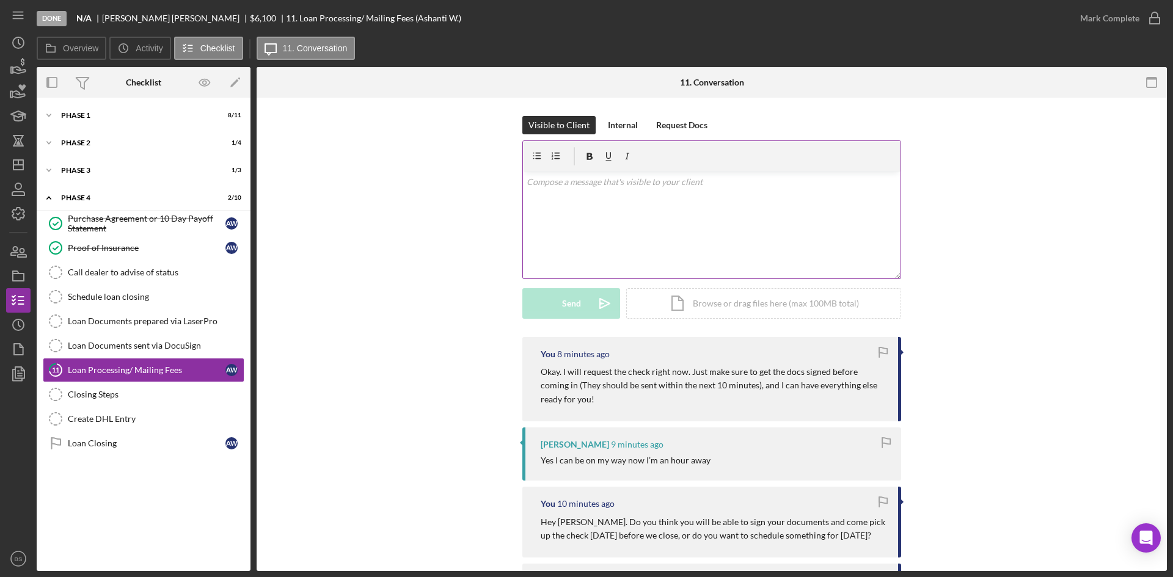
click at [561, 195] on div "v Color teal Color pink Remove color Add row above Add row below Add column bef…" at bounding box center [711, 225] width 377 height 107
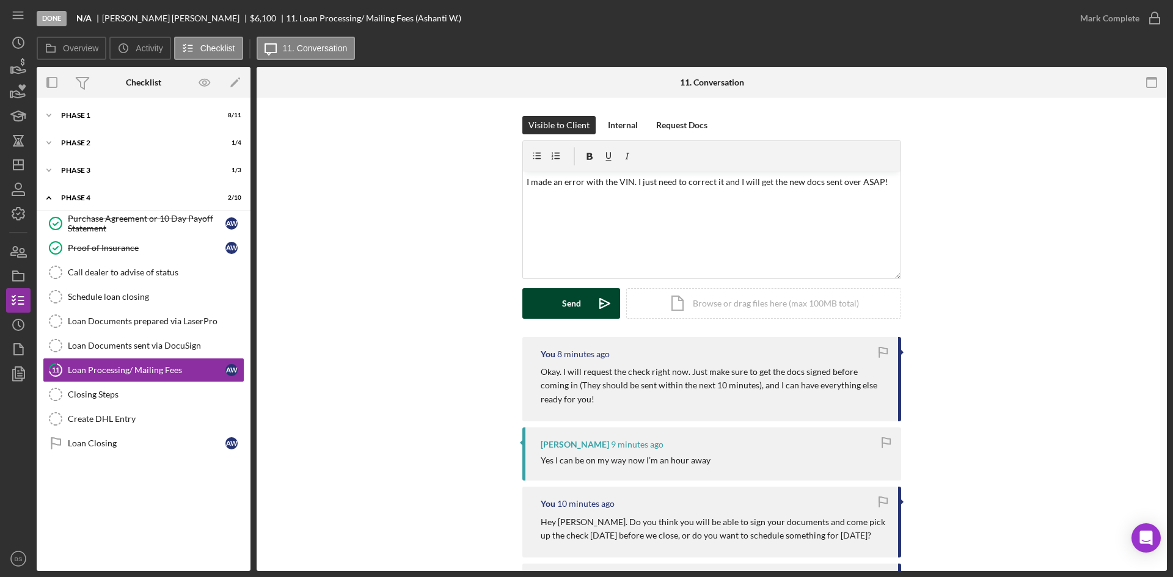
click at [558, 301] on button "Send Icon/icon-invite-send" at bounding box center [571, 303] width 98 height 31
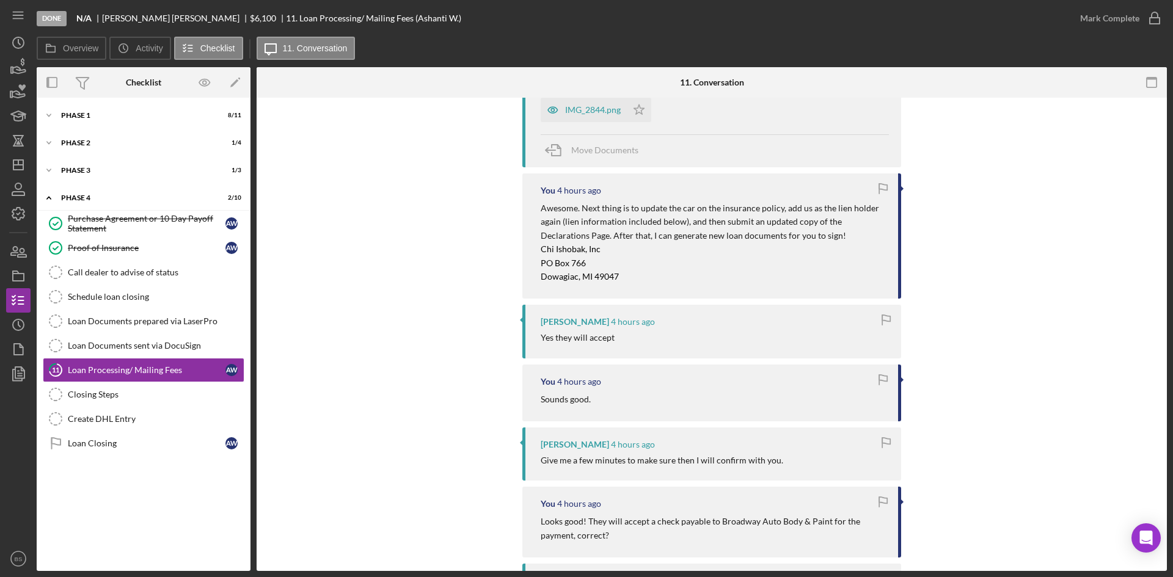
scroll to position [855, 0]
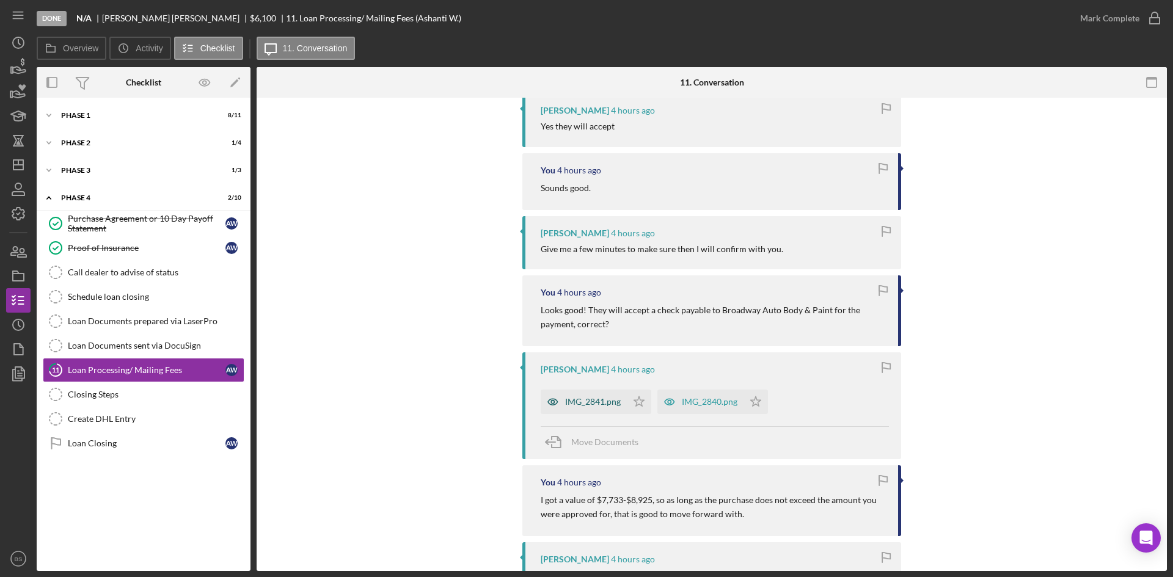
click at [592, 390] on div "IMG_2841.png" at bounding box center [583, 402] width 86 height 24
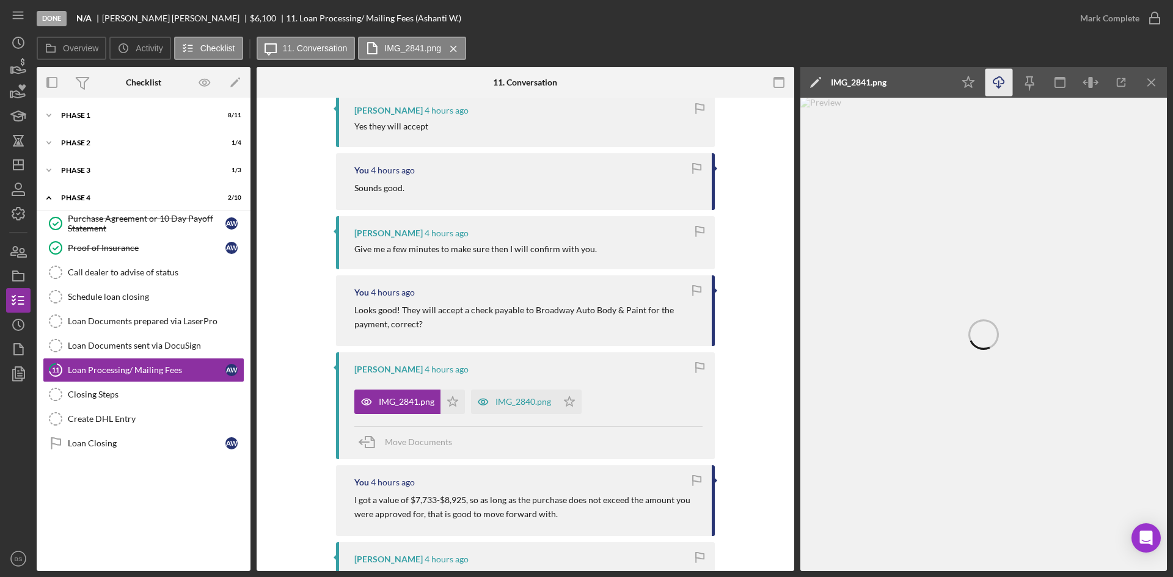
click at [1006, 84] on icon "Icon/Download" at bounding box center [998, 82] width 27 height 27
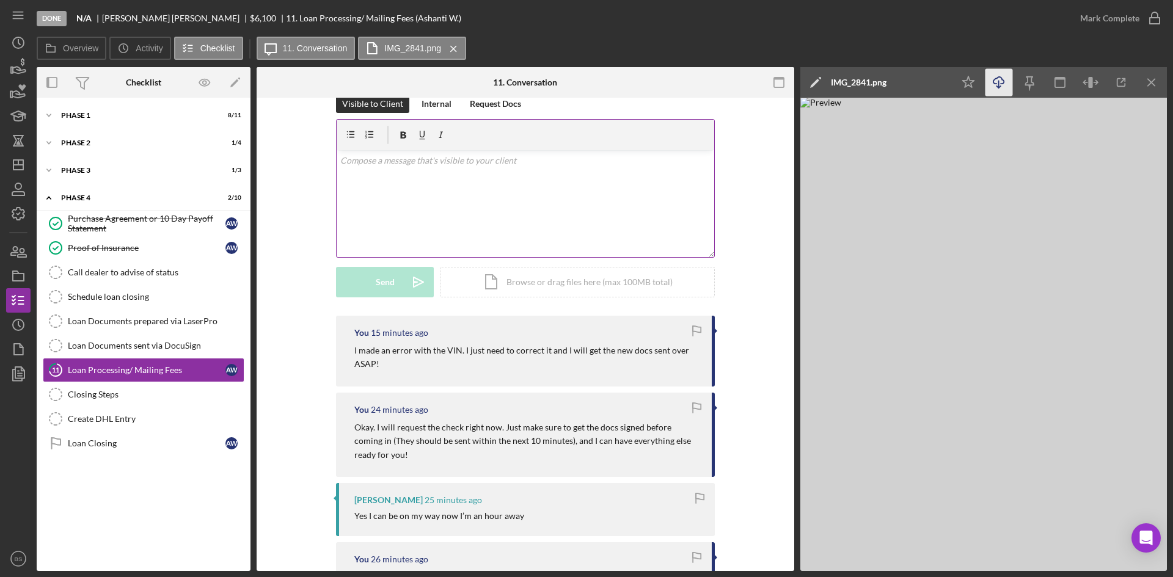
scroll to position [0, 0]
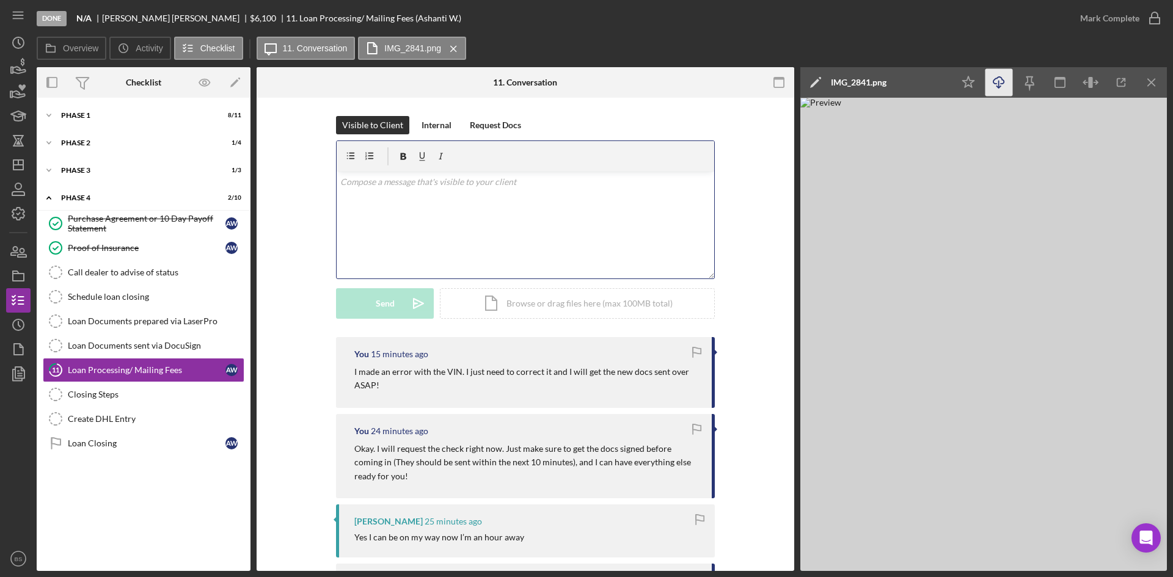
click at [406, 248] on div "v Color teal Color pink Remove color Add row above Add row below Add column bef…" at bounding box center [525, 225] width 377 height 107
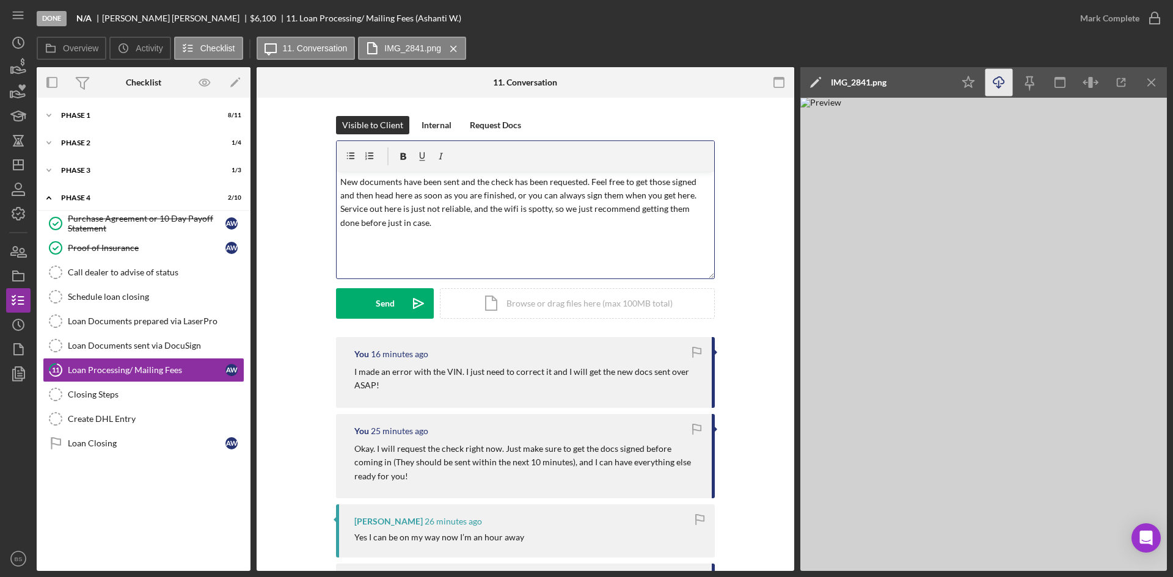
click at [508, 209] on p "New documents have been sent and the check has been requested. Feel free to get…" at bounding box center [525, 202] width 371 height 55
click at [396, 297] on button "Send Icon/icon-invite-send" at bounding box center [385, 303] width 98 height 31
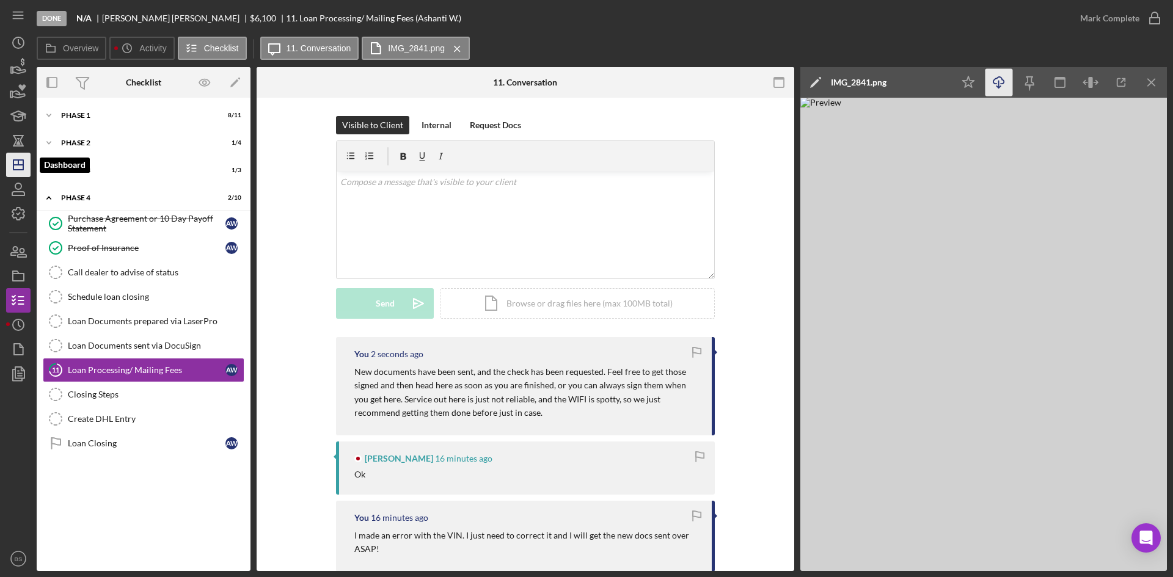
click at [29, 164] on icon "Icon/Dashboard" at bounding box center [18, 165] width 31 height 31
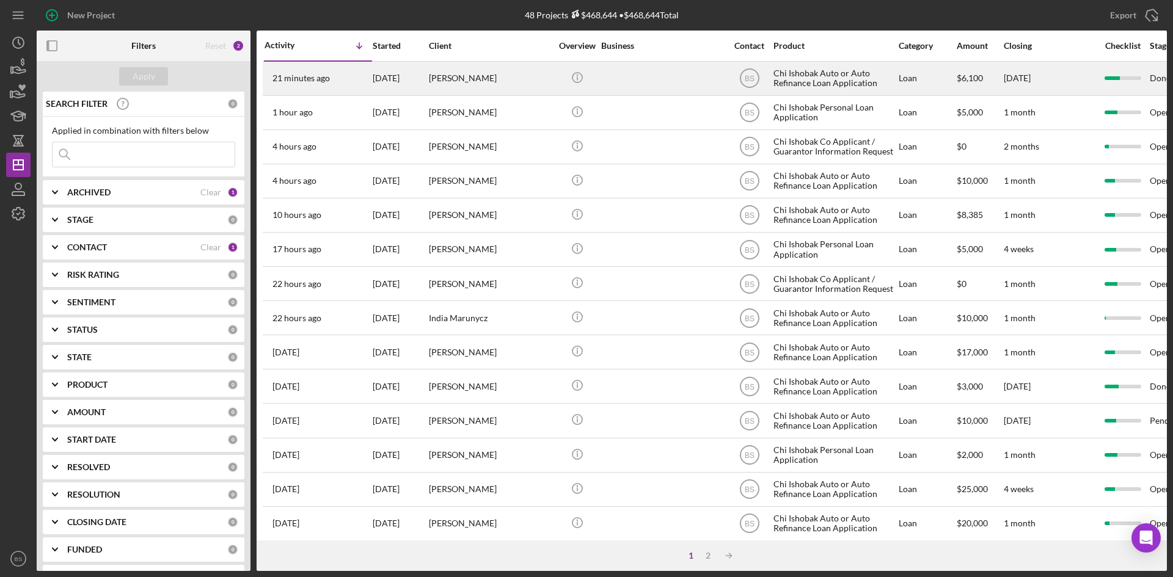
click at [440, 86] on div "[PERSON_NAME]" at bounding box center [490, 78] width 122 height 32
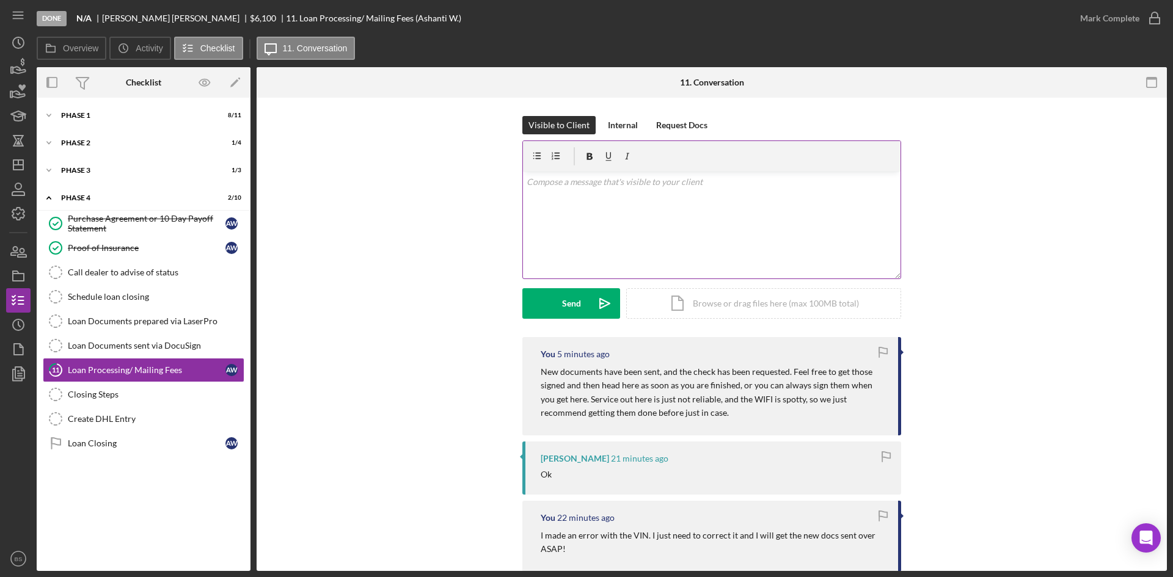
click at [603, 222] on div "v Color teal Color pink Remove color Add row above Add row below Add column bef…" at bounding box center [711, 225] width 377 height 107
click at [624, 180] on p "The check is on my desk and everything is ready for you to pick it up. :)" at bounding box center [711, 181] width 371 height 13
click at [587, 297] on button "Send Icon/icon-invite-send" at bounding box center [571, 303] width 98 height 31
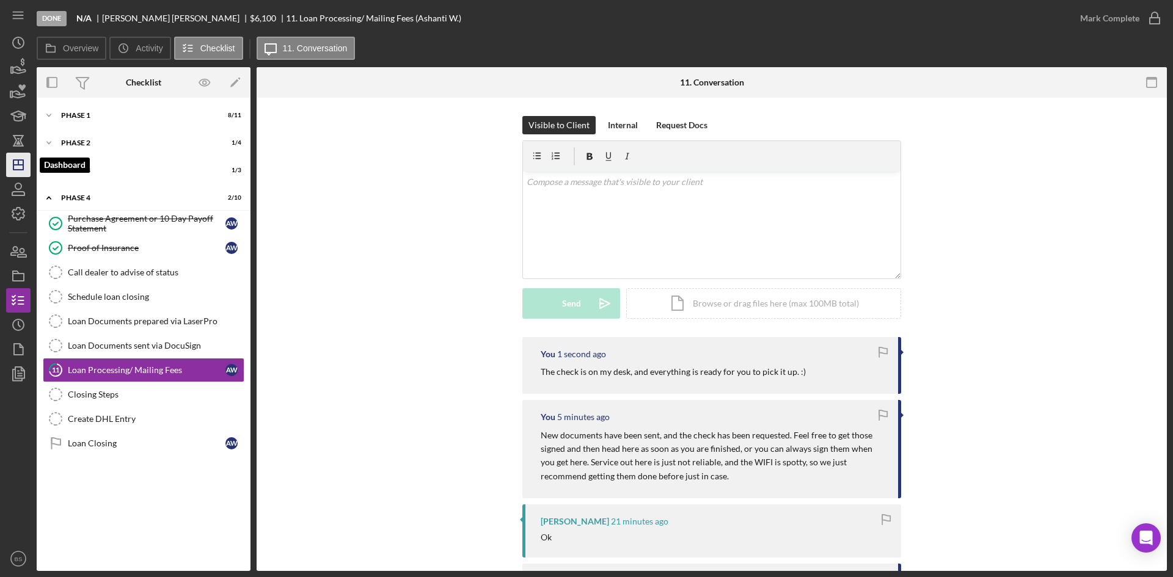
drag, startPoint x: 22, startPoint y: 173, endPoint x: 25, endPoint y: 167, distance: 7.4
click at [22, 173] on icon "Icon/Dashboard" at bounding box center [18, 165] width 31 height 31
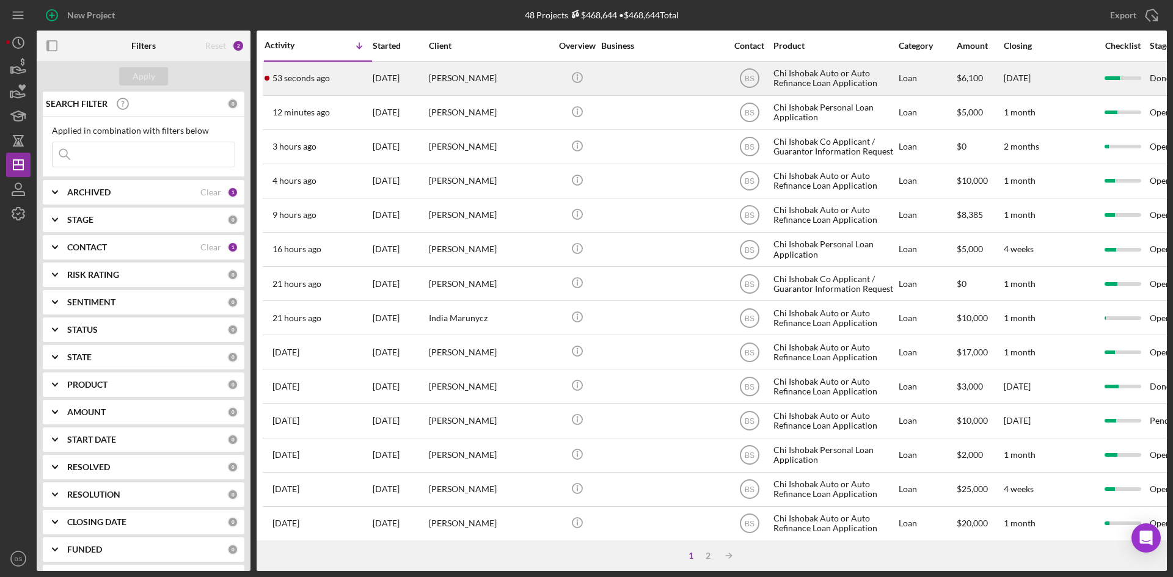
click at [329, 85] on div "53 seconds ago [PERSON_NAME]" at bounding box center [317, 78] width 107 height 32
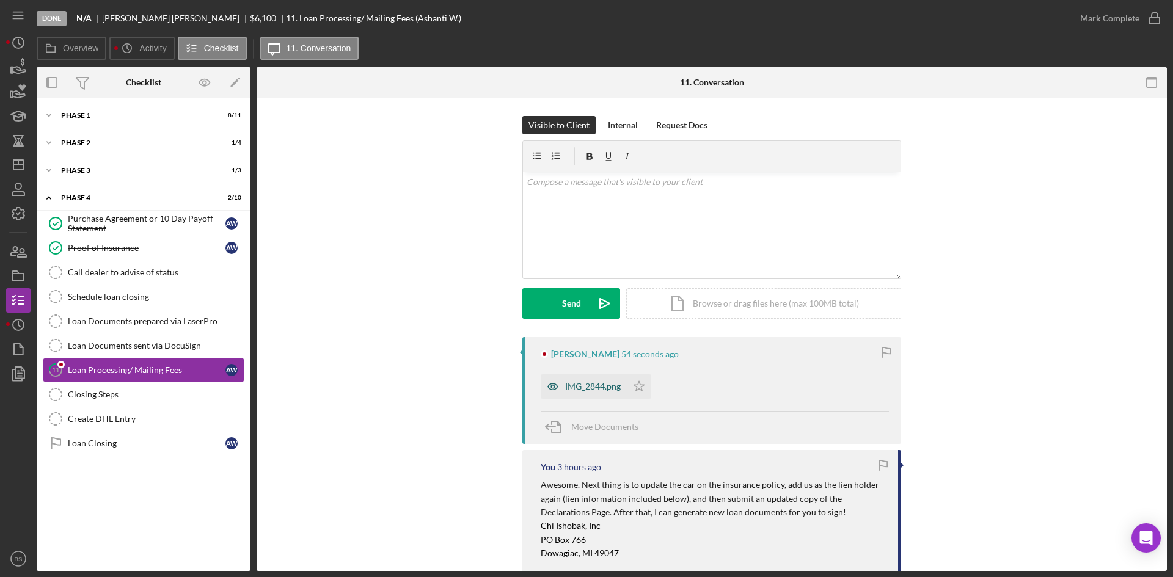
click at [566, 384] on div "IMG_2844.png" at bounding box center [593, 387] width 56 height 10
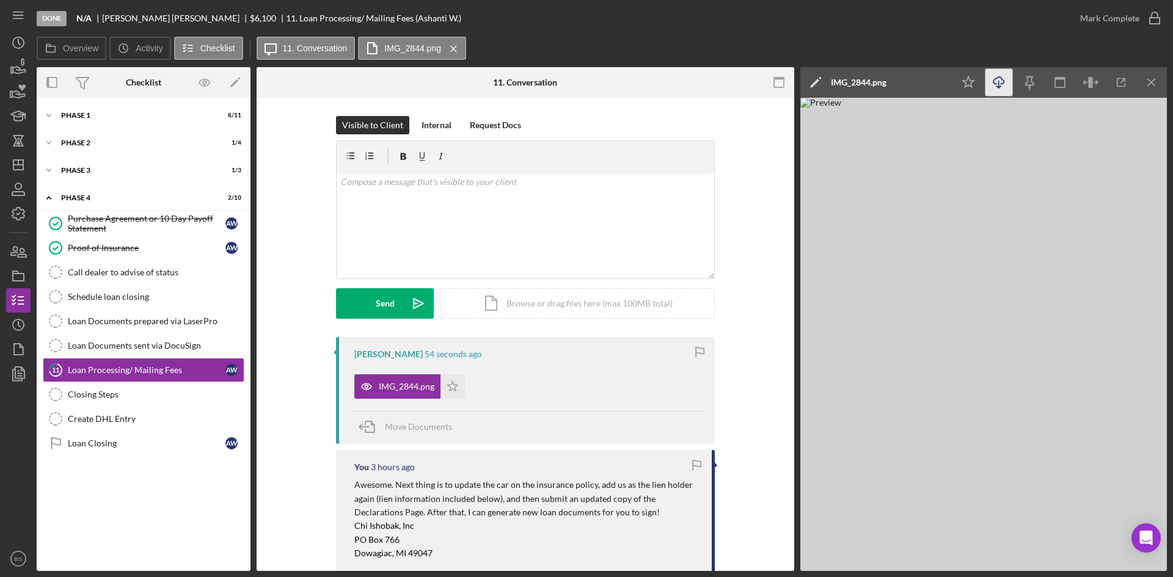
click at [1000, 83] on icon "Icon/Download" at bounding box center [998, 82] width 27 height 27
drag, startPoint x: 16, startPoint y: 157, endPoint x: 13, endPoint y: 151, distance: 7.1
click at [16, 157] on icon "Icon/Dashboard" at bounding box center [18, 165] width 31 height 31
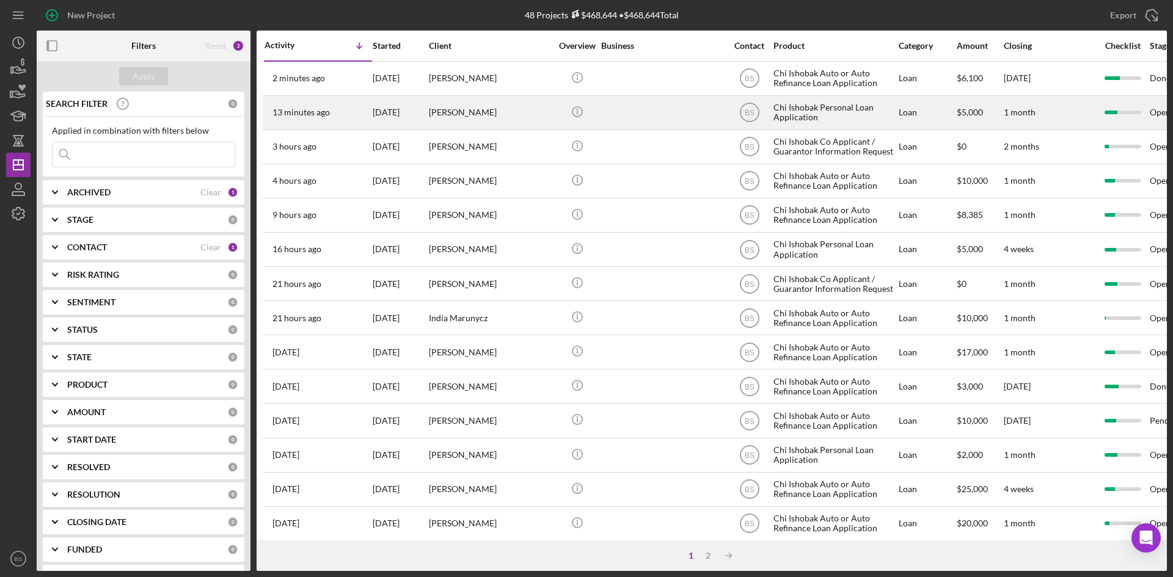
click at [465, 106] on div "[PERSON_NAME]" at bounding box center [490, 112] width 122 height 32
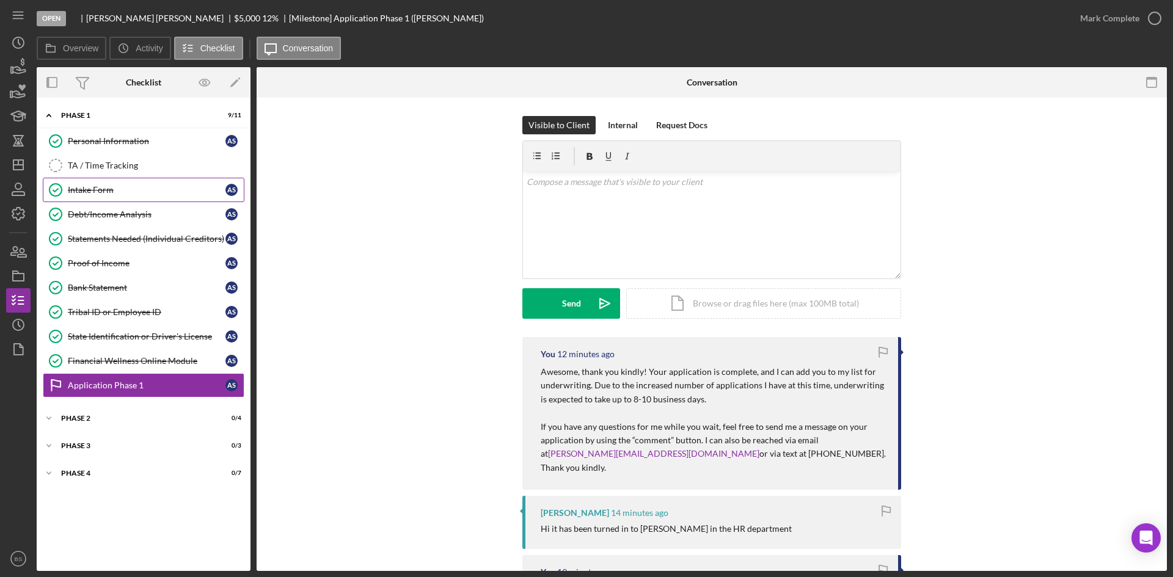
click at [154, 195] on div "Intake Form" at bounding box center [147, 190] width 158 height 10
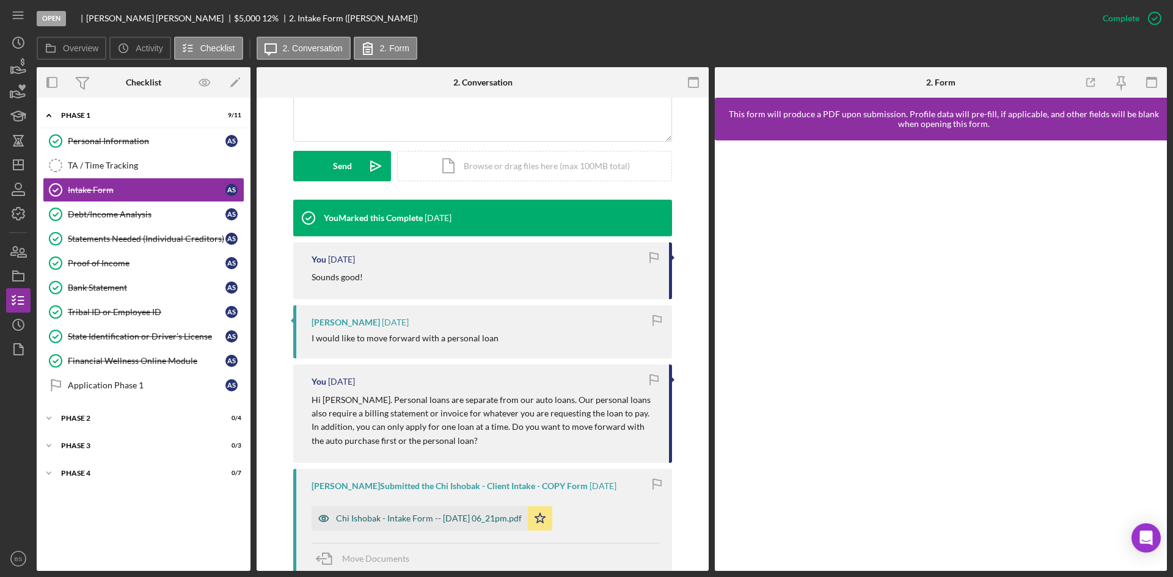
click at [435, 508] on div "Chi Ishobak - Intake Form -- 2025-09-29 06_21pm.pdf" at bounding box center [419, 518] width 216 height 24
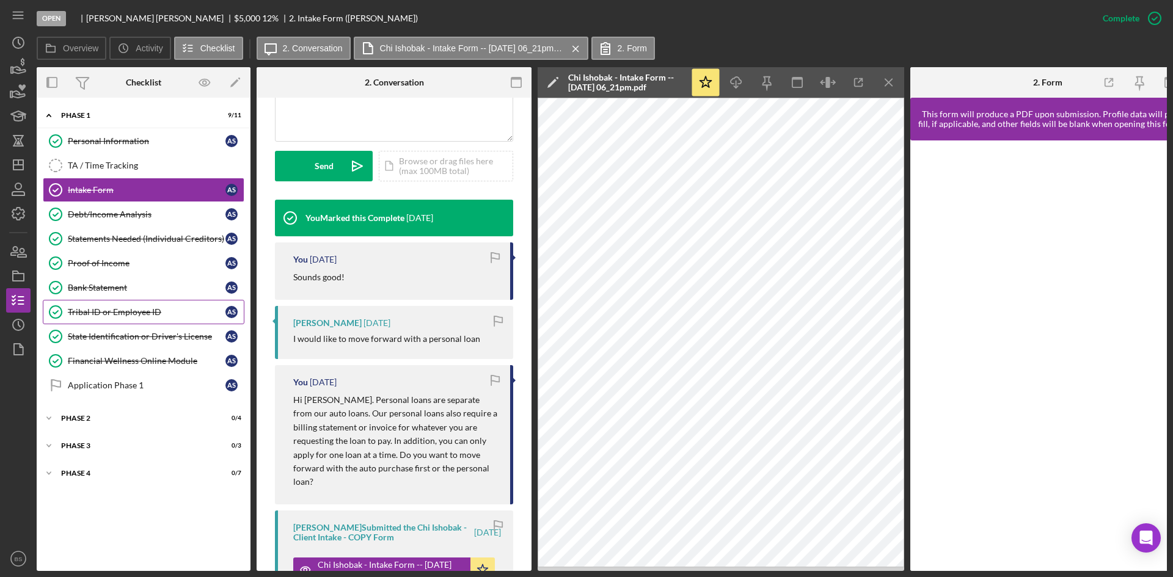
click at [151, 321] on link "Tribal ID or Employee ID Tribal ID or Employee ID A S" at bounding box center [144, 312] width 202 height 24
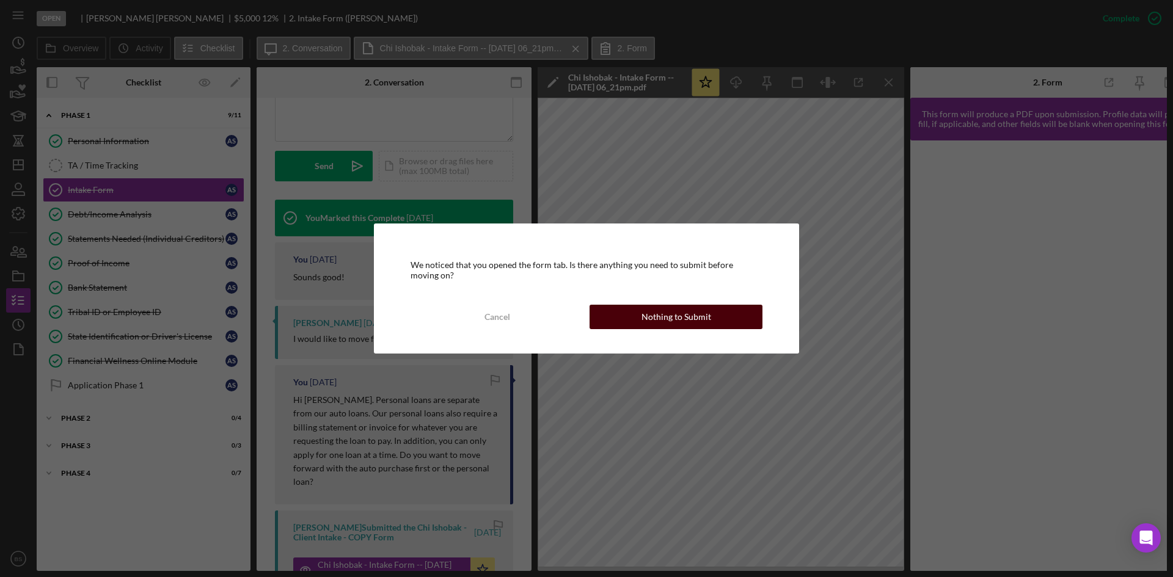
click at [605, 317] on button "Nothing to Submit" at bounding box center [675, 317] width 173 height 24
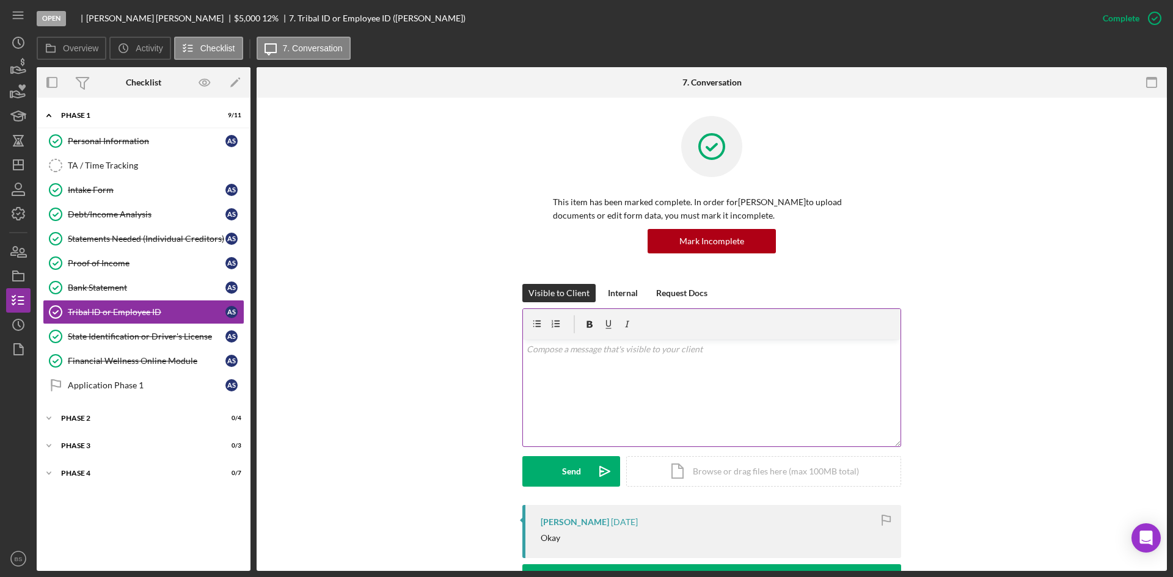
scroll to position [305, 0]
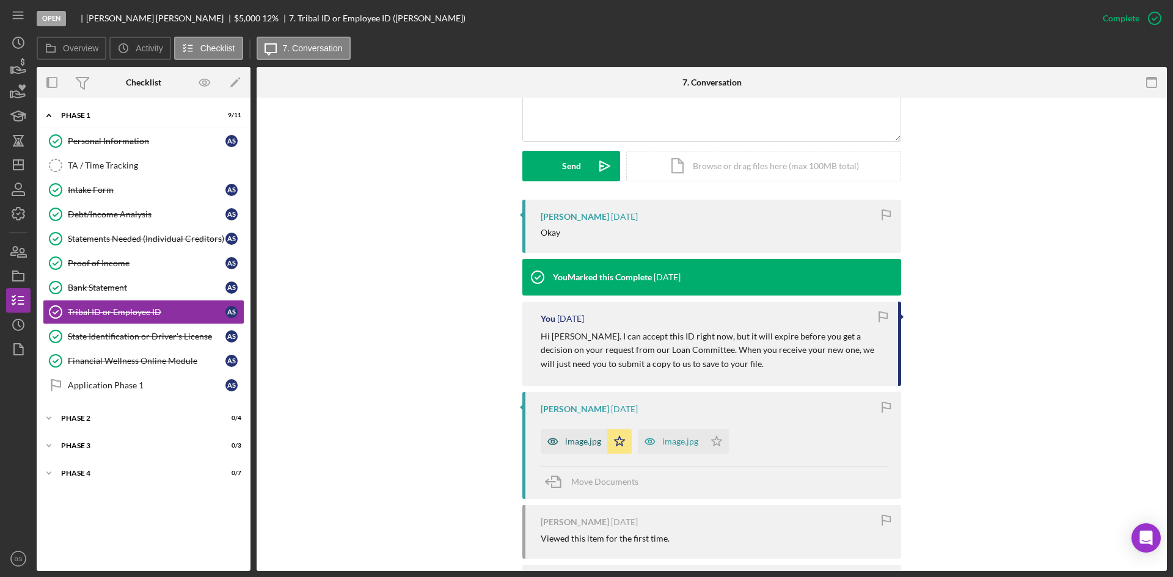
click at [574, 442] on div "image.jpg" at bounding box center [583, 442] width 36 height 10
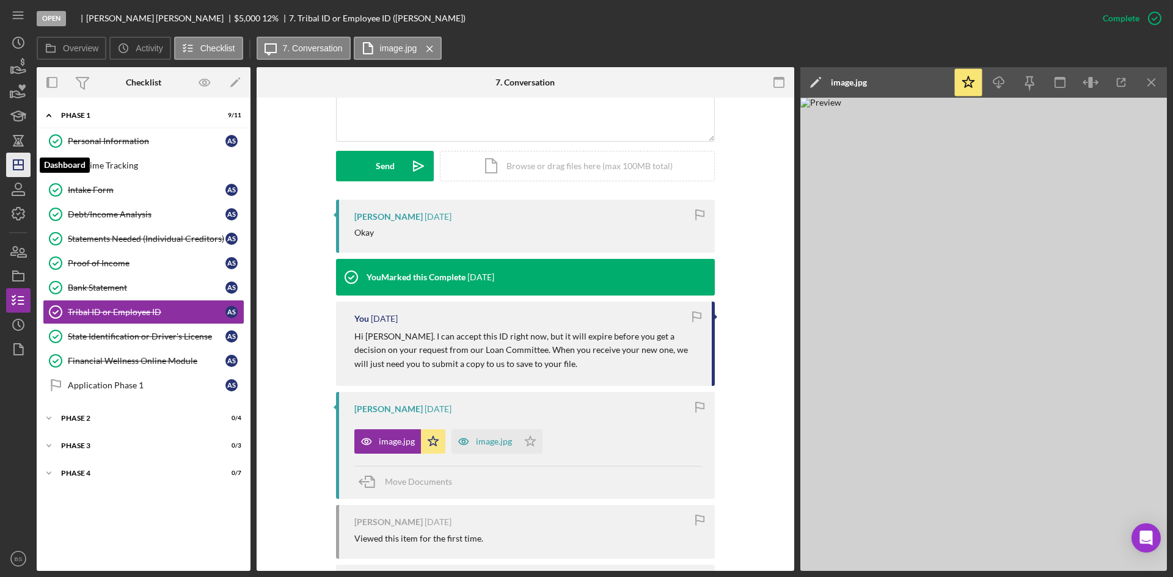
click at [24, 173] on icon "Icon/Dashboard" at bounding box center [18, 165] width 31 height 31
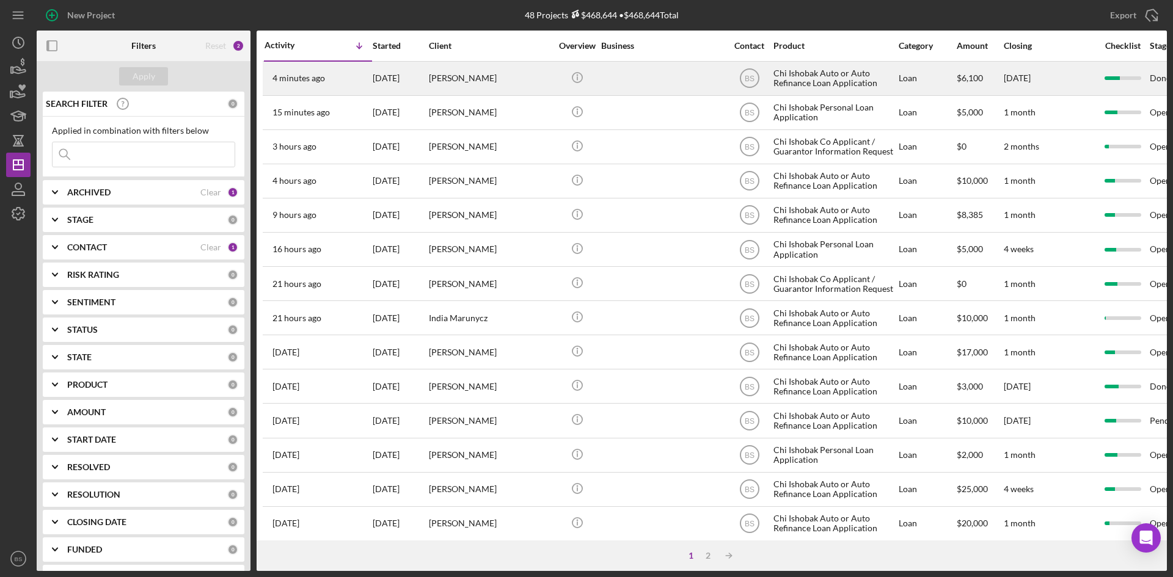
click at [454, 79] on div "[PERSON_NAME]" at bounding box center [490, 78] width 122 height 32
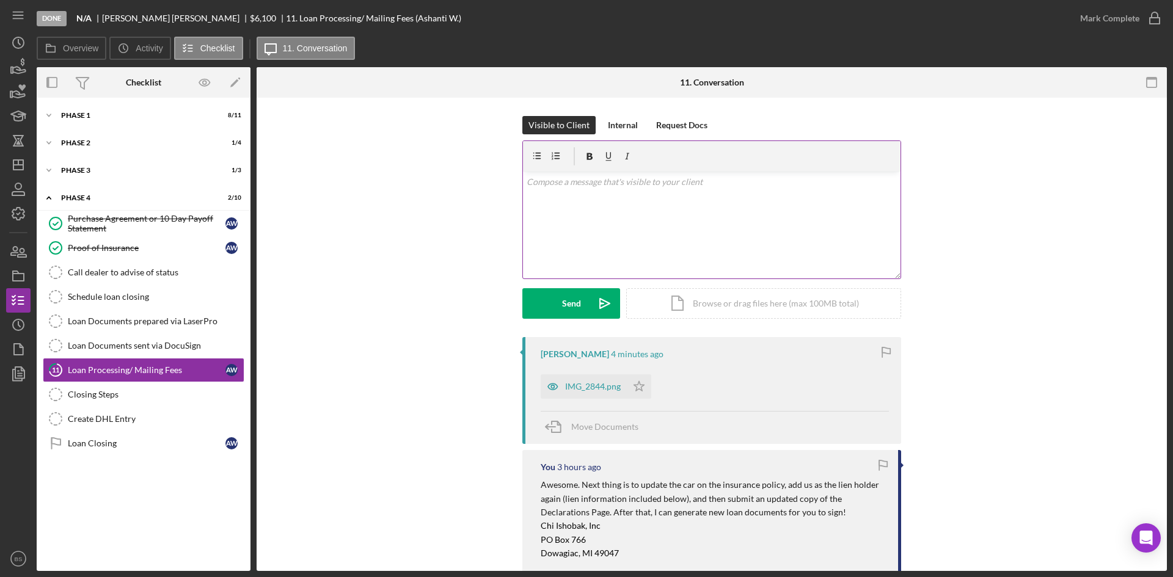
click at [781, 247] on div "v Color teal Color pink Remove color Add row above Add row below Add column bef…" at bounding box center [711, 225] width 377 height 107
click at [529, 311] on button "Send Icon/icon-invite-send" at bounding box center [571, 303] width 98 height 31
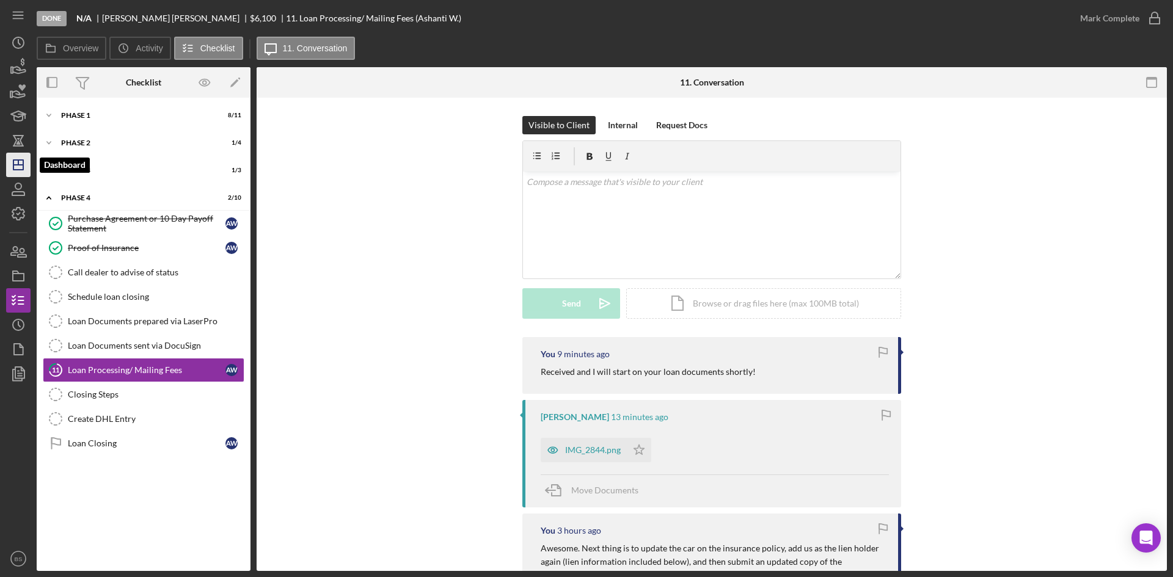
click at [19, 173] on icon "Icon/Dashboard" at bounding box center [18, 165] width 31 height 31
